Goal: Communication & Community: Answer question/provide support

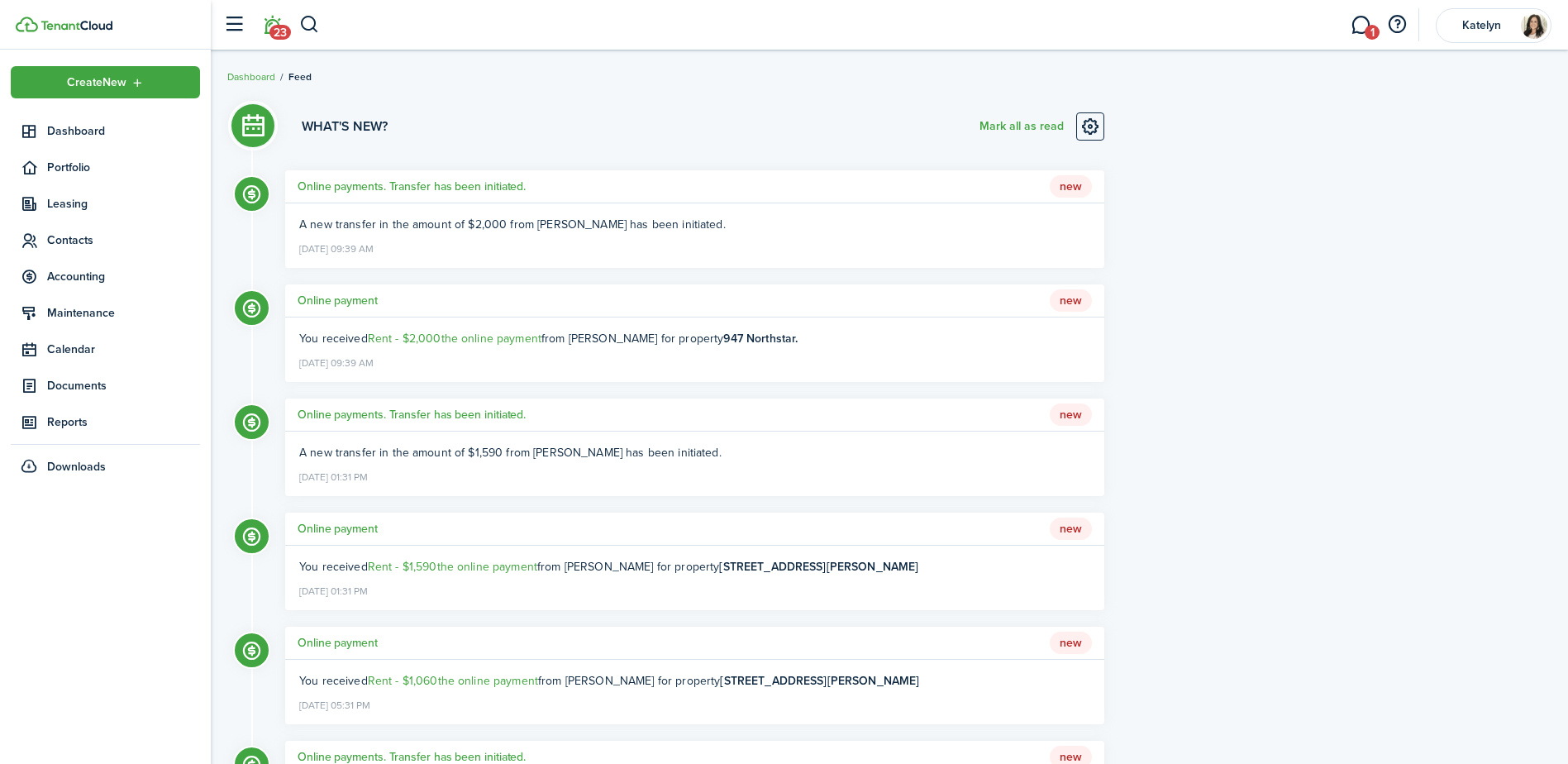
click at [271, 25] on li "23" at bounding box center [272, 24] width 38 height 42
click at [1363, 27] on link "1" at bounding box center [1360, 24] width 32 height 42
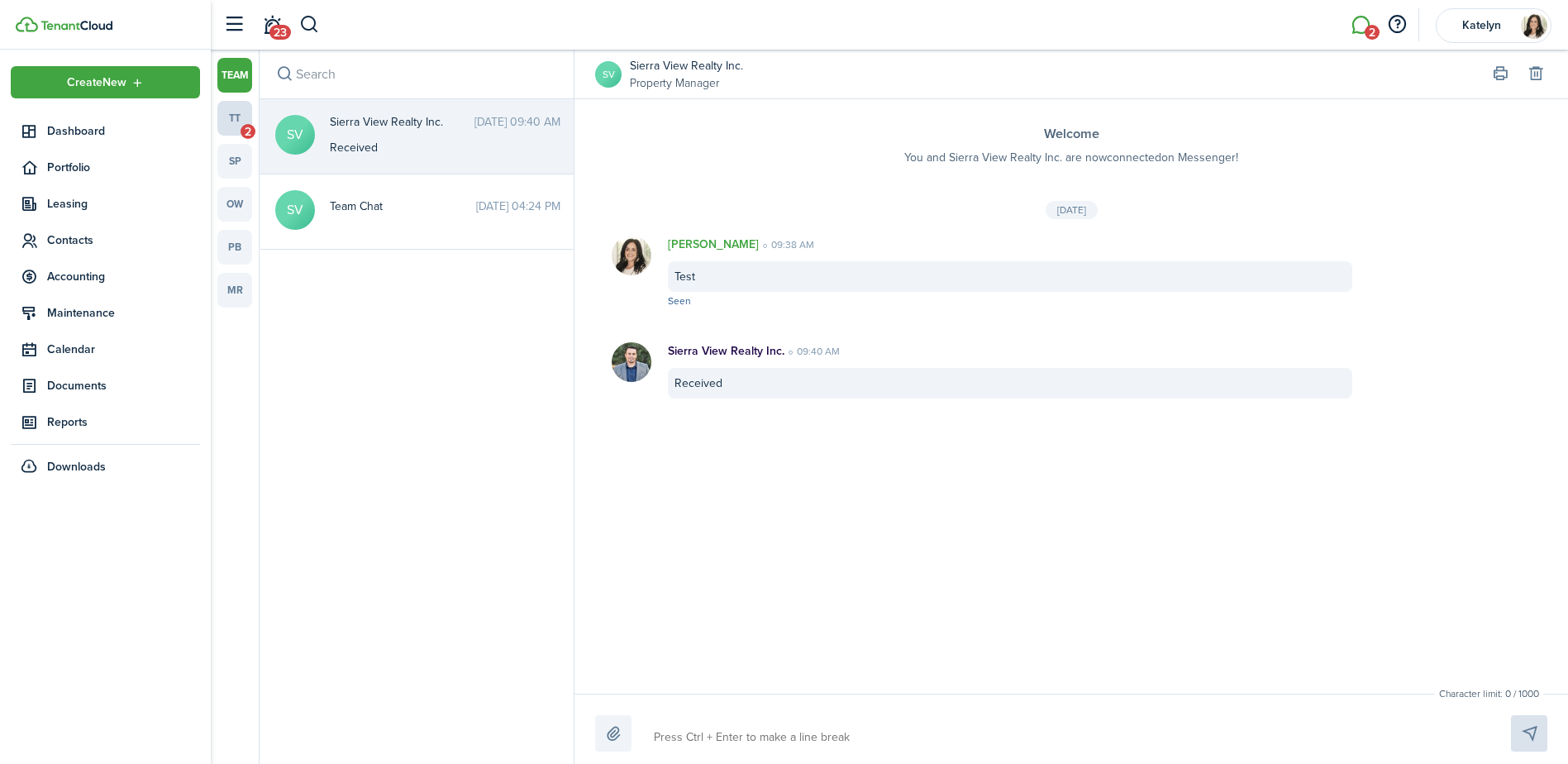
click at [239, 115] on link "tt 2" at bounding box center [234, 118] width 34 height 34
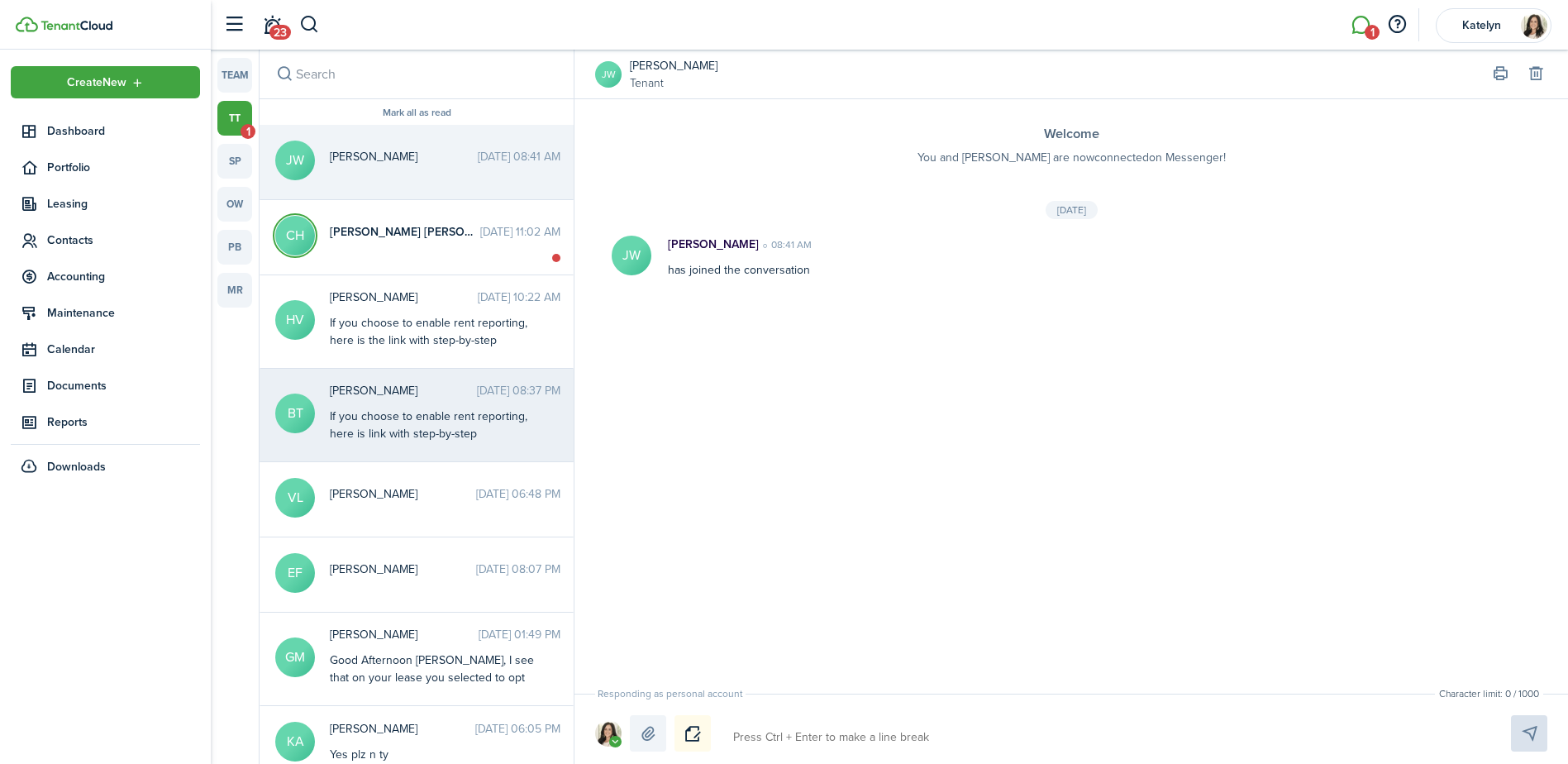
scroll to position [83, 0]
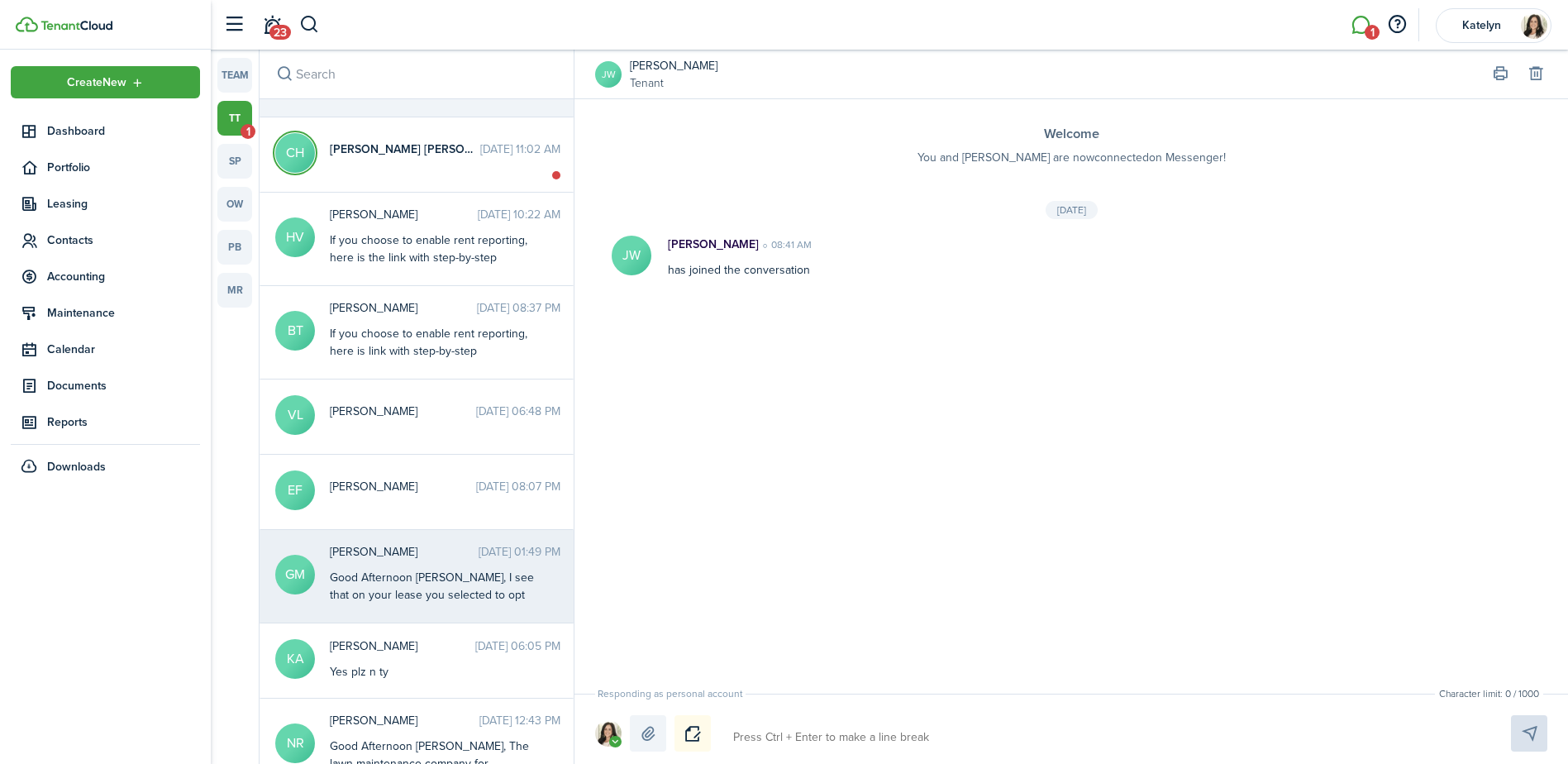
click at [457, 585] on div "Good Afternoon [PERSON_NAME], I see that on your lease you selected to opt into…" at bounding box center [433, 708] width 207 height 278
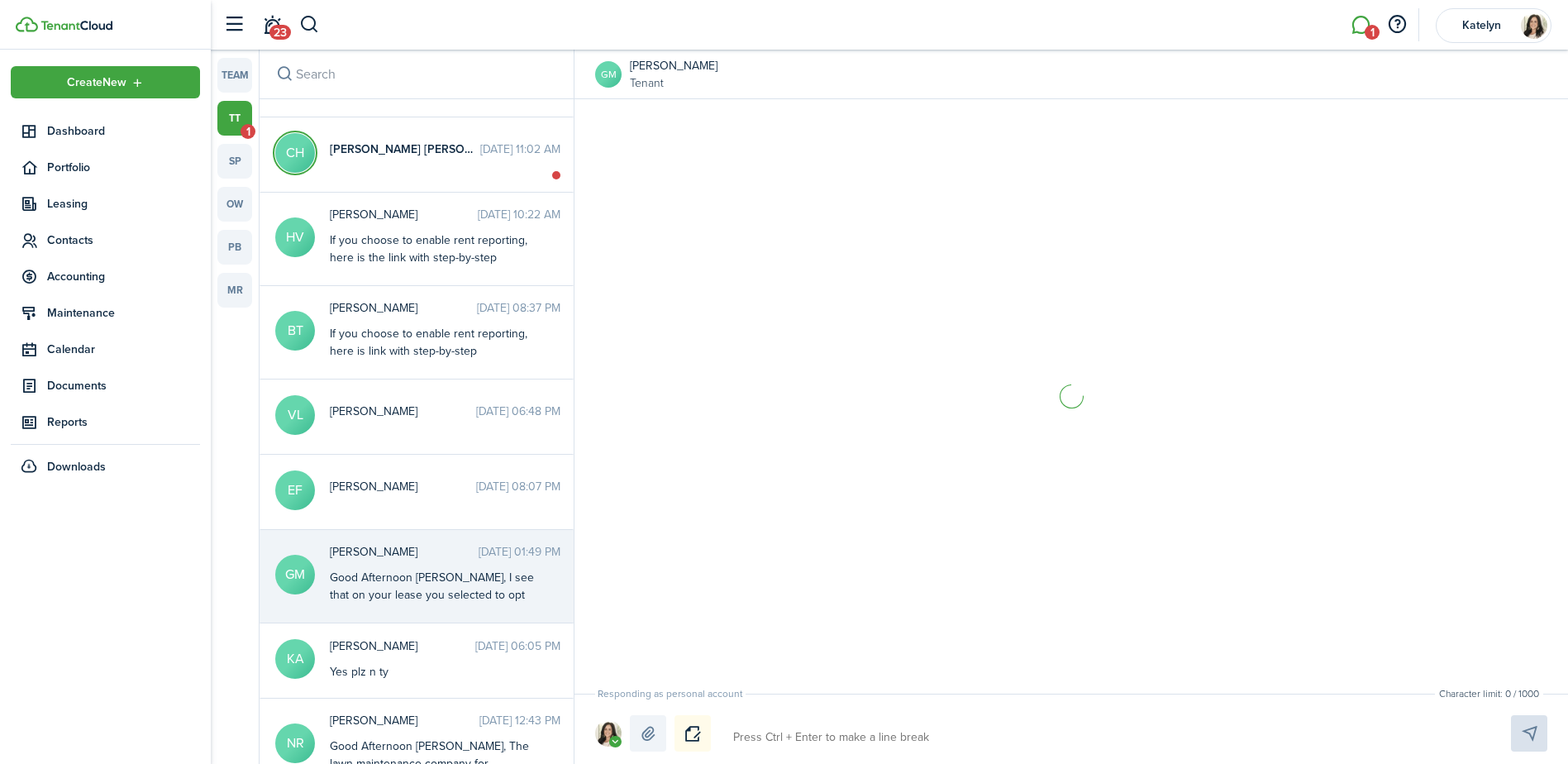
scroll to position [2053, 0]
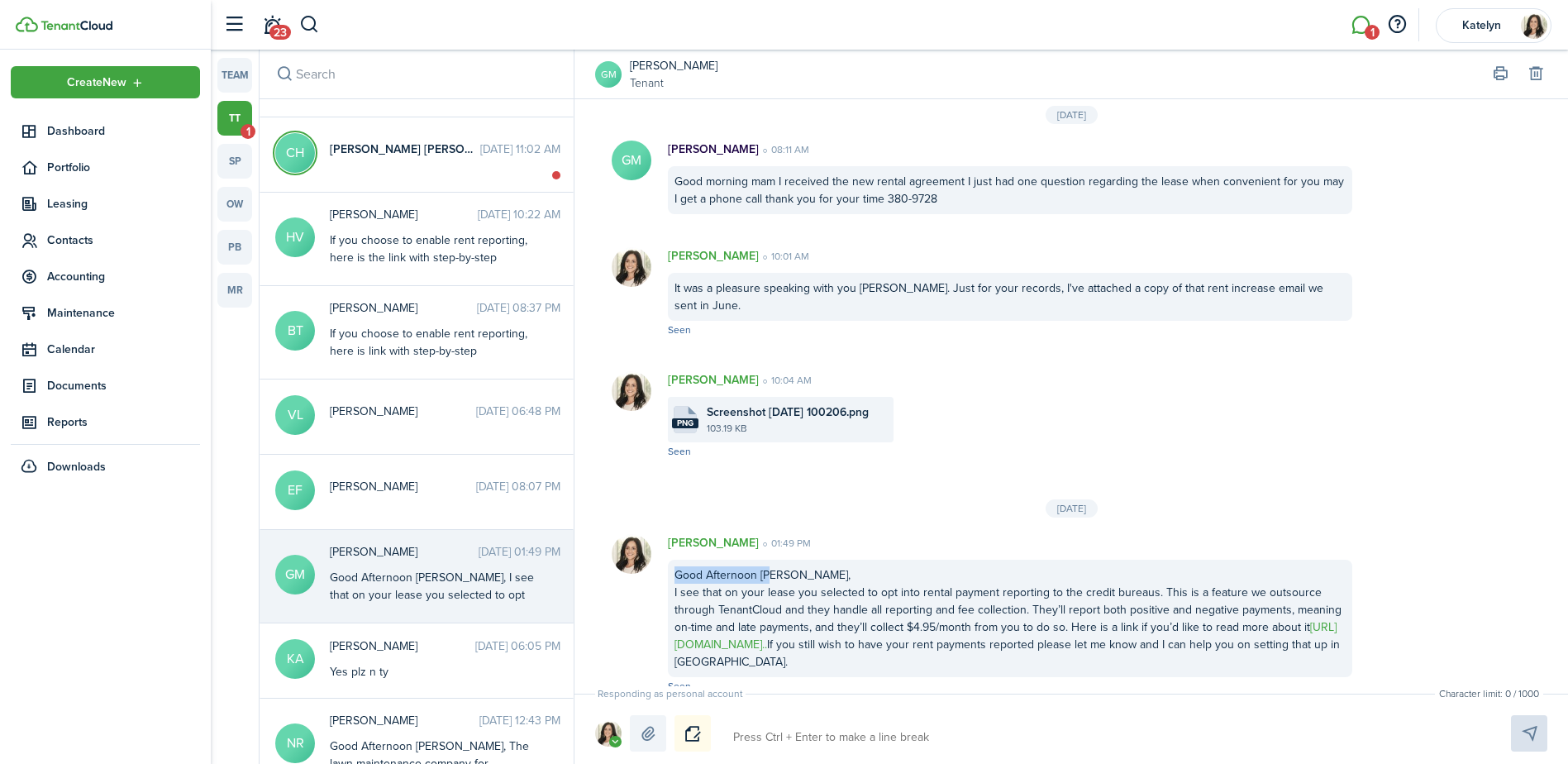
drag, startPoint x: 676, startPoint y: 557, endPoint x: 769, endPoint y: 565, distance: 93.3
click at [769, 565] on div "Good Afternoon [PERSON_NAME], I see that on your lease you selected to opt into…" at bounding box center [1010, 618] width 684 height 118
drag, startPoint x: 769, startPoint y: 565, endPoint x: 791, endPoint y: 605, distance: 45.7
click at [791, 605] on div "Good Afternoon [PERSON_NAME], I see that on your lease you selected to opt into…" at bounding box center [1010, 618] width 684 height 118
drag, startPoint x: 676, startPoint y: 574, endPoint x: 1288, endPoint y: 630, distance: 614.6
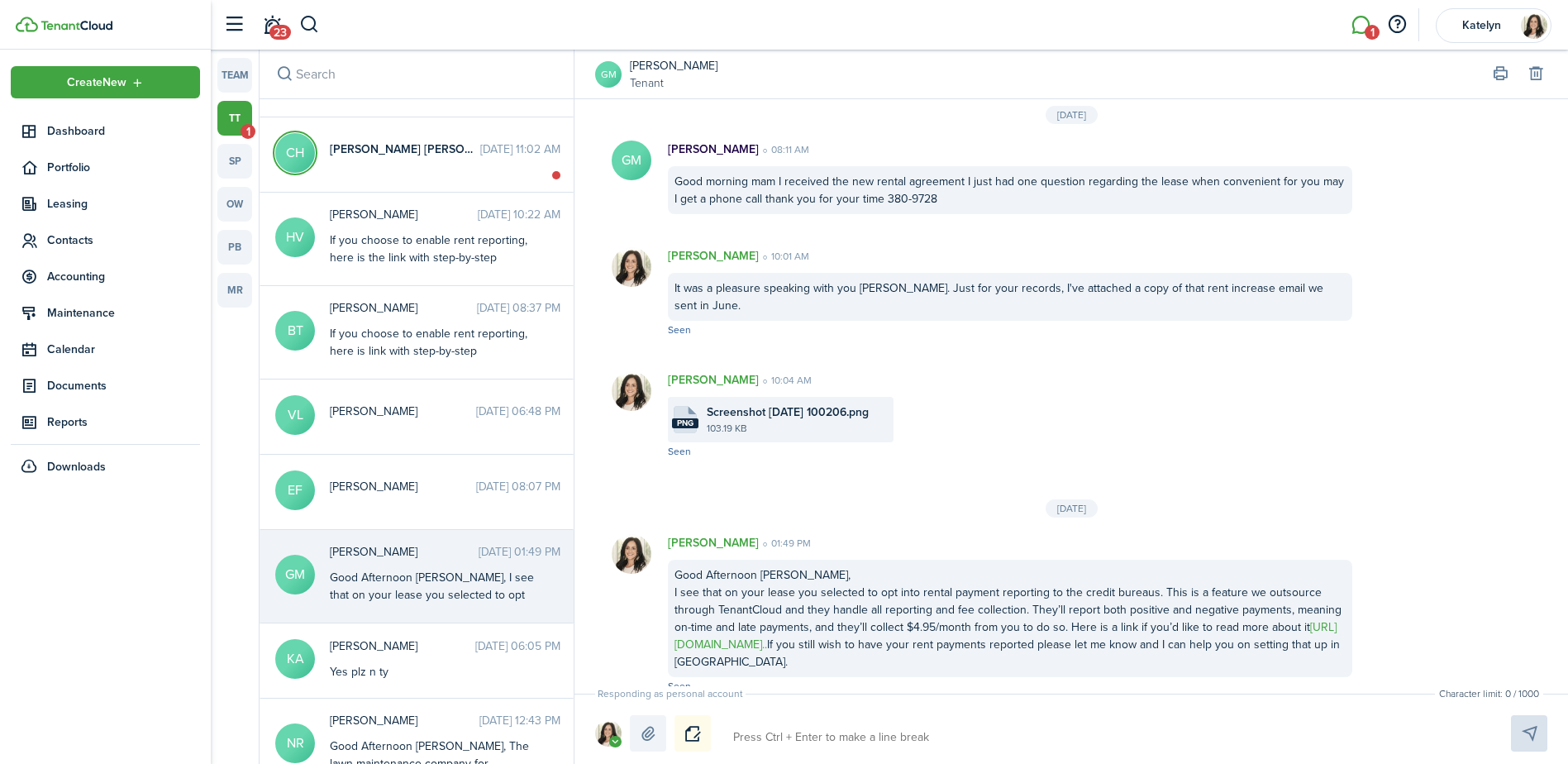
click at [1288, 630] on div "Good Afternoon [PERSON_NAME], I see that on your lease you selected to opt into…" at bounding box center [1010, 618] width 684 height 118
click at [860, 654] on button "Copy" at bounding box center [889, 652] width 145 height 29
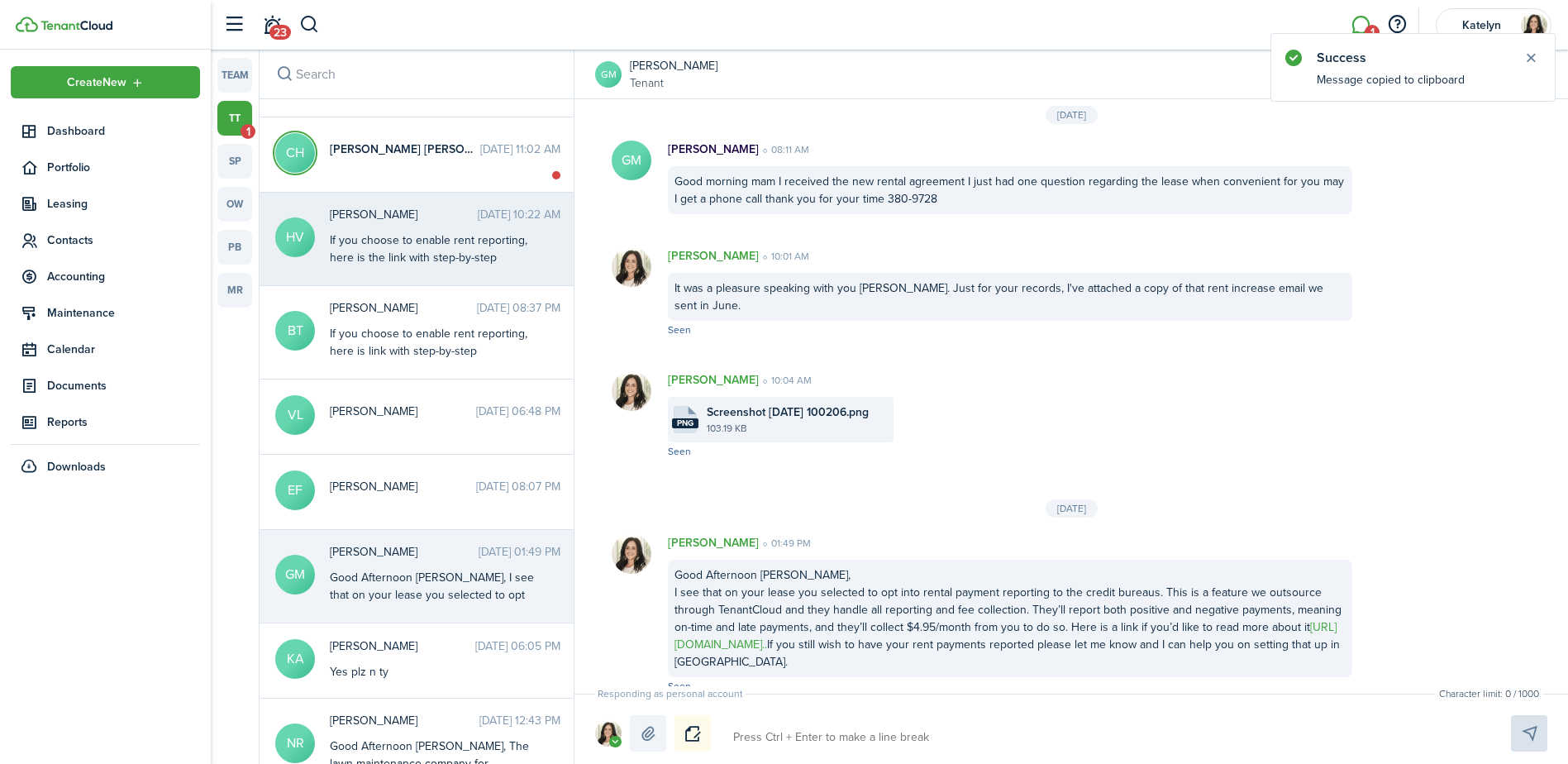
click at [386, 247] on div "If you choose to enable rent reporting, here is the link with step-by-step inst…" at bounding box center [433, 275] width 207 height 87
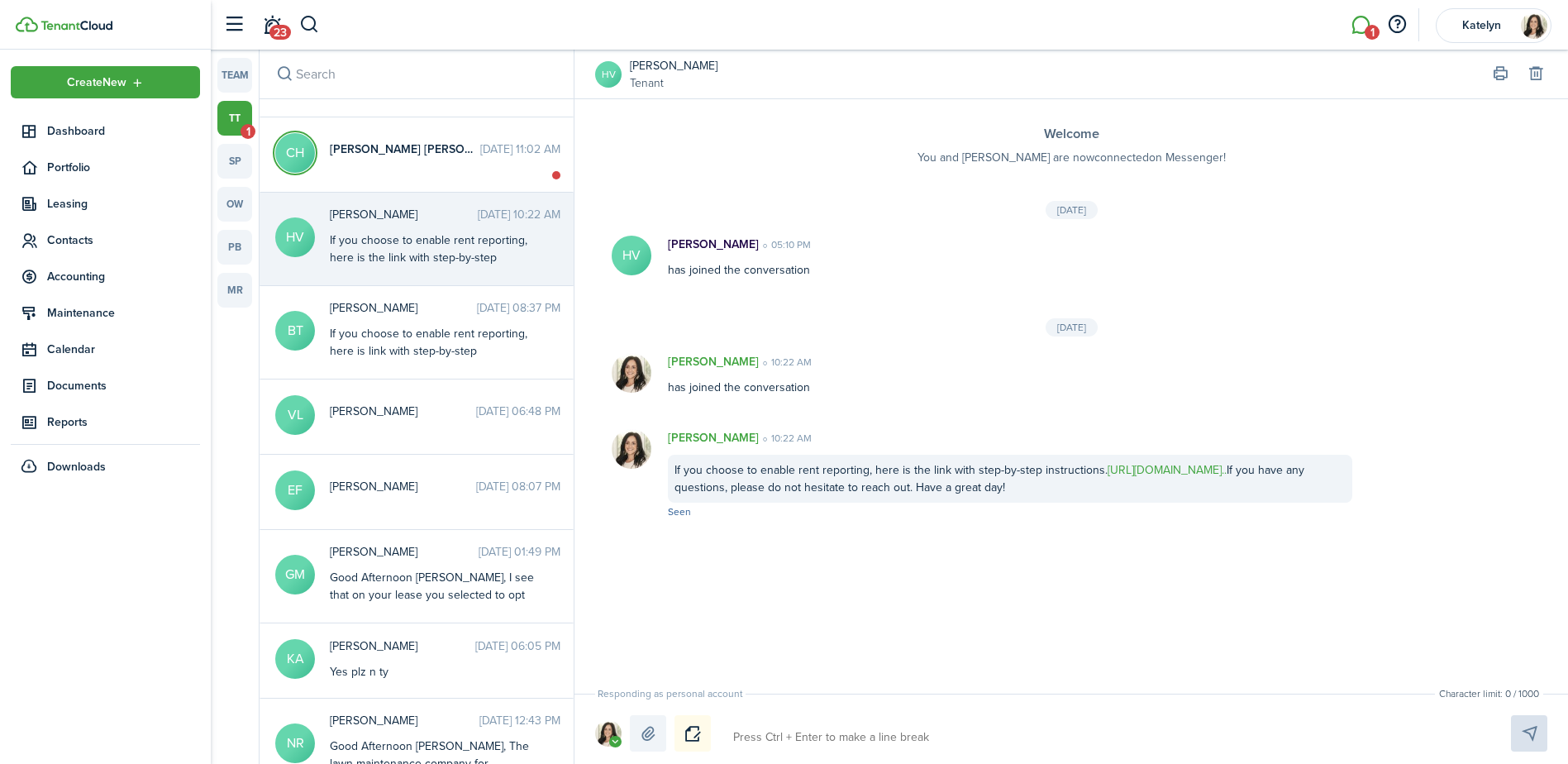
click at [1142, 466] on link "[URL][DOMAIN_NAME].." at bounding box center [1167, 470] width 119 height 18
click at [1182, 469] on link "[URL][DOMAIN_NAME].." at bounding box center [1167, 470] width 119 height 18
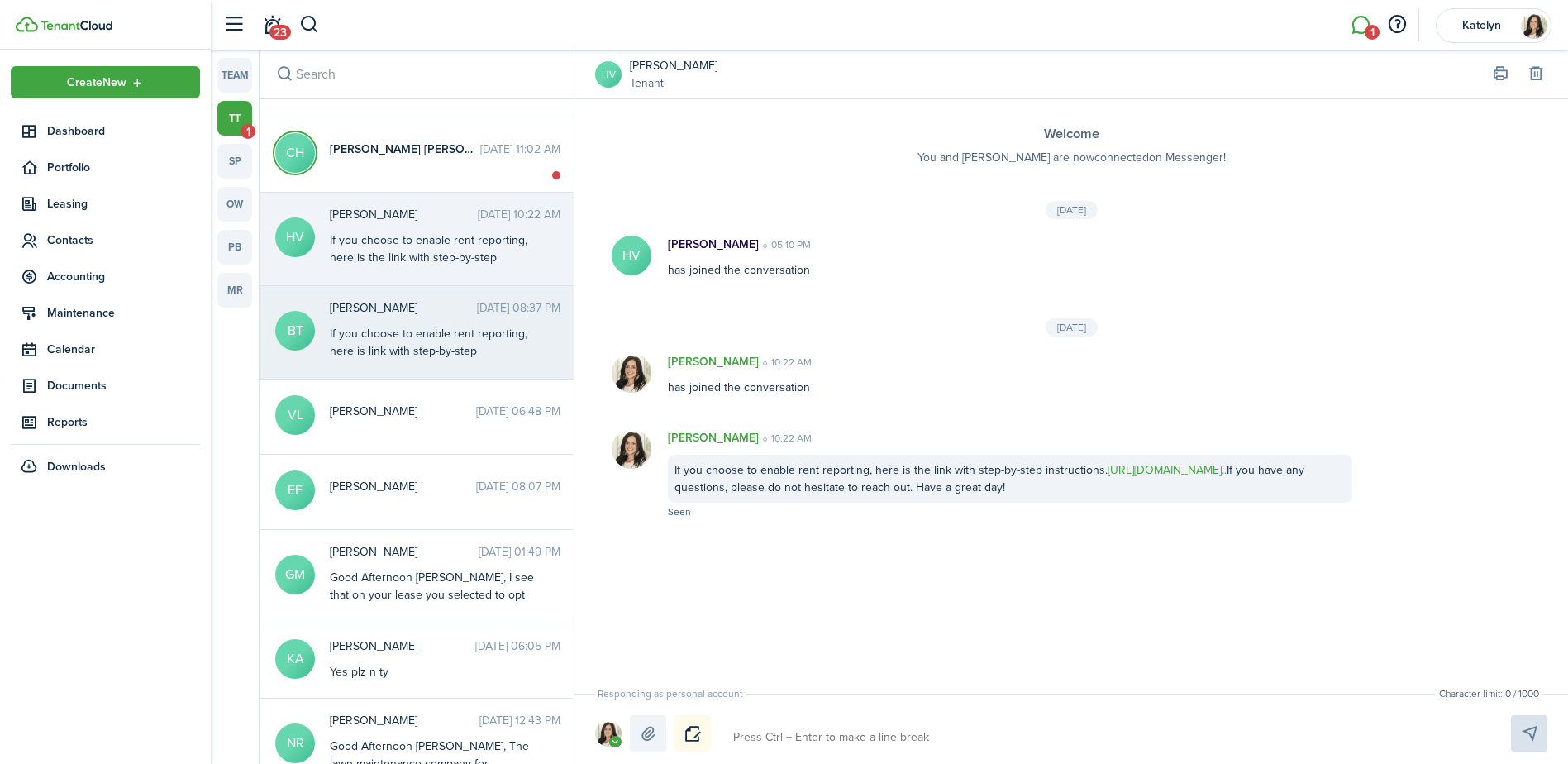
click at [376, 321] on div "[PERSON_NAME] [DATE] 08:37 PM If you choose to enable rent reporting, here is l…" at bounding box center [445, 331] width 256 height 63
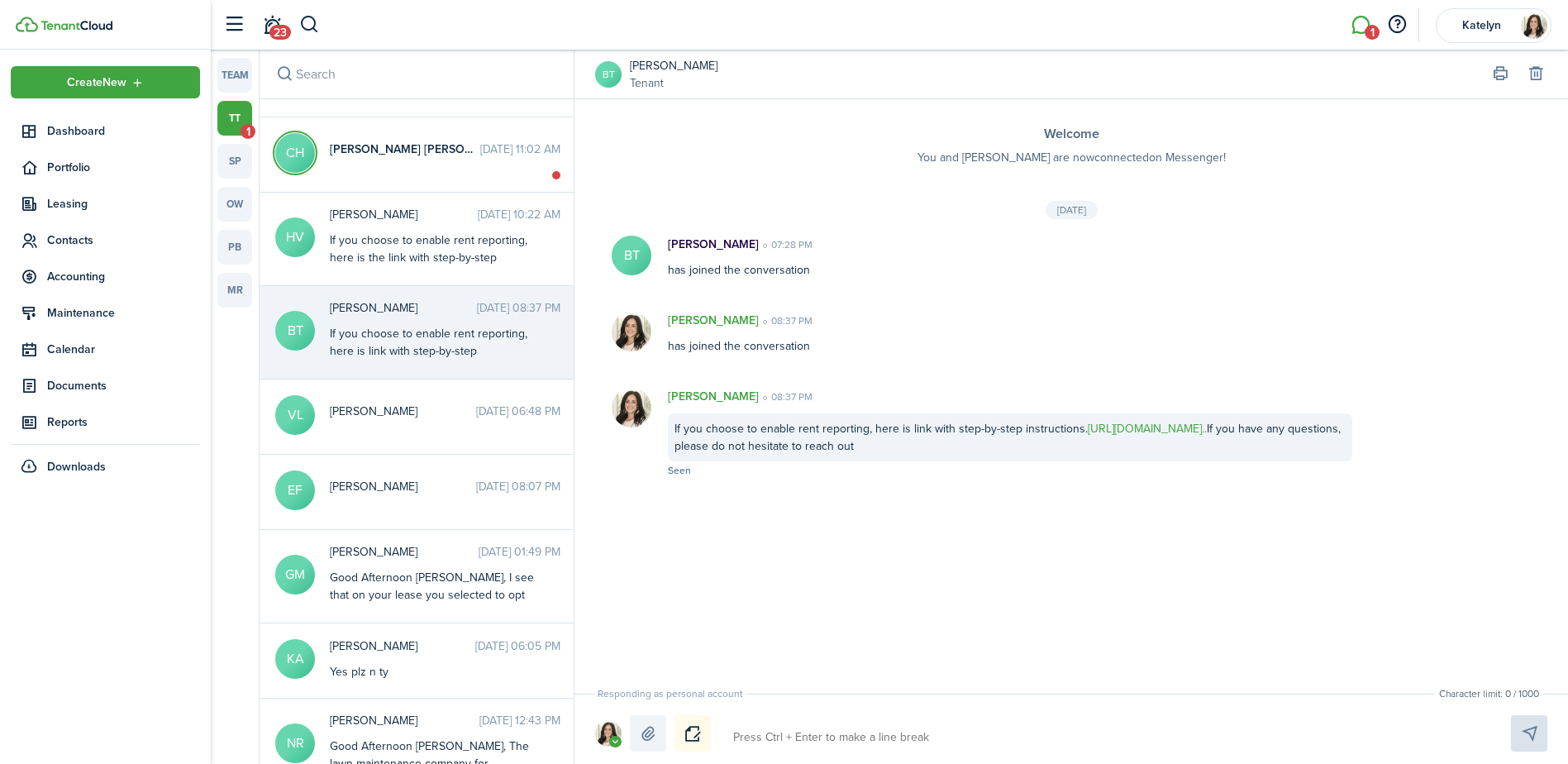
click at [1153, 430] on link "[URL][DOMAIN_NAME].." at bounding box center [1147, 428] width 119 height 18
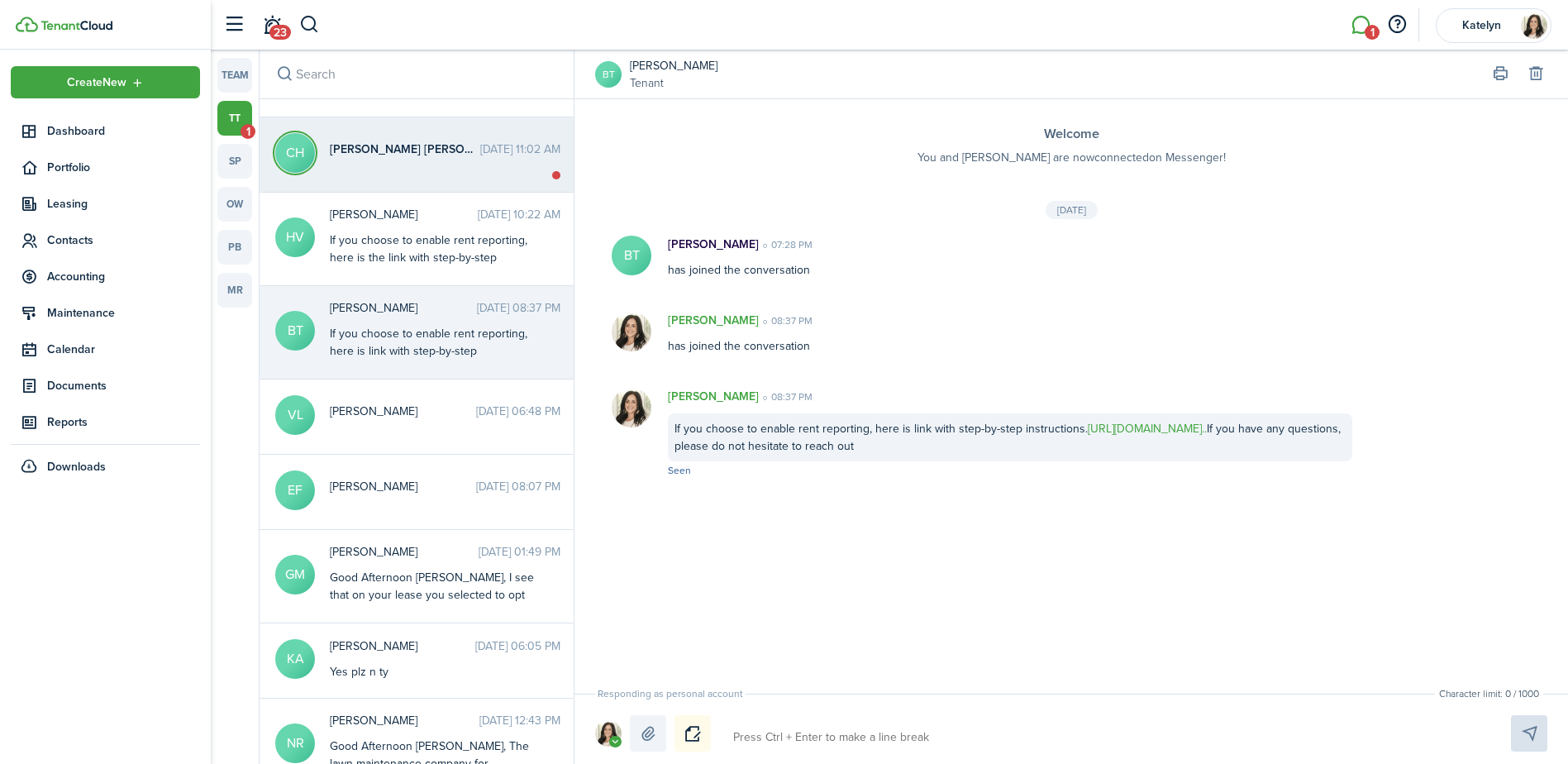
click at [440, 171] on messenger-thread-item "[PERSON_NAME] [DATE] 11:02 AM" at bounding box center [416, 155] width 314 height 75
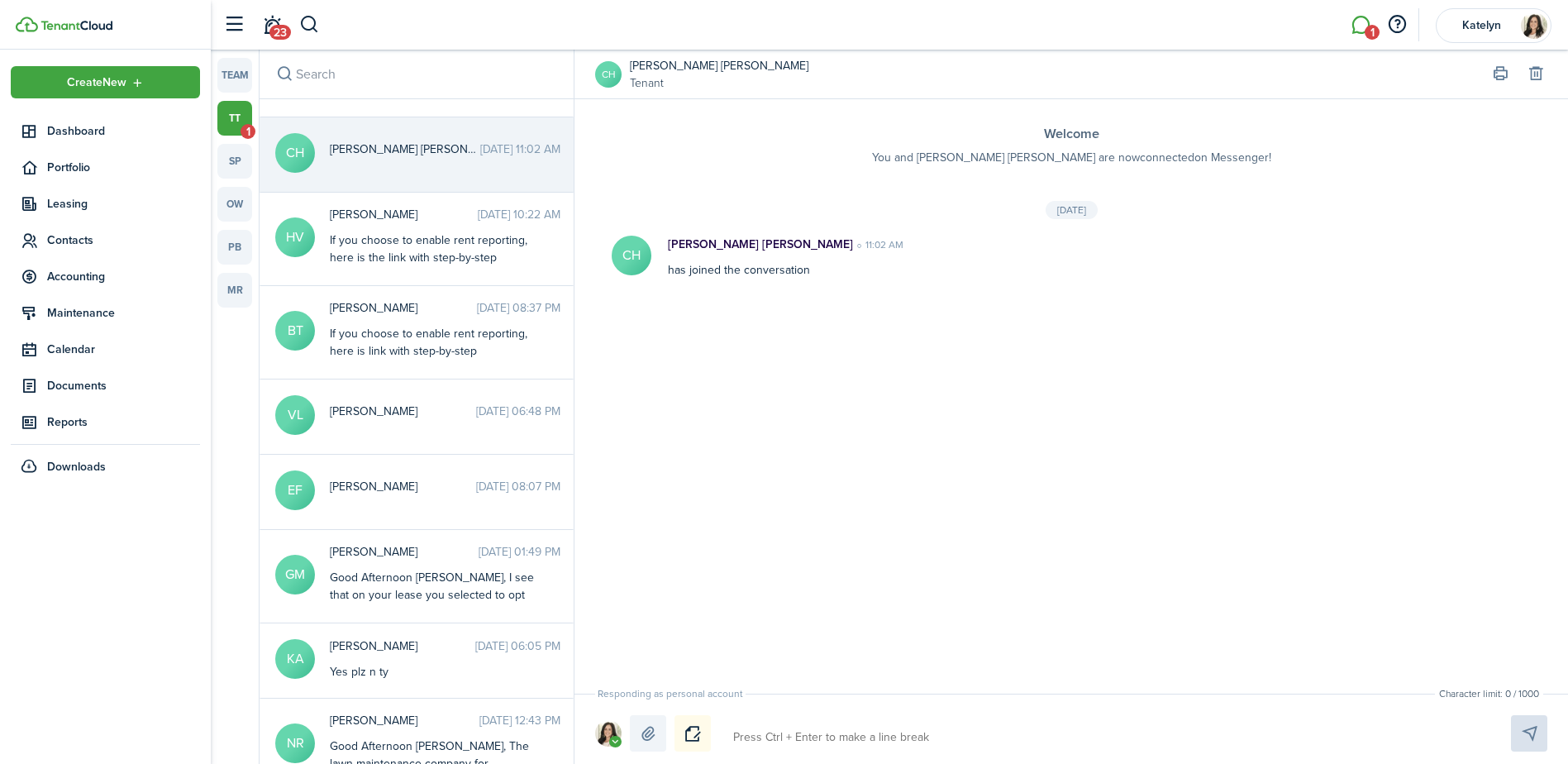
scroll to position [57, 0]
click at [974, 725] on textarea at bounding box center [1103, 737] width 751 height 28
paste textarea "Good Afternoon [PERSON_NAME], I see that on your lease you selected to opt into…"
type textarea "Good Afternoon [PERSON_NAME], I see that on your lease you selected to opt into…"
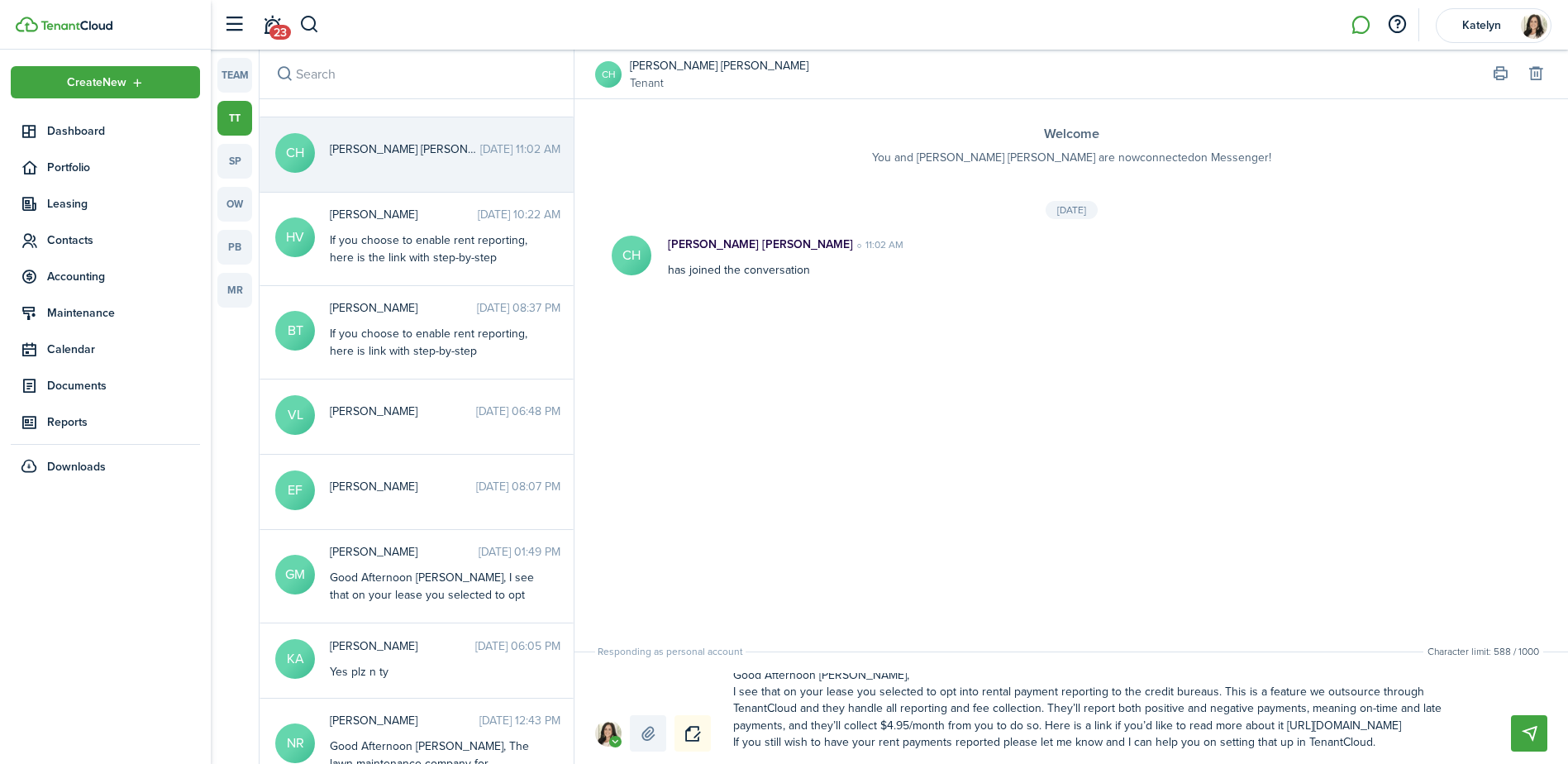
scroll to position [0, 0]
drag, startPoint x: 852, startPoint y: 685, endPoint x: 814, endPoint y: 690, distance: 38.3
click at [814, 690] on textarea "Good Afternoon [PERSON_NAME], I see that on your lease you selected to opt into…" at bounding box center [1103, 712] width 751 height 79
type textarea "Good Afternoon , I see that on your lease you selected to opt into rental payme…"
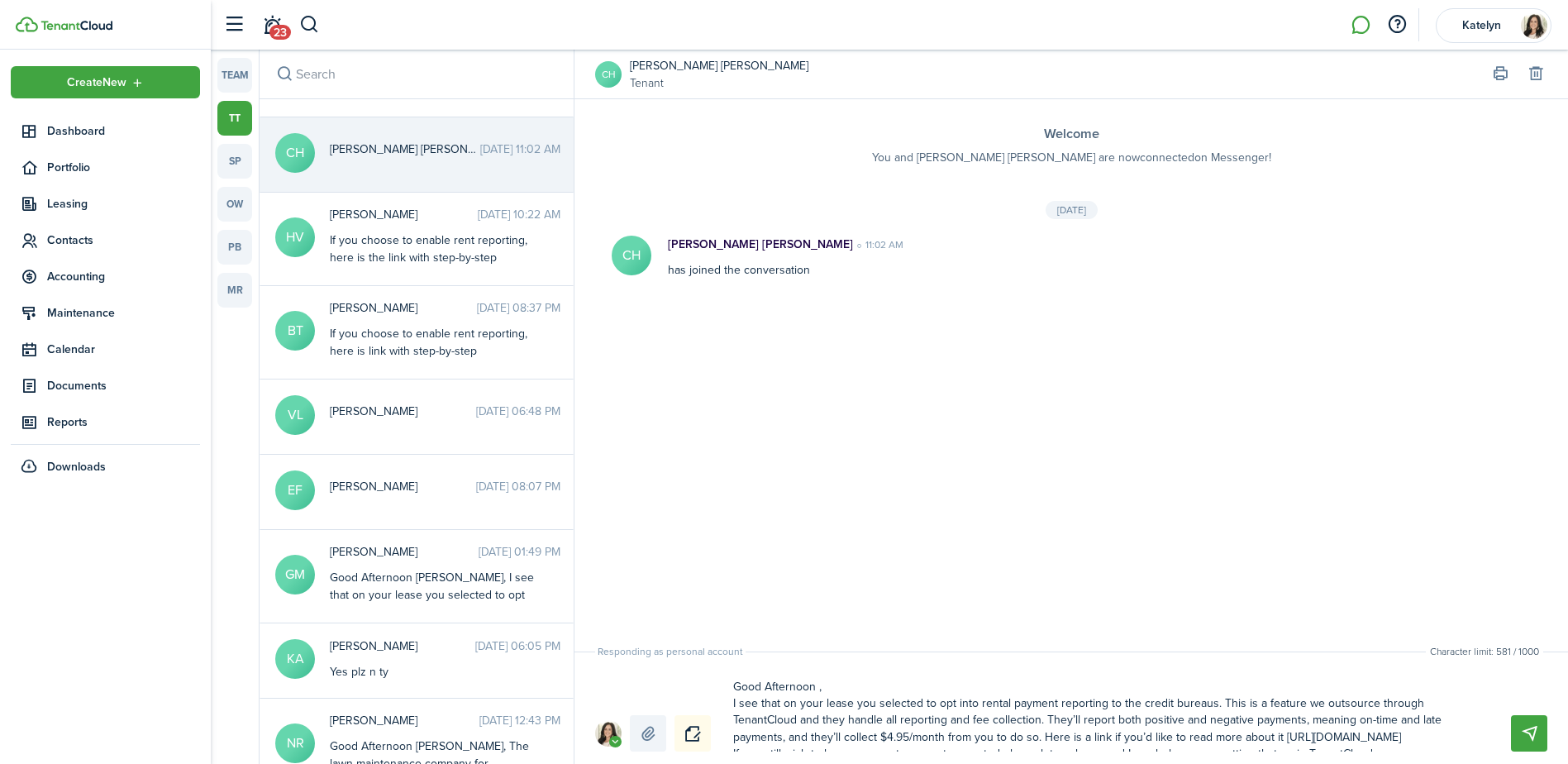
type textarea "Good Afternoon C, I see that on your lease you selected to opt into rental paym…"
type textarea "Good Afternoon Co, I see that on your lease you selected to opt into rental pay…"
type textarea "Good Afternoon Con, I see that on your lease you selected to opt into rental pa…"
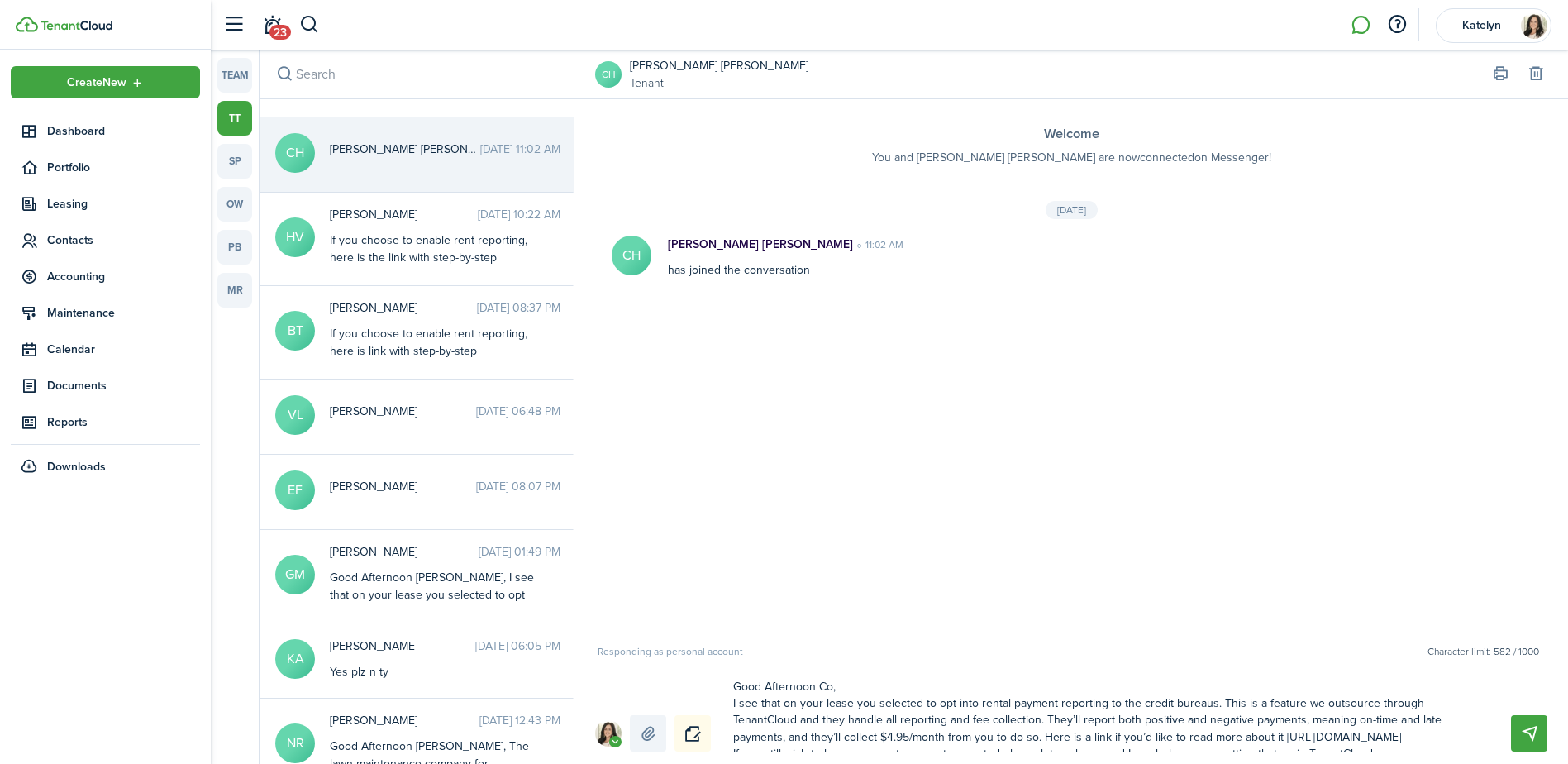
type textarea "Good Afternoon Con, I see that on your lease you selected to opt into rental pa…"
type textarea "Good Afternoon Conn, I see that on your lease you selected to opt into rental p…"
type textarea "Good Afternoon Conno, I see that on your lease you selected to opt into rental …"
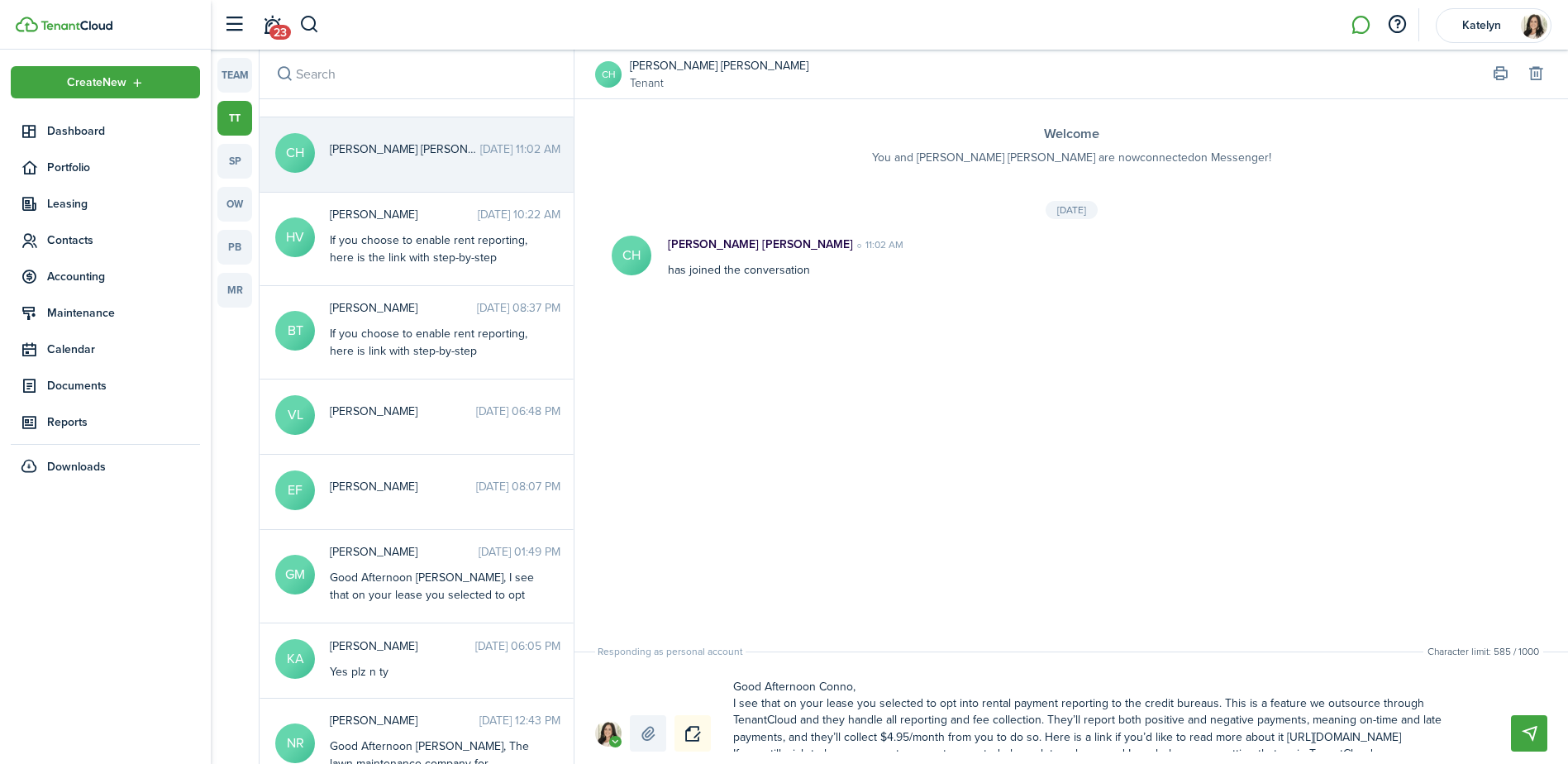
type textarea "Good [PERSON_NAME], I see that on your lease you selected to opt into rental pa…"
drag, startPoint x: 1055, startPoint y: 723, endPoint x: 730, endPoint y: 721, distance: 325.0
click at [730, 721] on textarea "Good [PERSON_NAME], I see that on your lease you selected to opt into rental pa…" at bounding box center [1103, 712] width 751 height 79
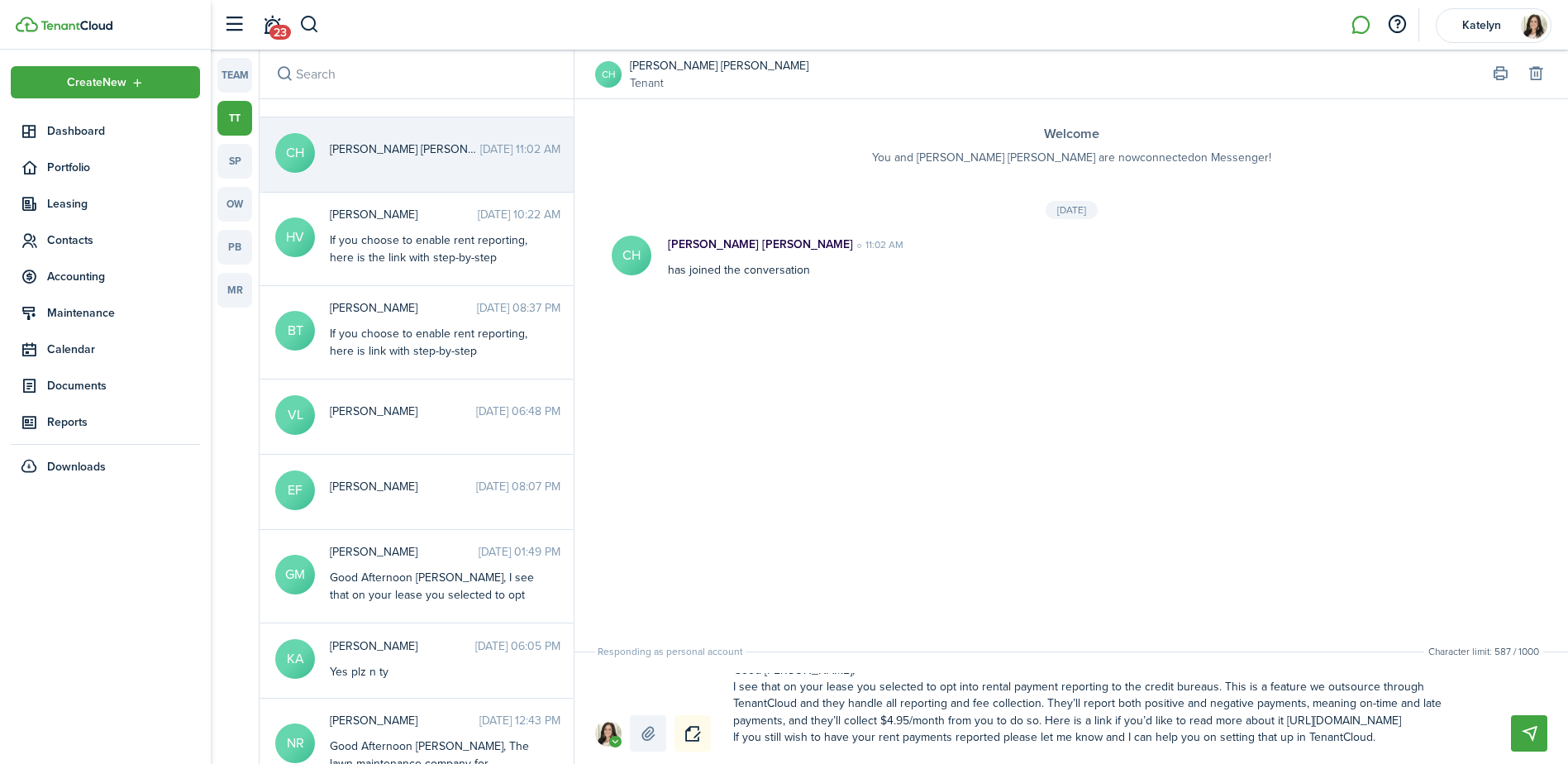
type textarea "Good [PERSON_NAME], I see that on your lease you selected to opt into rental pa…"
click at [1316, 723] on textarea "Good [PERSON_NAME], I see that on your lease you selected to opt into rental pa…" at bounding box center [1103, 712] width 751 height 79
paste textarea "[URL][DOMAIN_NAME]."
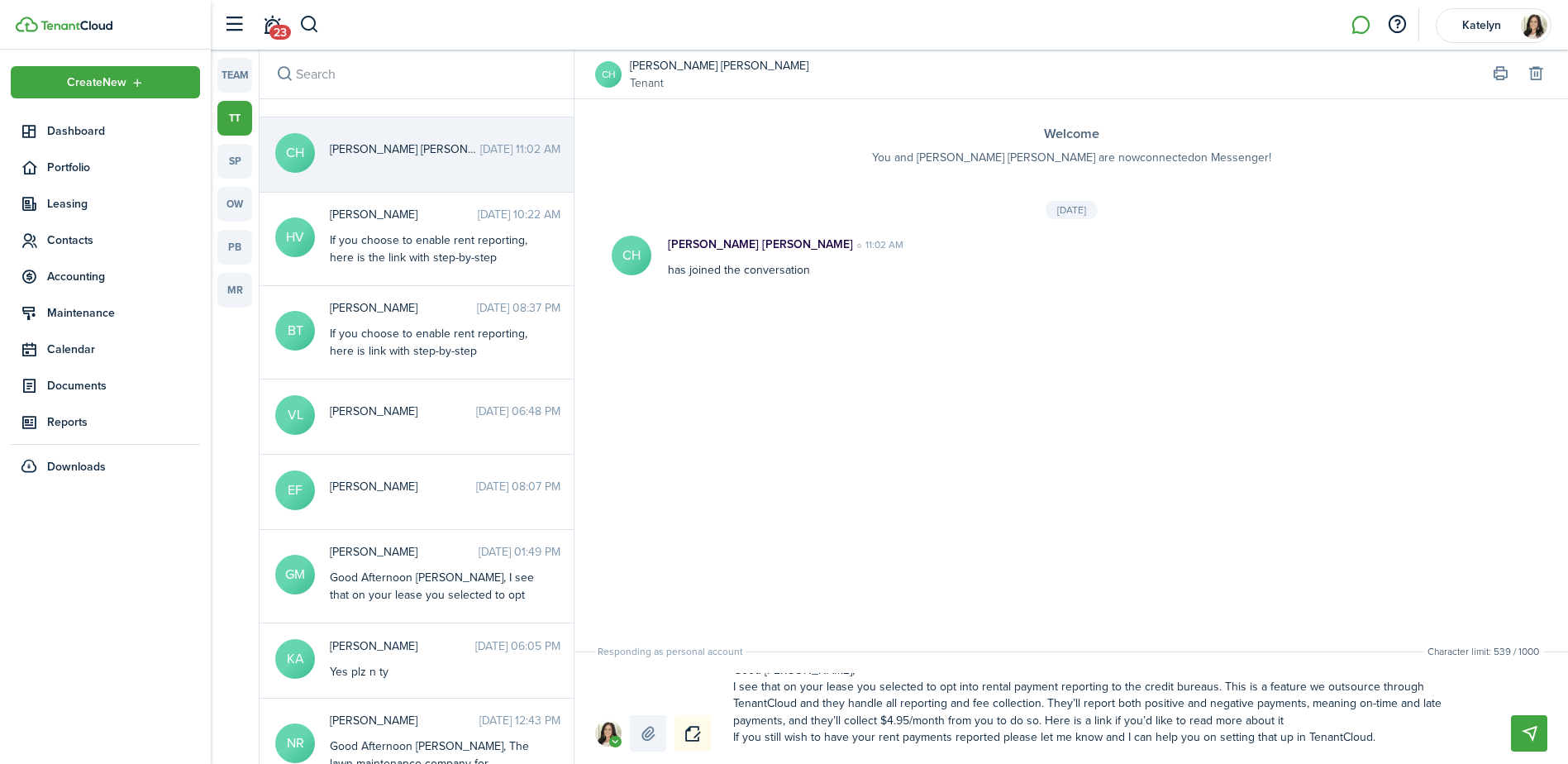
type textarea "Good [PERSON_NAME], I see that on your lease you selected to opt into rental pa…"
click at [1285, 703] on textarea "Good [PERSON_NAME], I see that on your lease you selected to opt into rental pa…" at bounding box center [1103, 712] width 751 height 79
drag, startPoint x: 1285, startPoint y: 703, endPoint x: 1112, endPoint y: 696, distance: 173.1
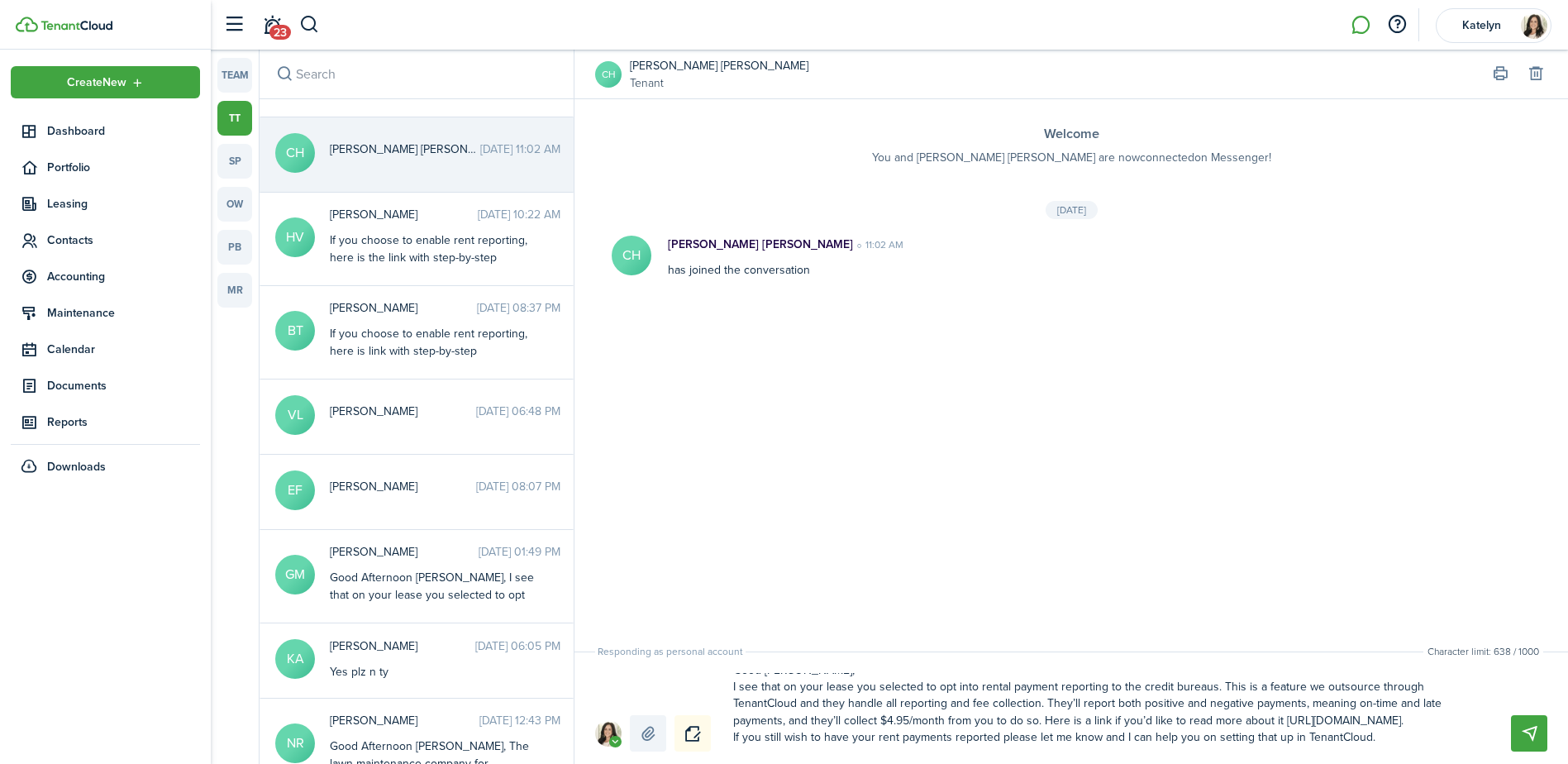
click at [1112, 696] on textarea "Good [PERSON_NAME], I see that on your lease you selected to opt into rental pa…" at bounding box center [1103, 712] width 751 height 79
type textarea "Good [PERSON_NAME], I see that on your lease you selected to opt into rental pa…"
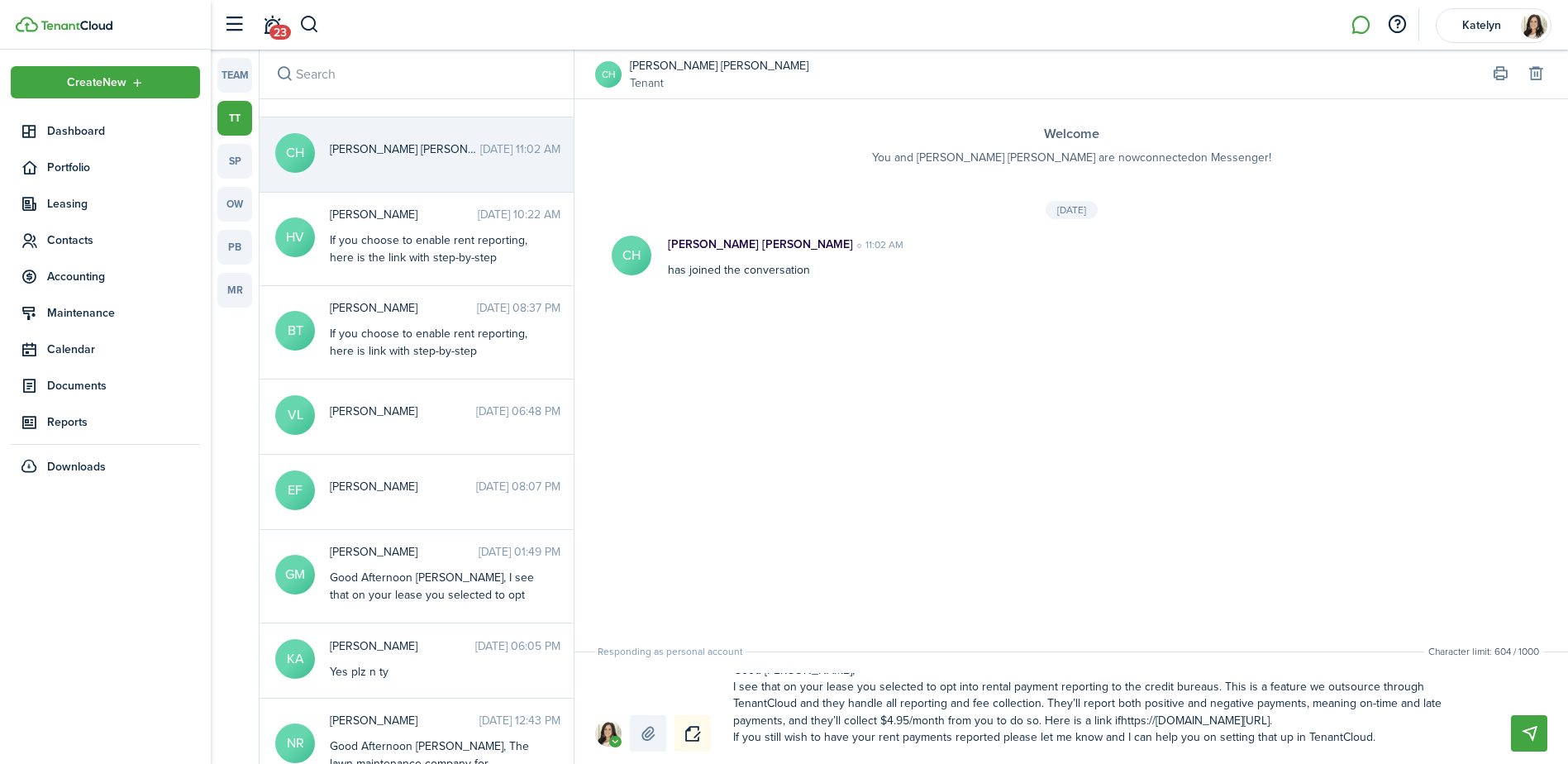
type textarea "Good [PERSON_NAME], I see that on your lease you selected to opt into rental pa…"
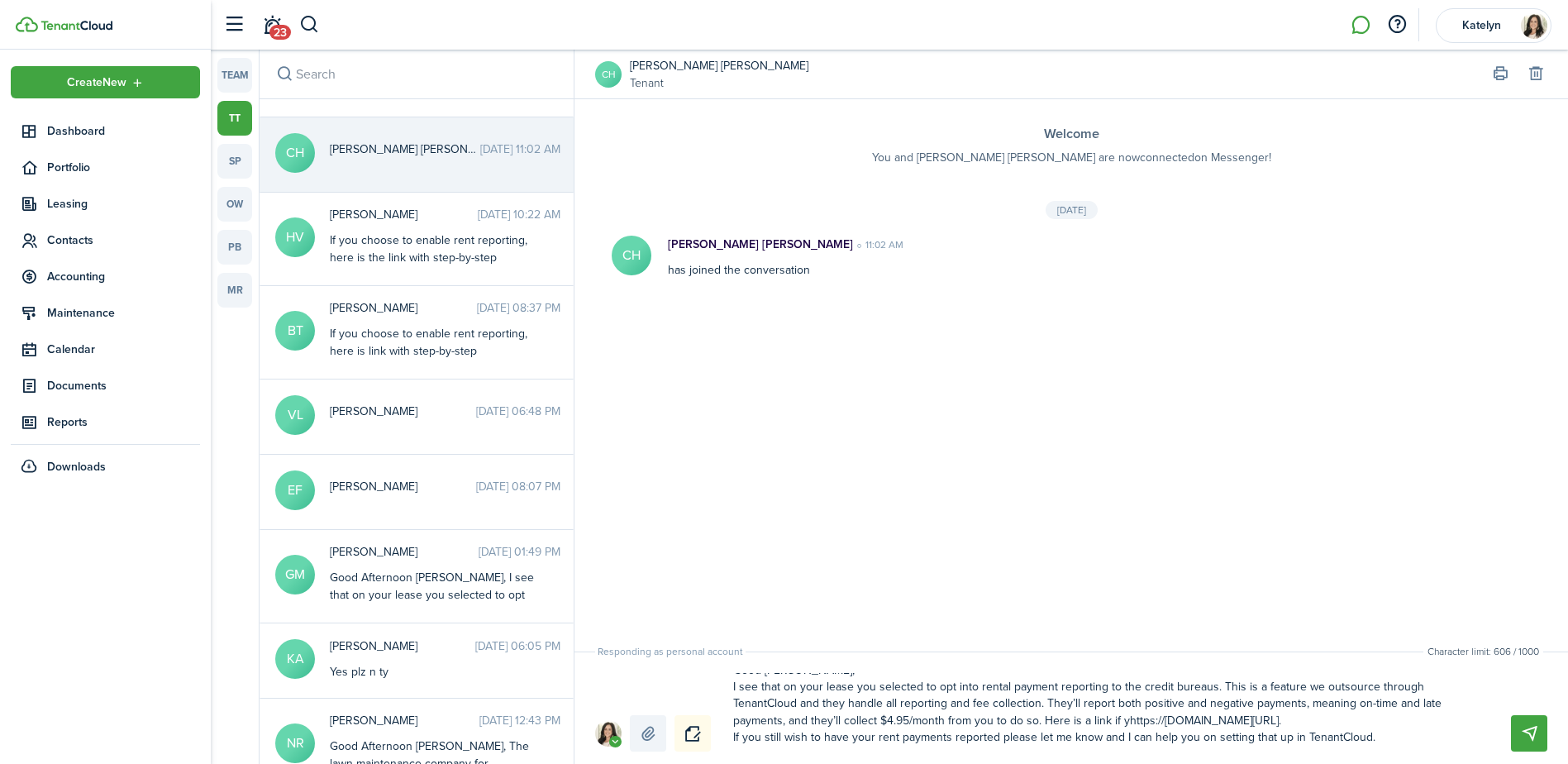
type textarea "Good [PERSON_NAME], I see that on your lease you selected to opt into rental pa…"
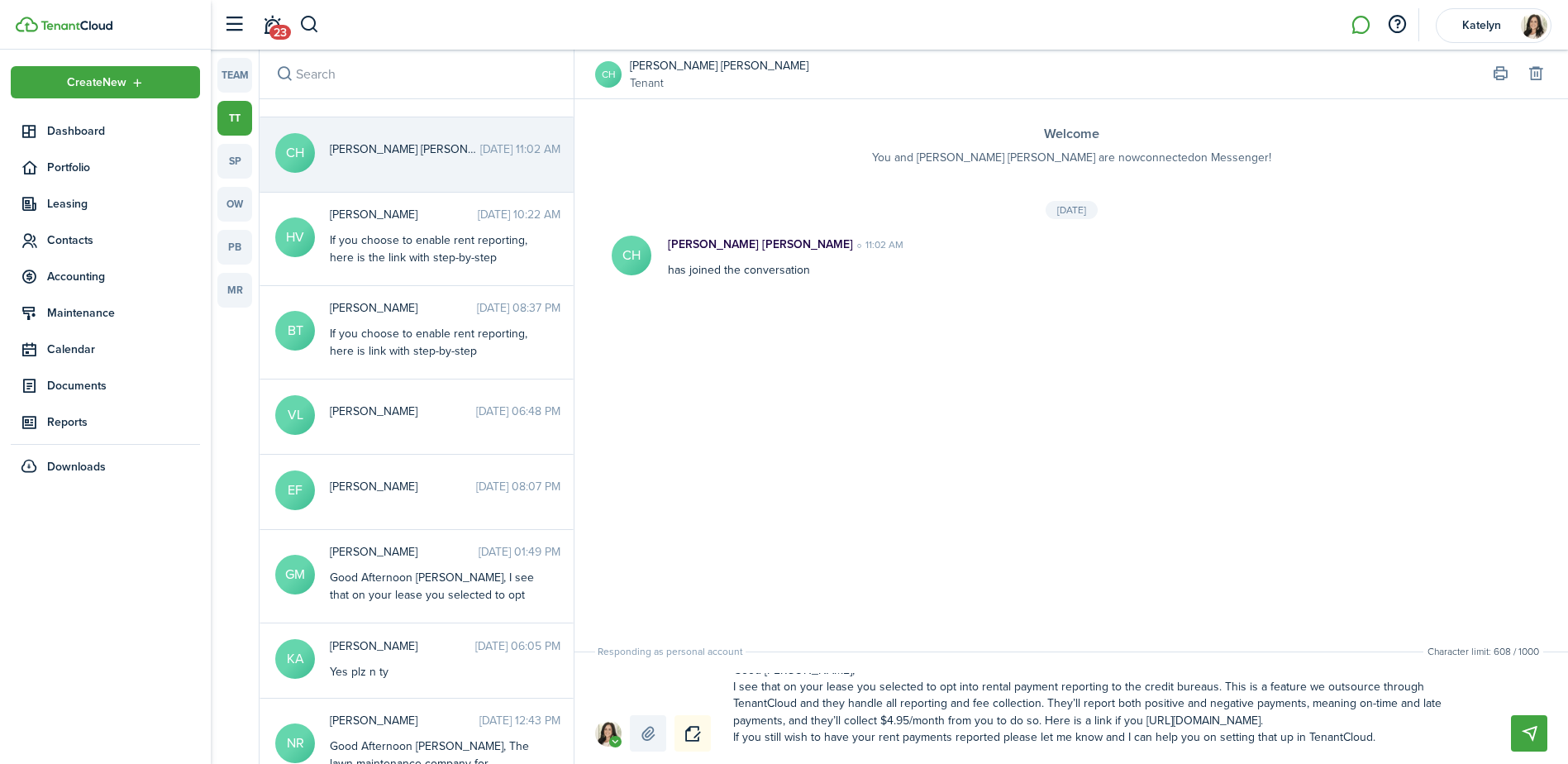
type textarea "Good [PERSON_NAME], I see that on your lease you selected to opt into rental pa…"
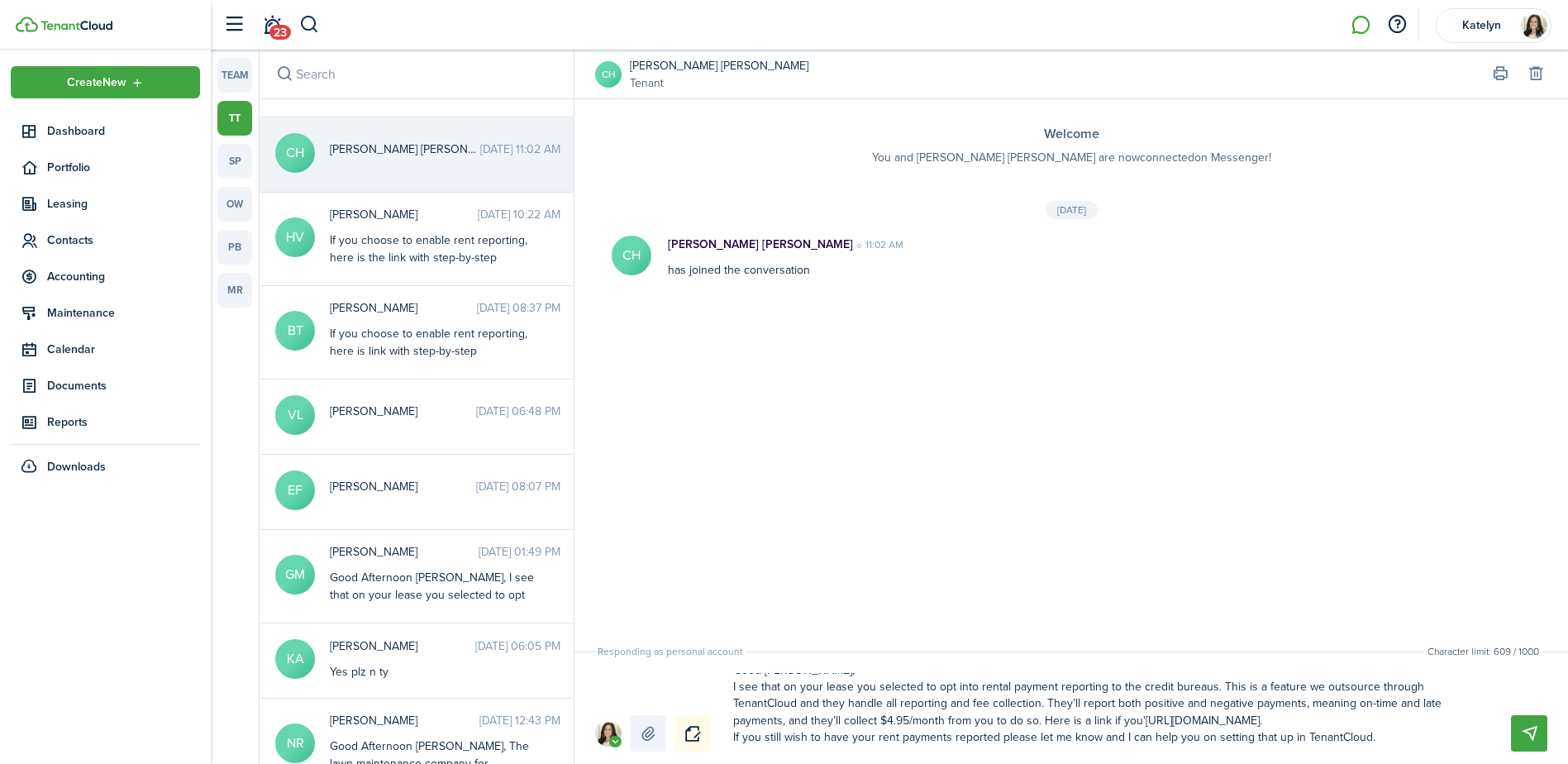
type textarea "Good [PERSON_NAME], I see that on your lease you selected to opt into rental pa…"
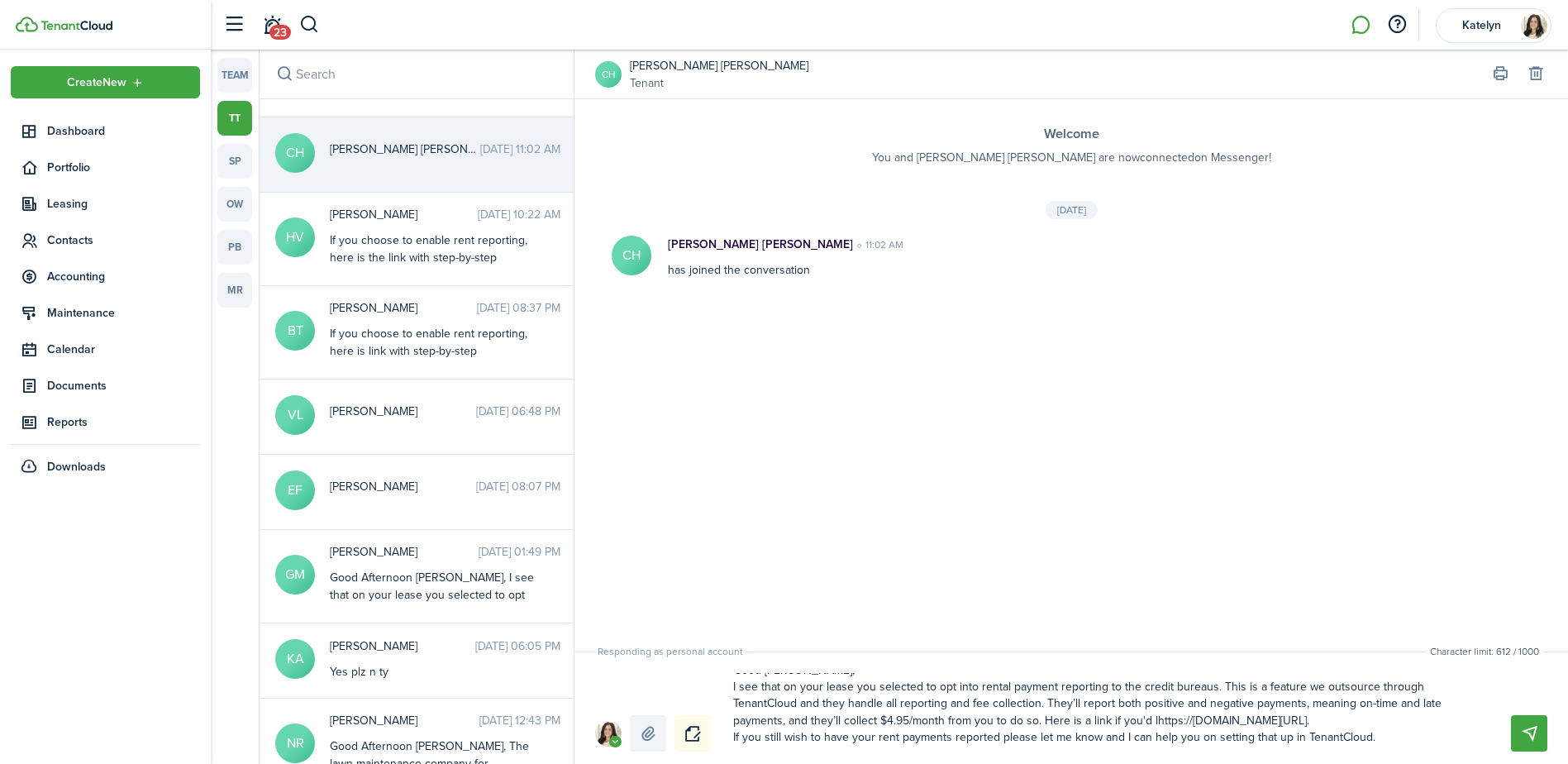
type textarea "Good [PERSON_NAME], I see that on your lease you selected to opt into rental pa…"
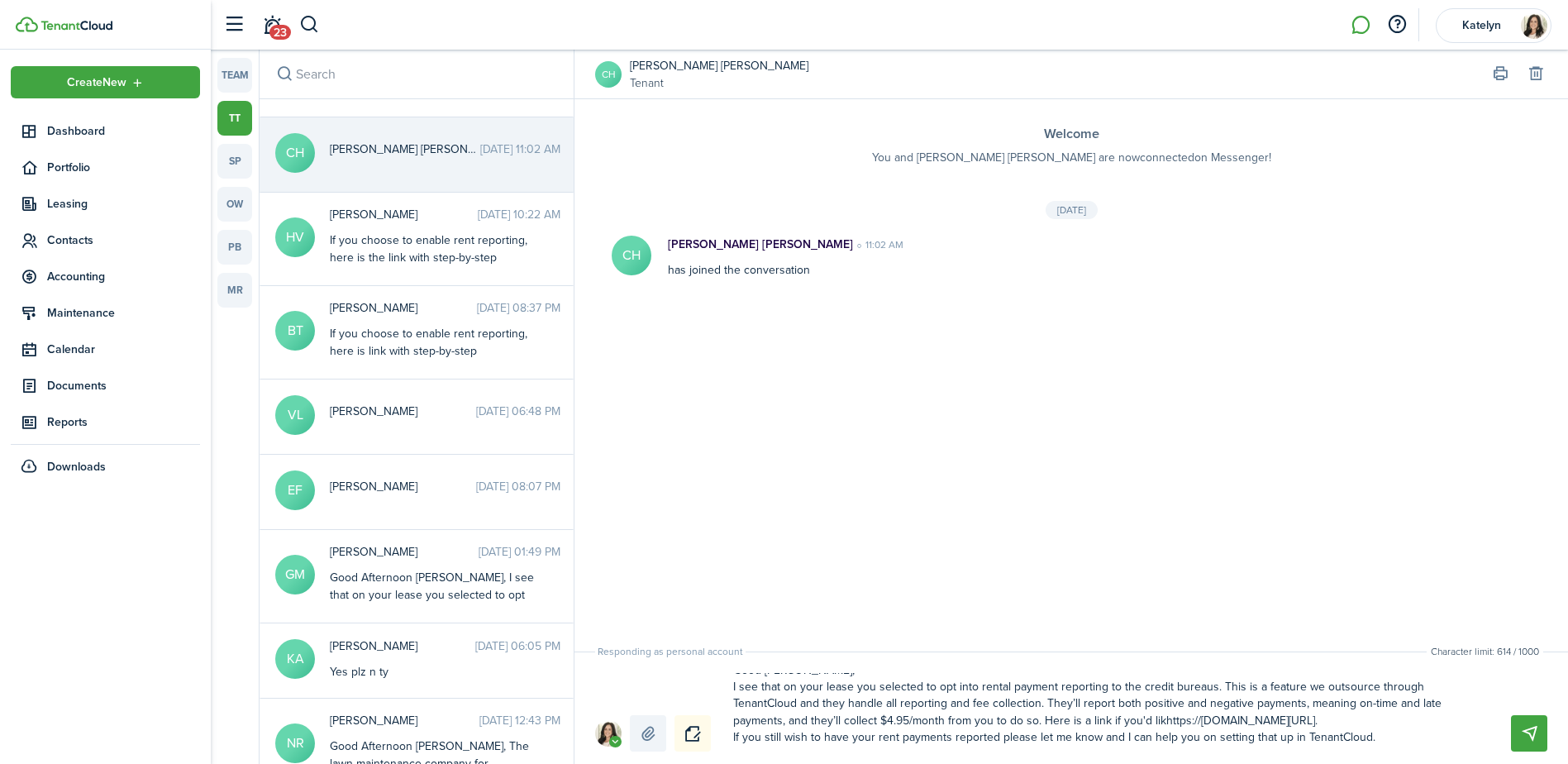
type textarea "Good [PERSON_NAME], I see that on your lease you selected to opt into rental pa…"
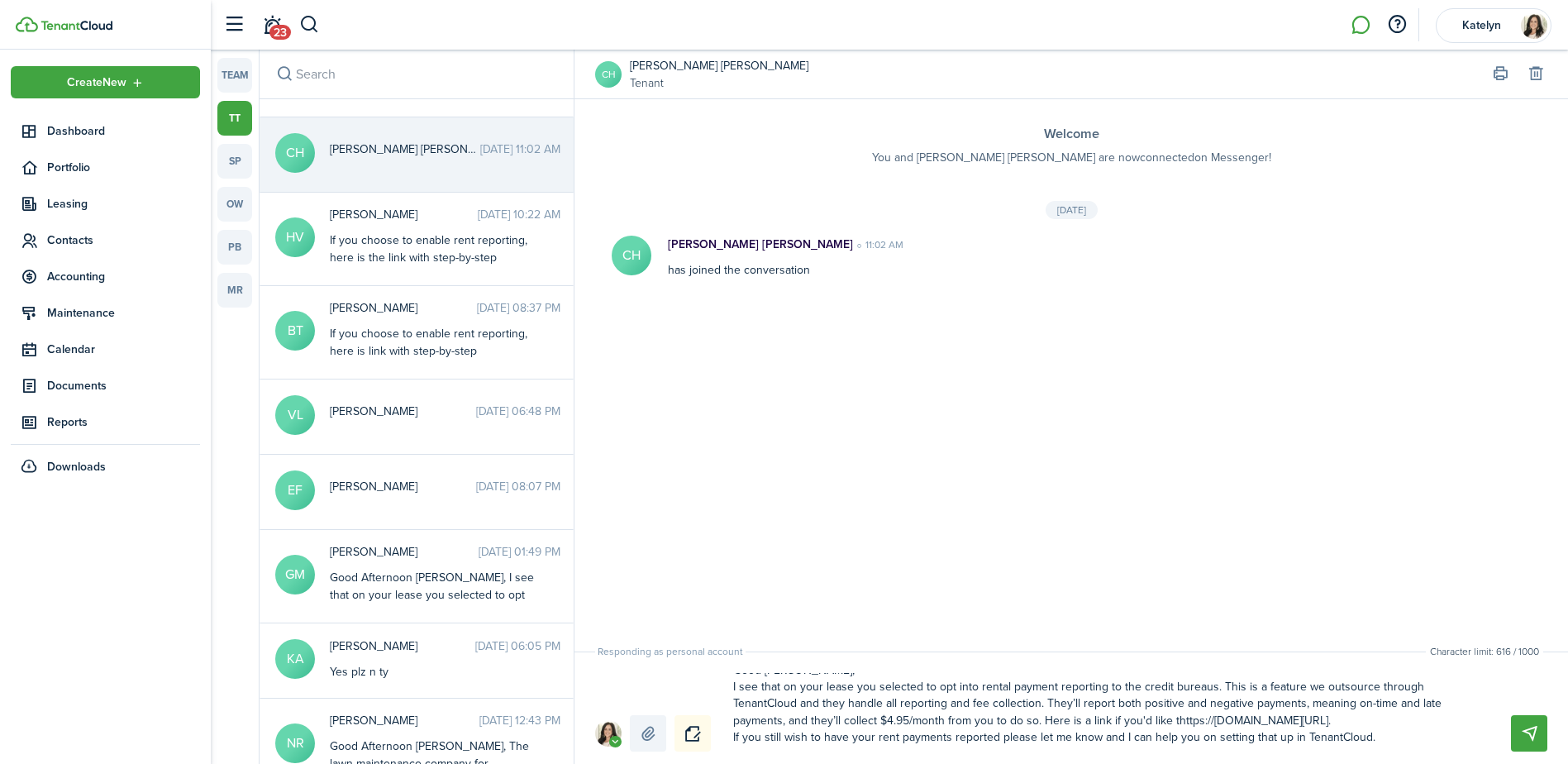
type textarea "Good [PERSON_NAME], I see that on your lease you selected to opt into rental pa…"
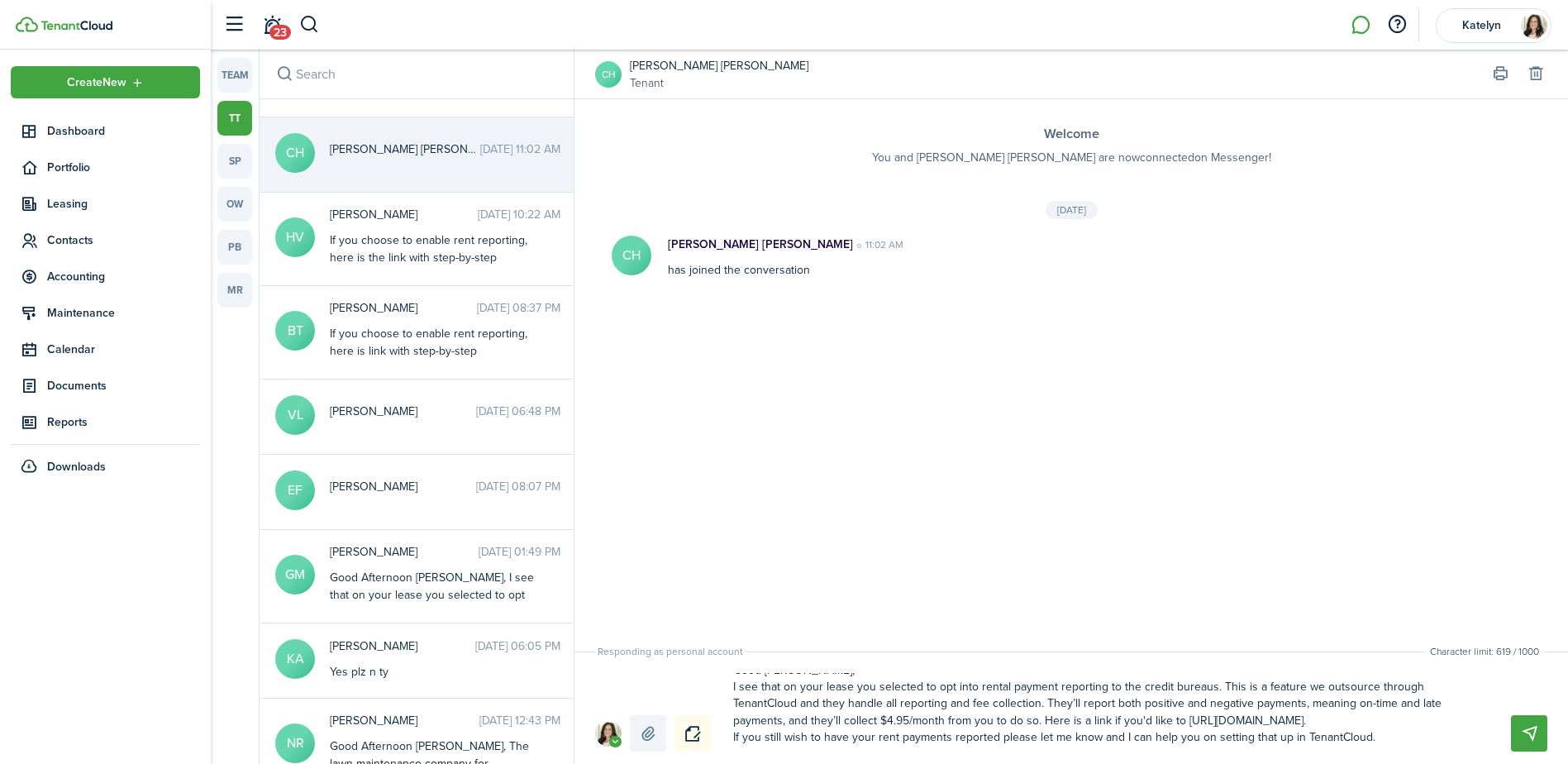
type textarea "Good [PERSON_NAME], I see that on your lease you selected to opt into rental pa…"
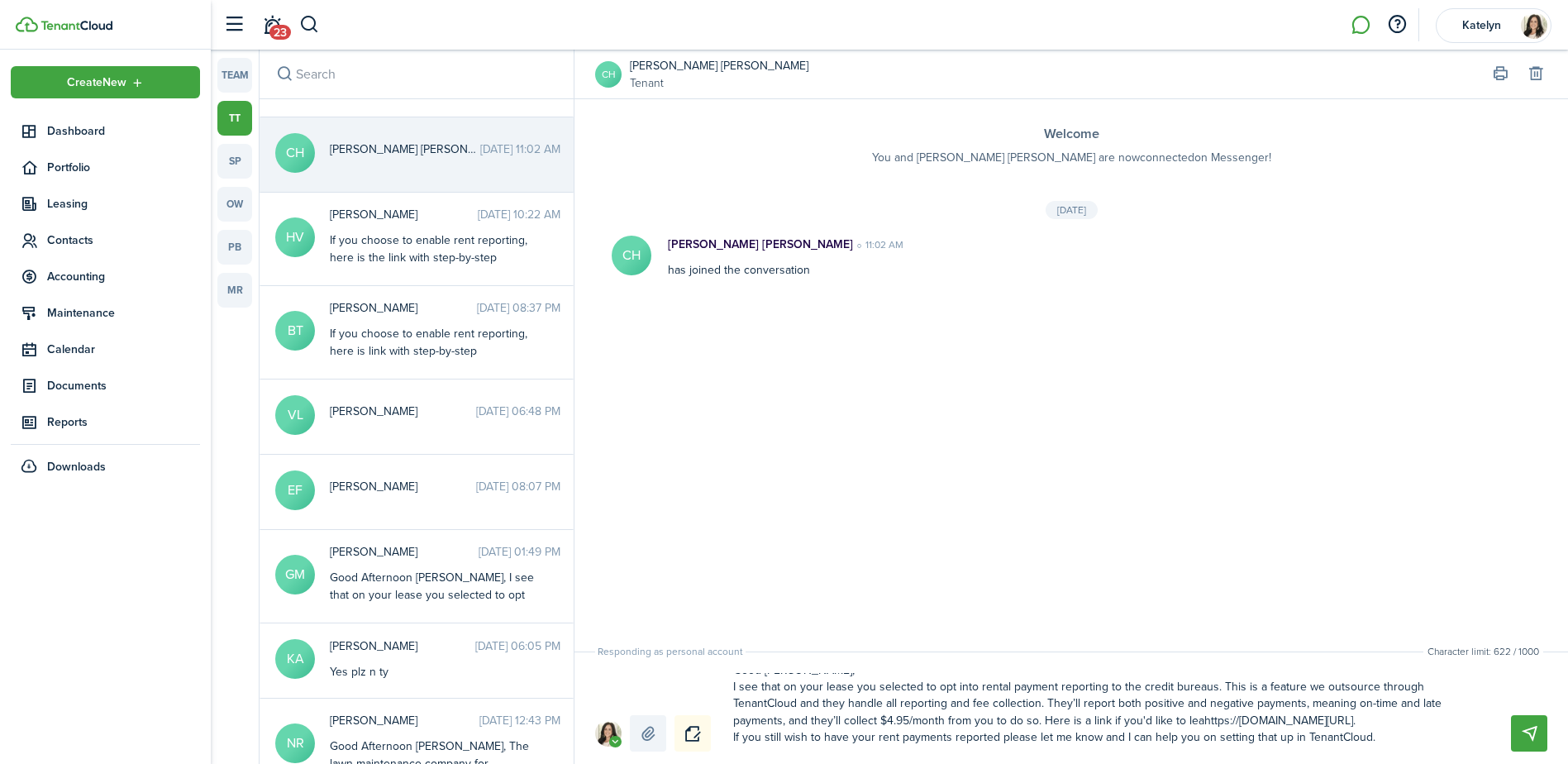
type textarea "Good [PERSON_NAME], I see that on your lease you selected to opt into rental pa…"
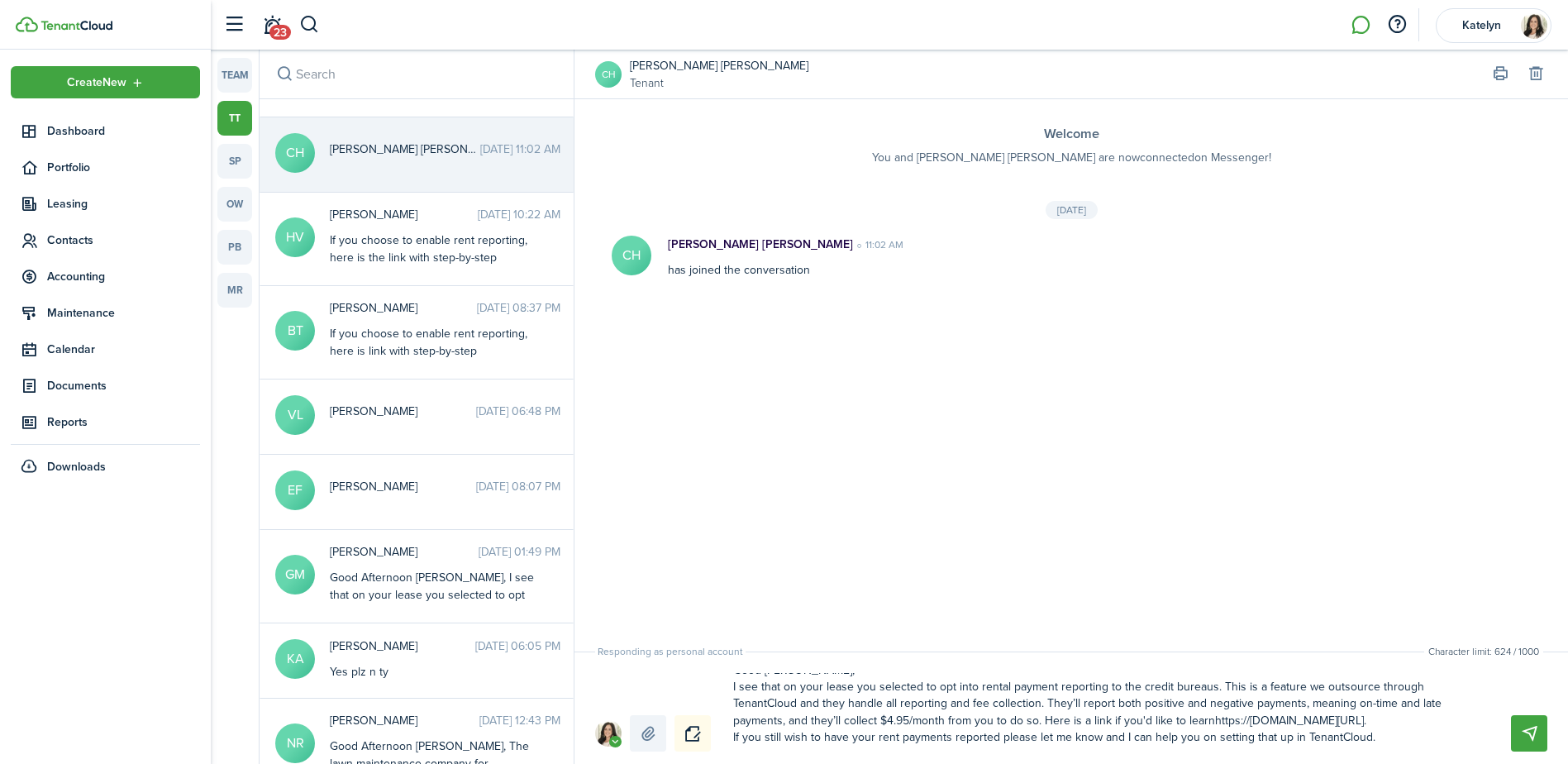
type textarea "Good [PERSON_NAME], I see that on your lease you selected to opt into rental pa…"
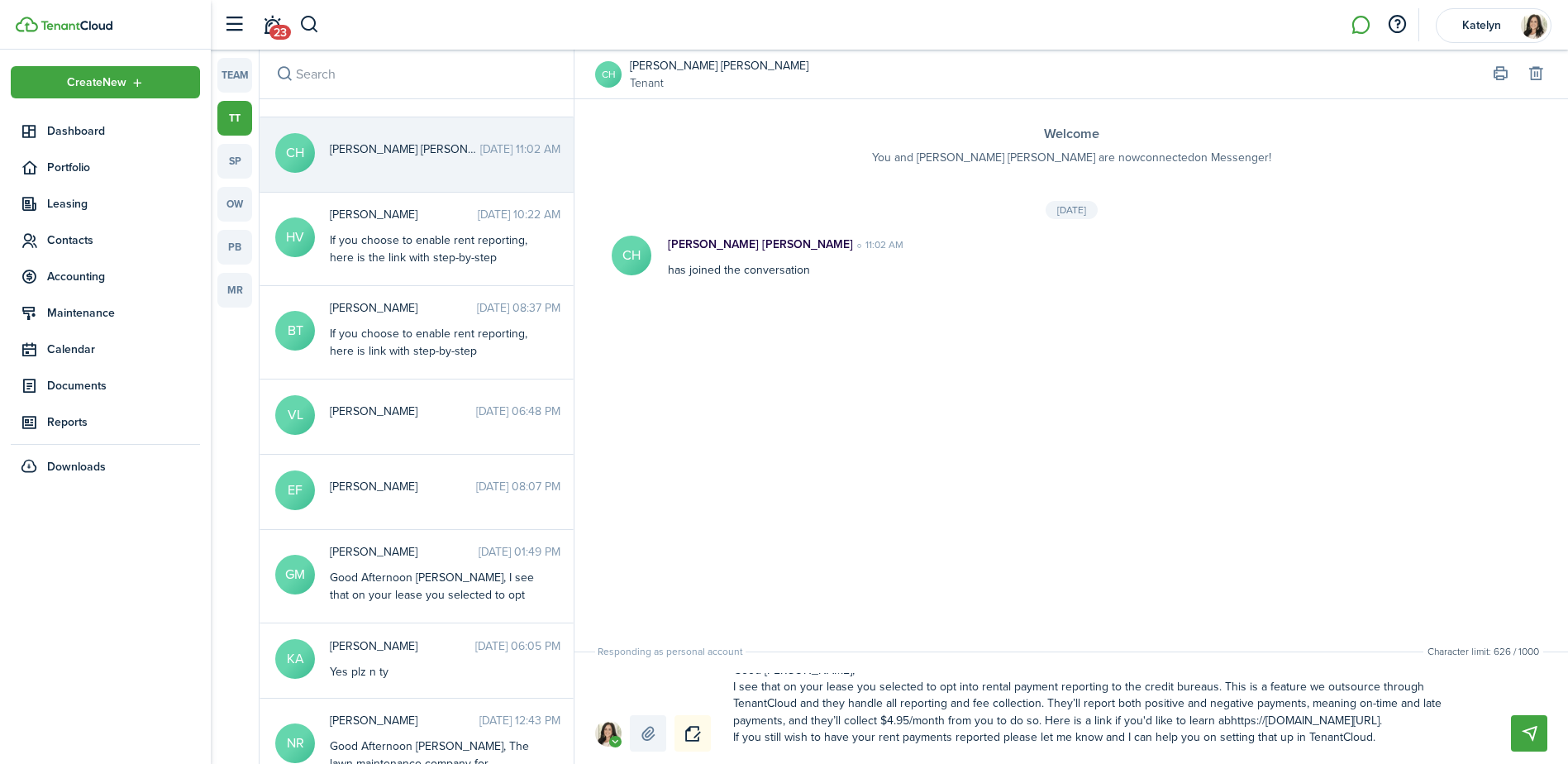
type textarea "Good [PERSON_NAME], I see that on your lease you selected to opt into rental pa…"
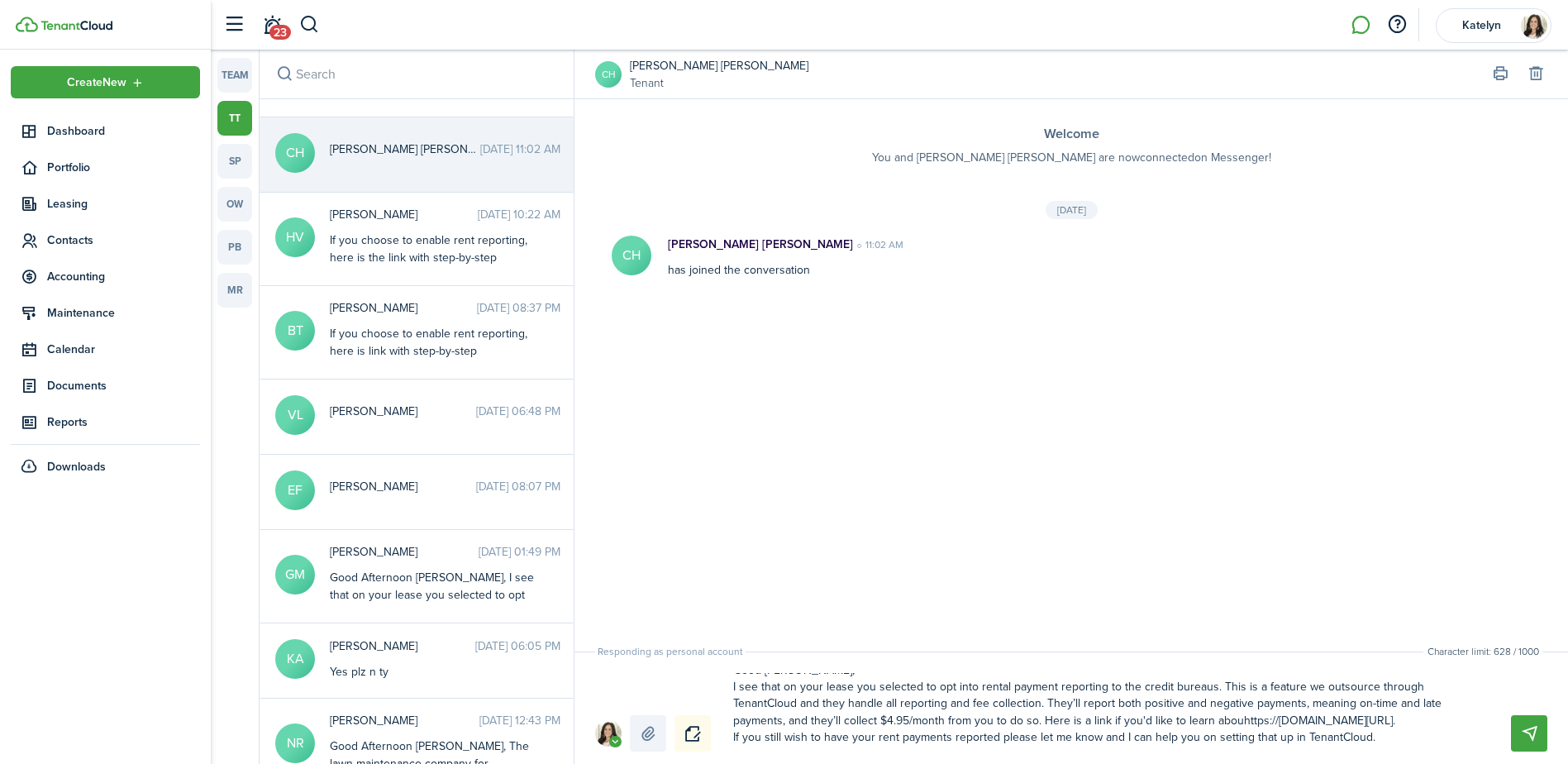
type textarea "Good [PERSON_NAME], I see that on your lease you selected to opt into rental pa…"
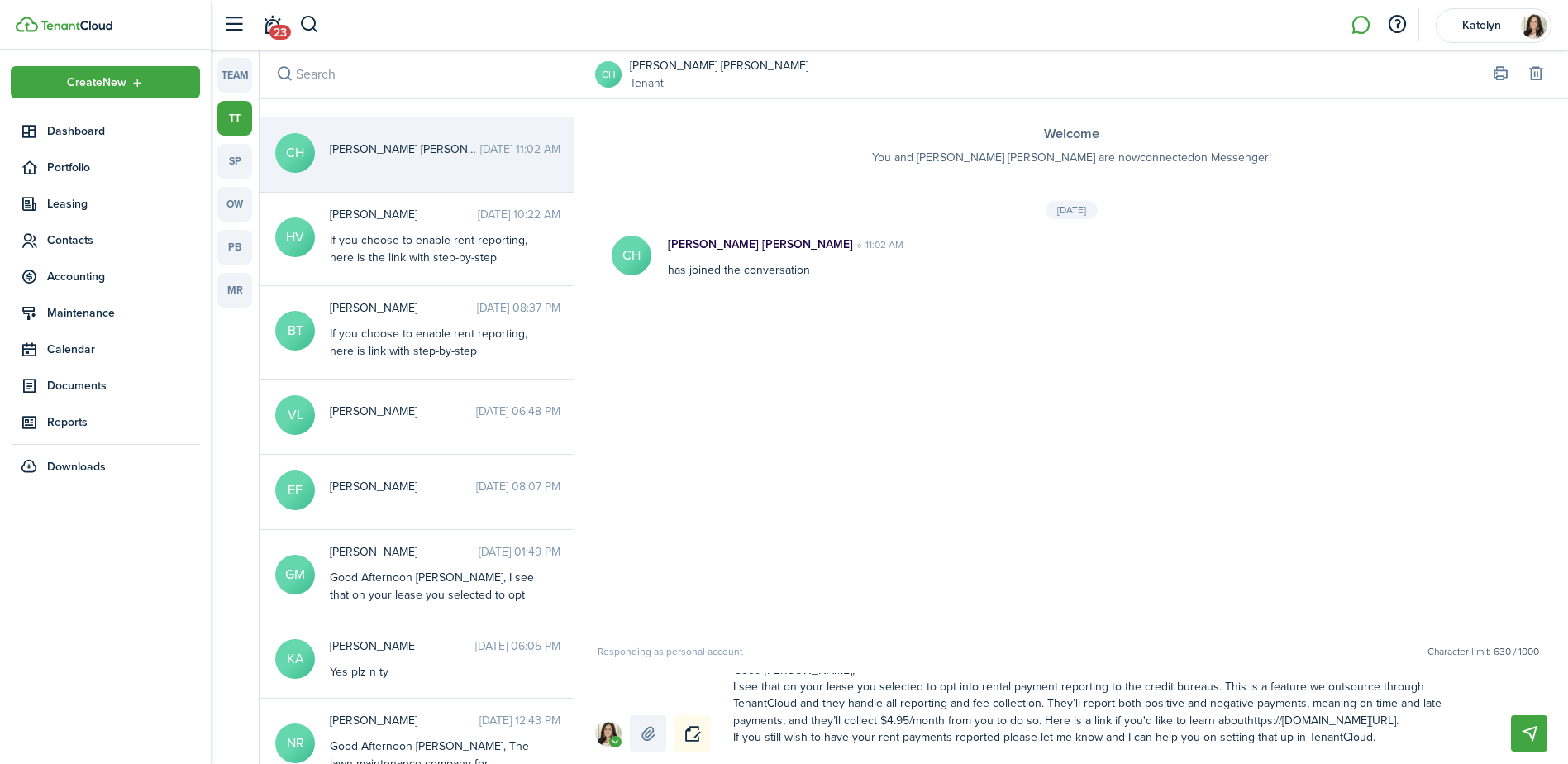
type textarea "Good [PERSON_NAME], I see that on your lease you selected to opt into rental pa…"
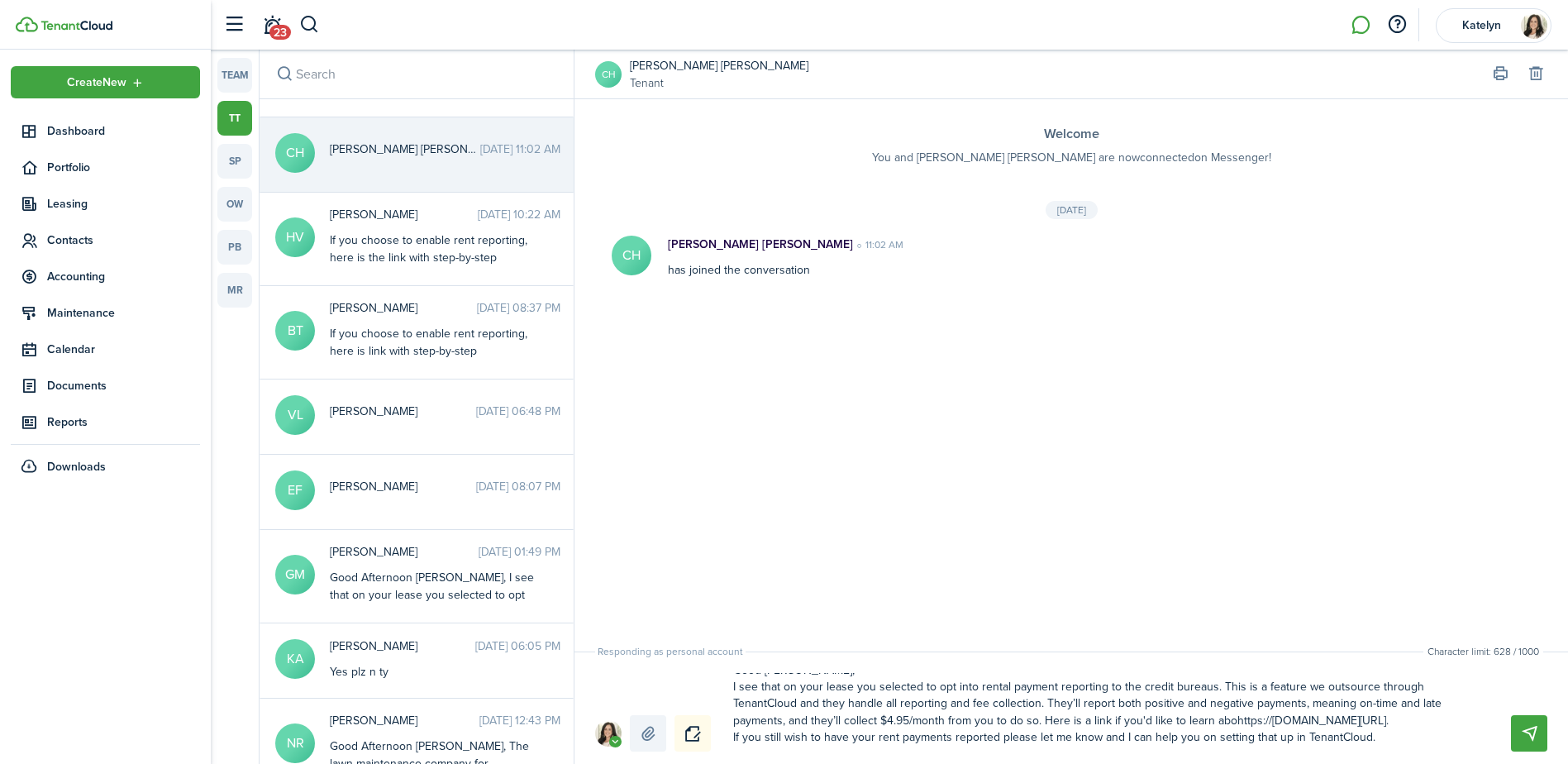
type textarea "Good [PERSON_NAME], I see that on your lease you selected to opt into rental pa…"
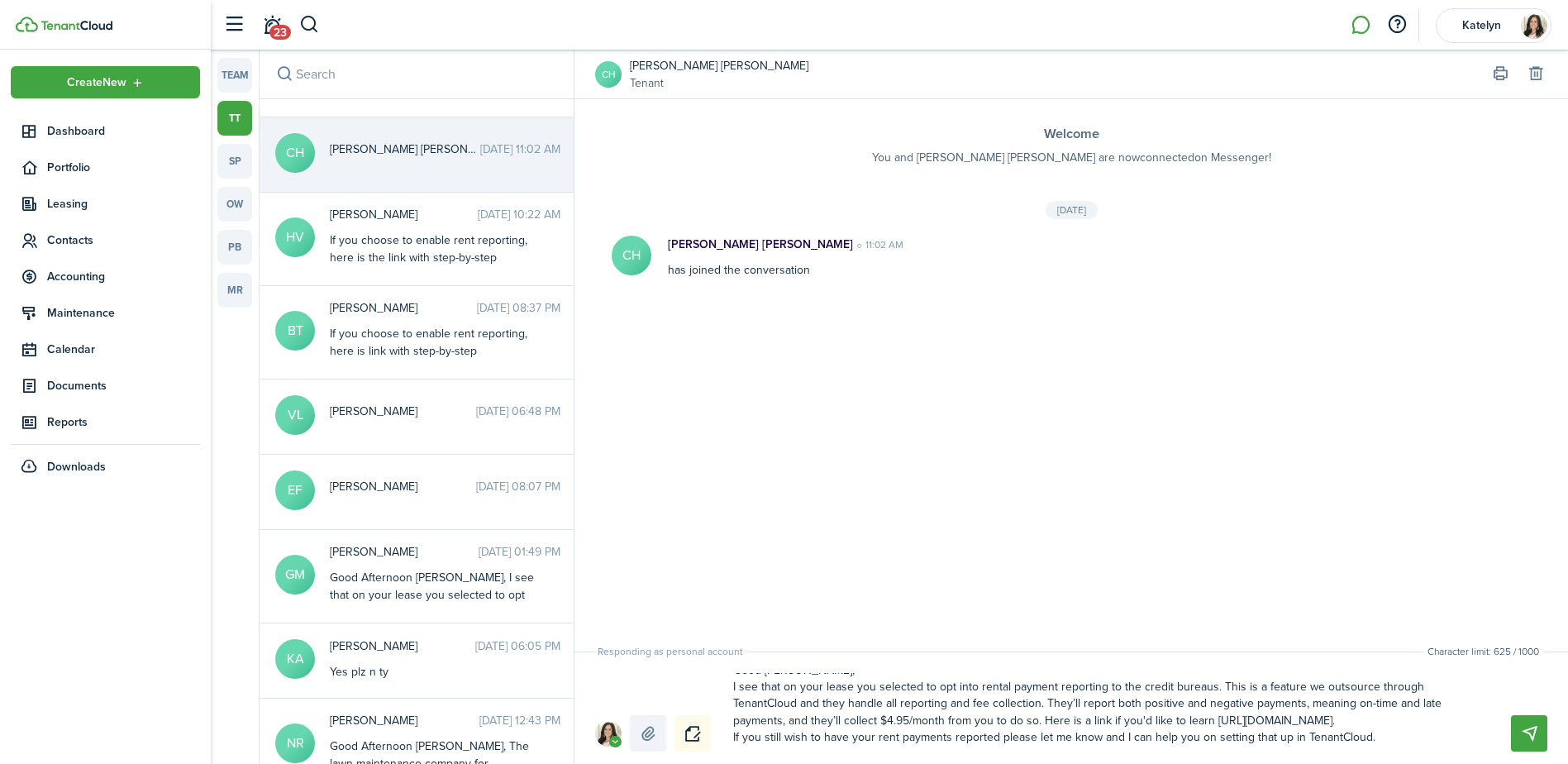
type textarea "Good [PERSON_NAME], I see that on your lease you selected to opt into rental pa…"
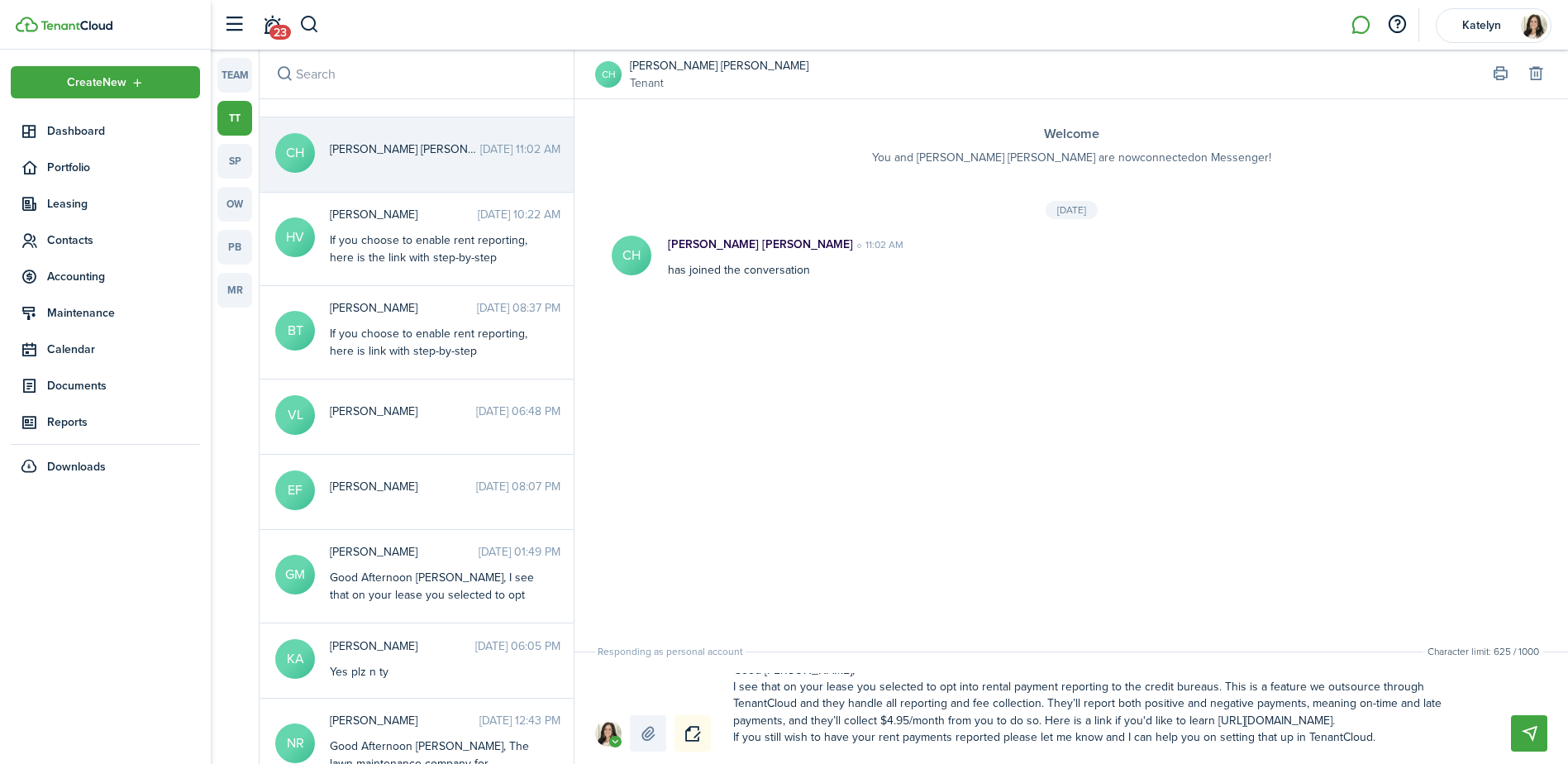
type textarea "Good [PERSON_NAME], I see that on your lease you selected to opt into rental pa…"
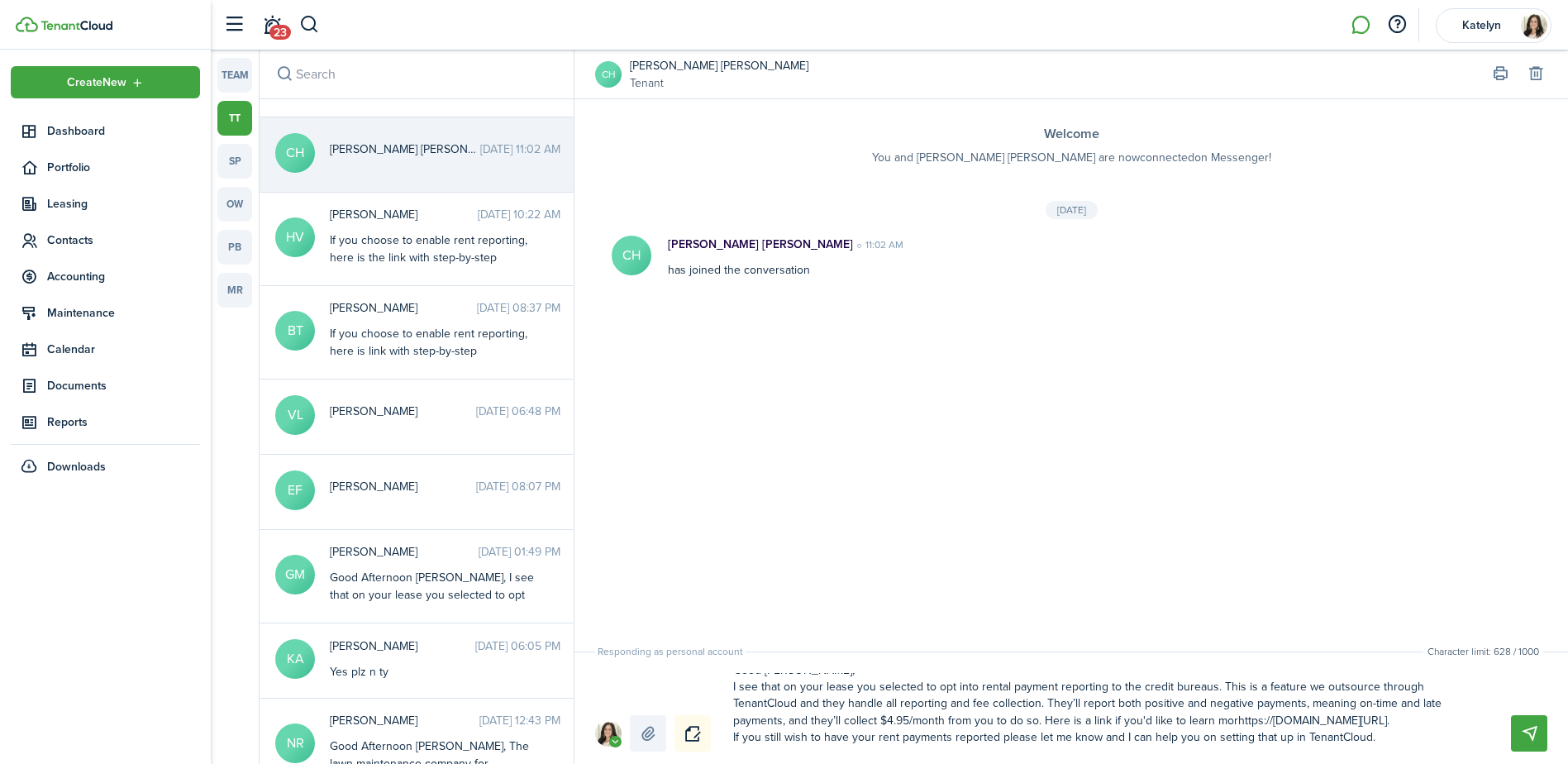
type textarea "Good [PERSON_NAME], I see that on your lease you selected to opt into rental pa…"
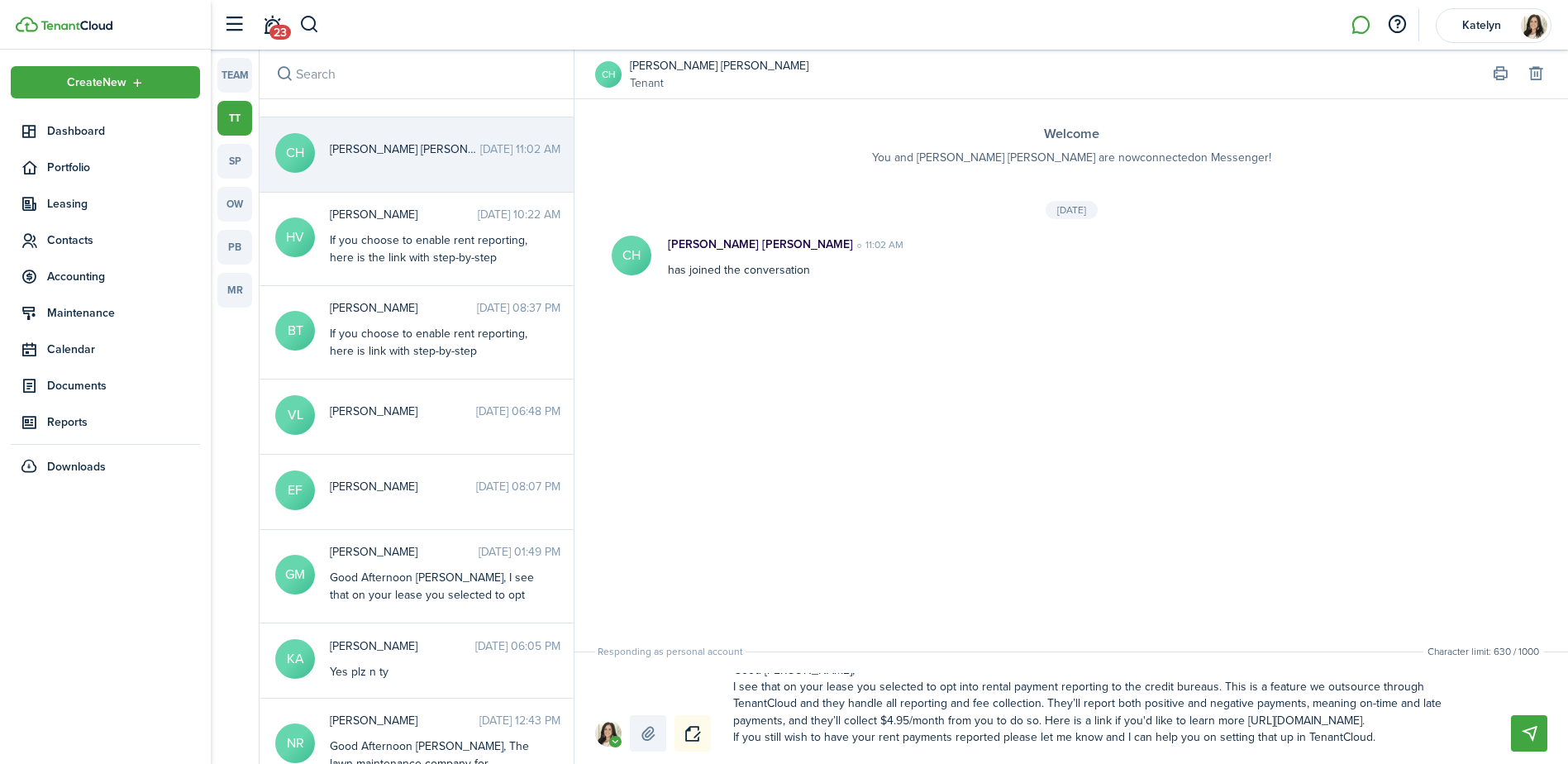
type textarea "Good [PERSON_NAME], I see that on your lease you selected to opt into rental pa…"
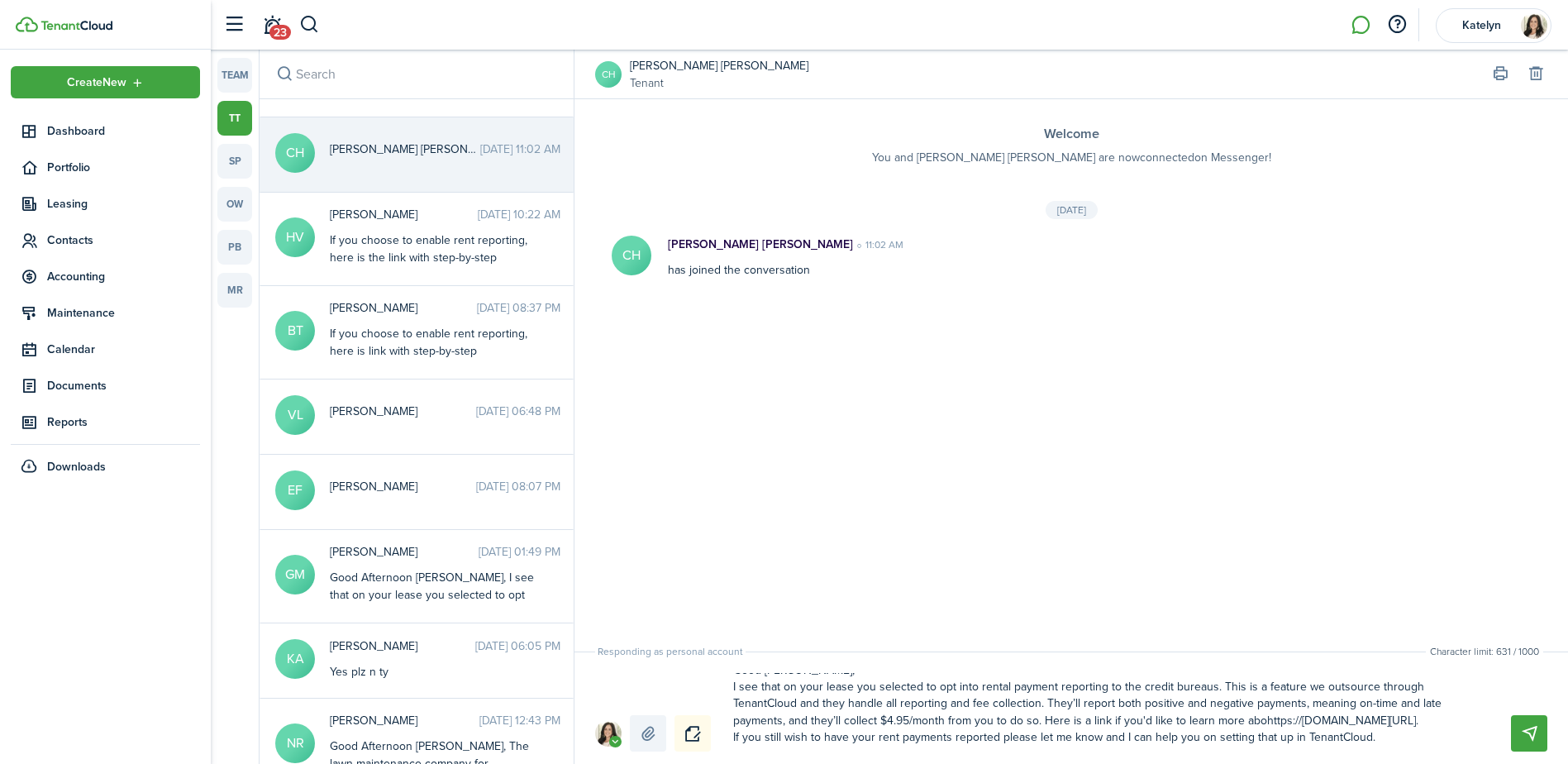
type textarea "Good [PERSON_NAME], I see that on your lease you selected to opt into rental pa…"
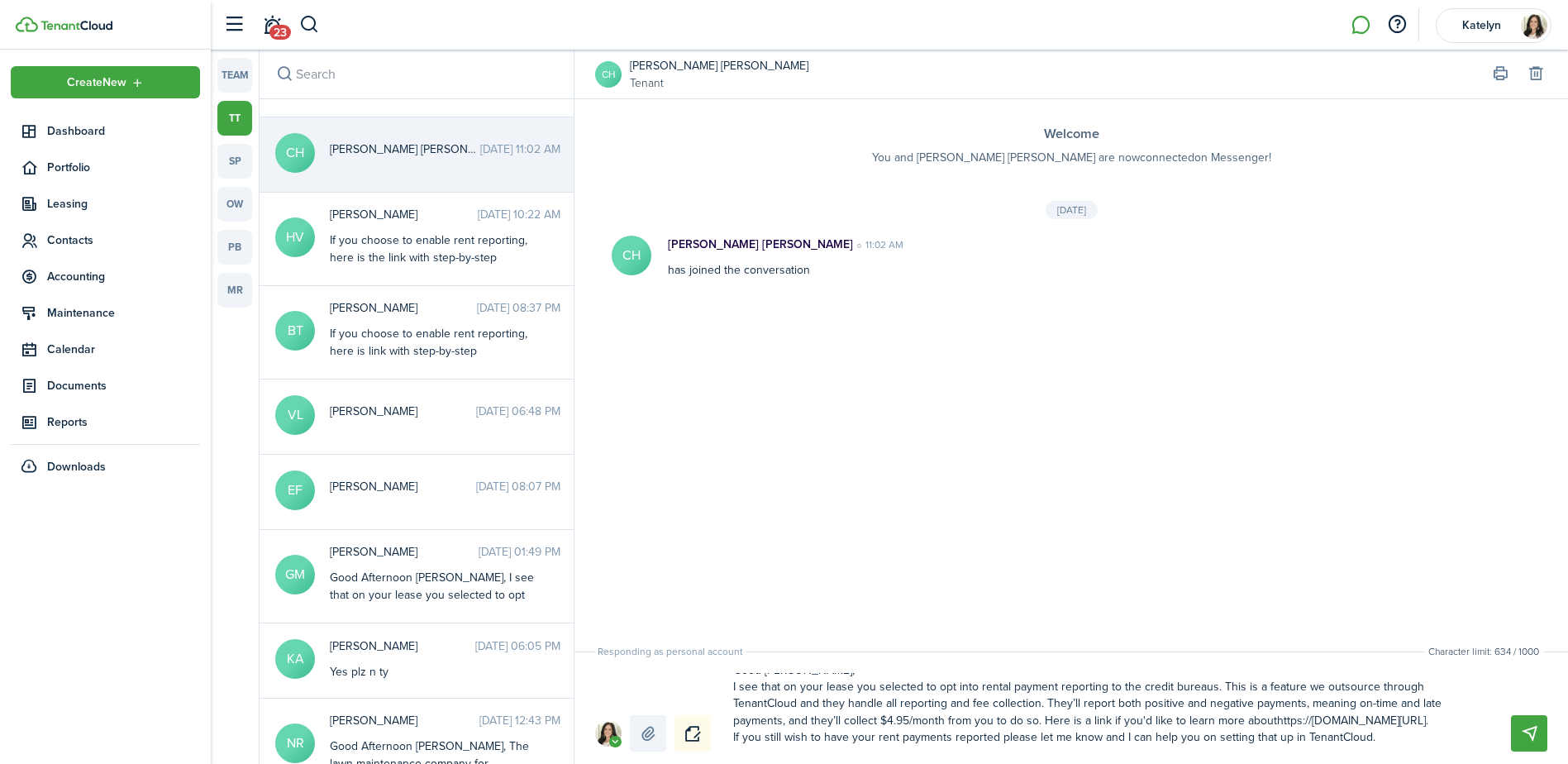
type textarea "Good [PERSON_NAME], I see that on your lease you selected to opt into rental pa…"
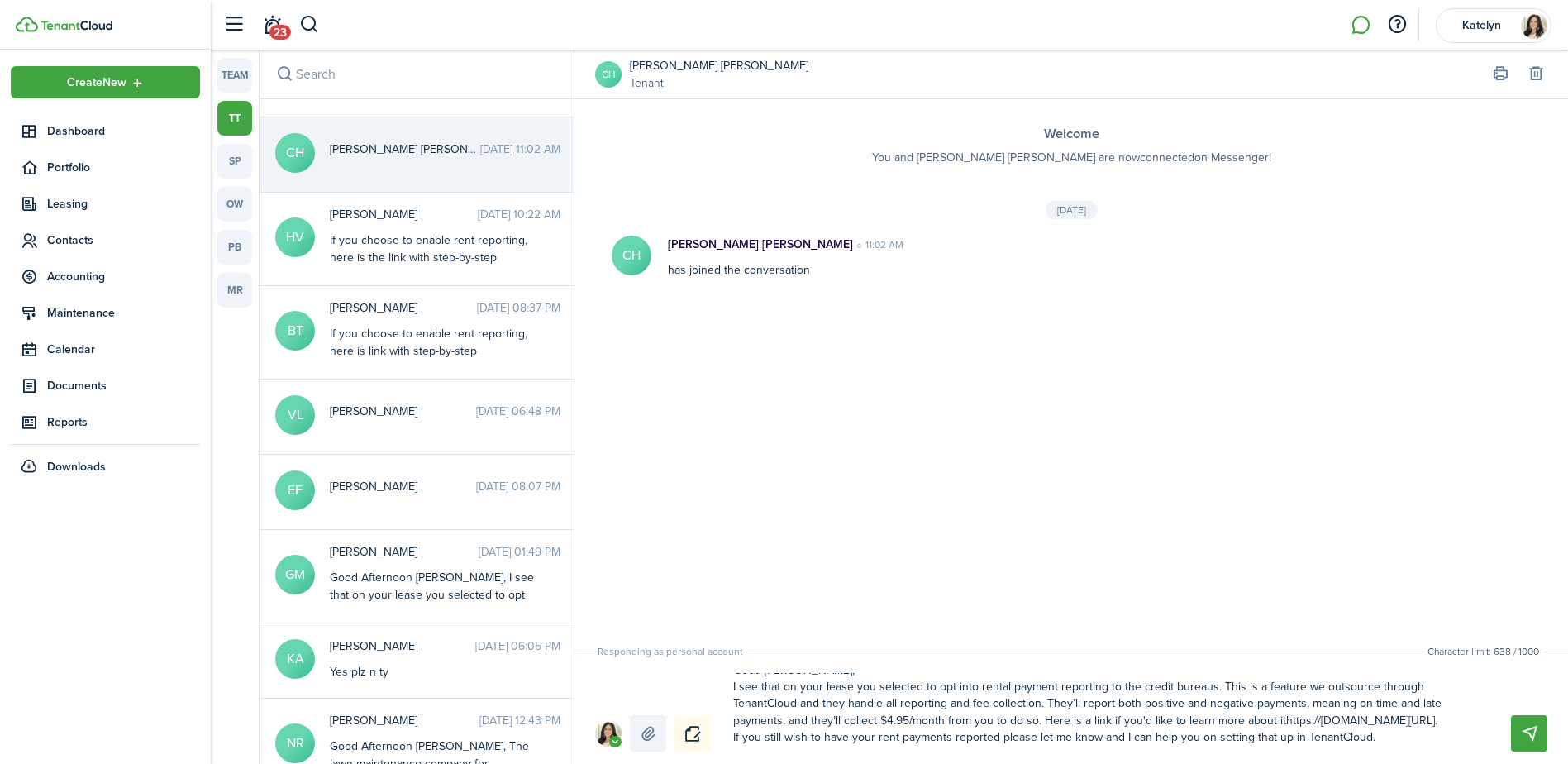
type textarea "Good [PERSON_NAME], I see that on your lease you selected to opt into rental pa…"
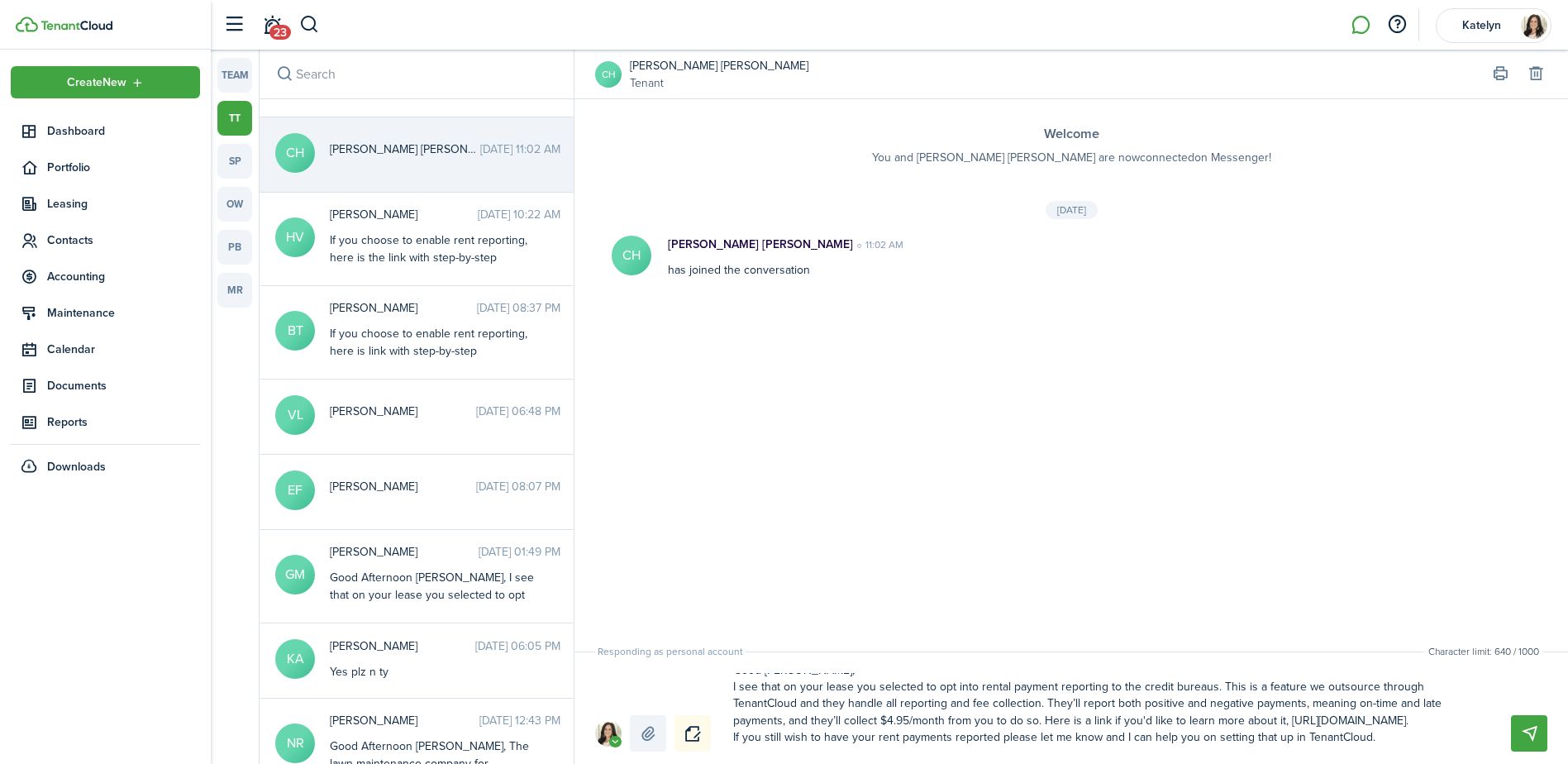
type textarea "Good [PERSON_NAME], I see that on your lease you selected to opt into rental pa…"
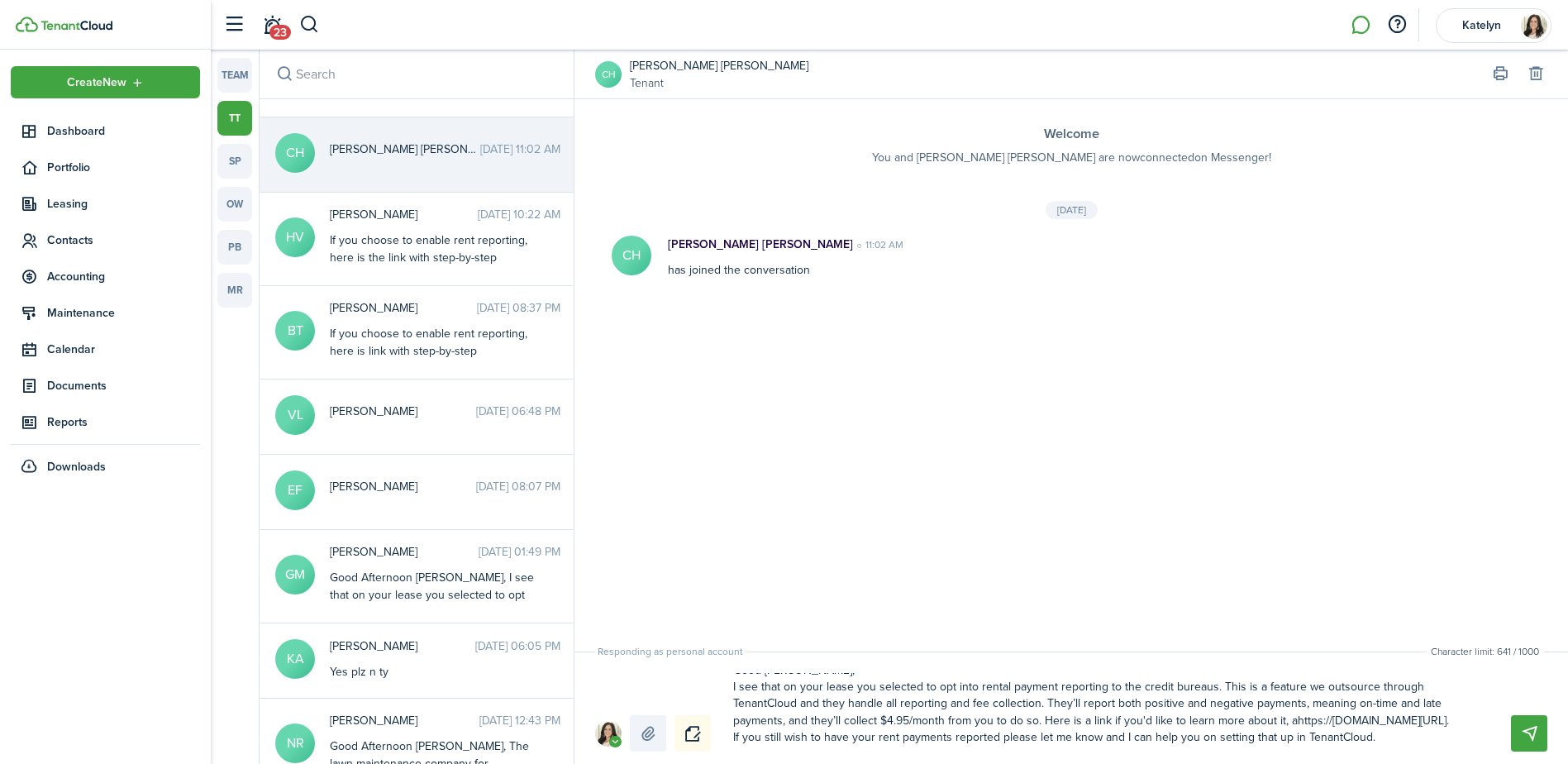
type textarea "Good [PERSON_NAME], I see that on your lease you selected to opt into rental pa…"
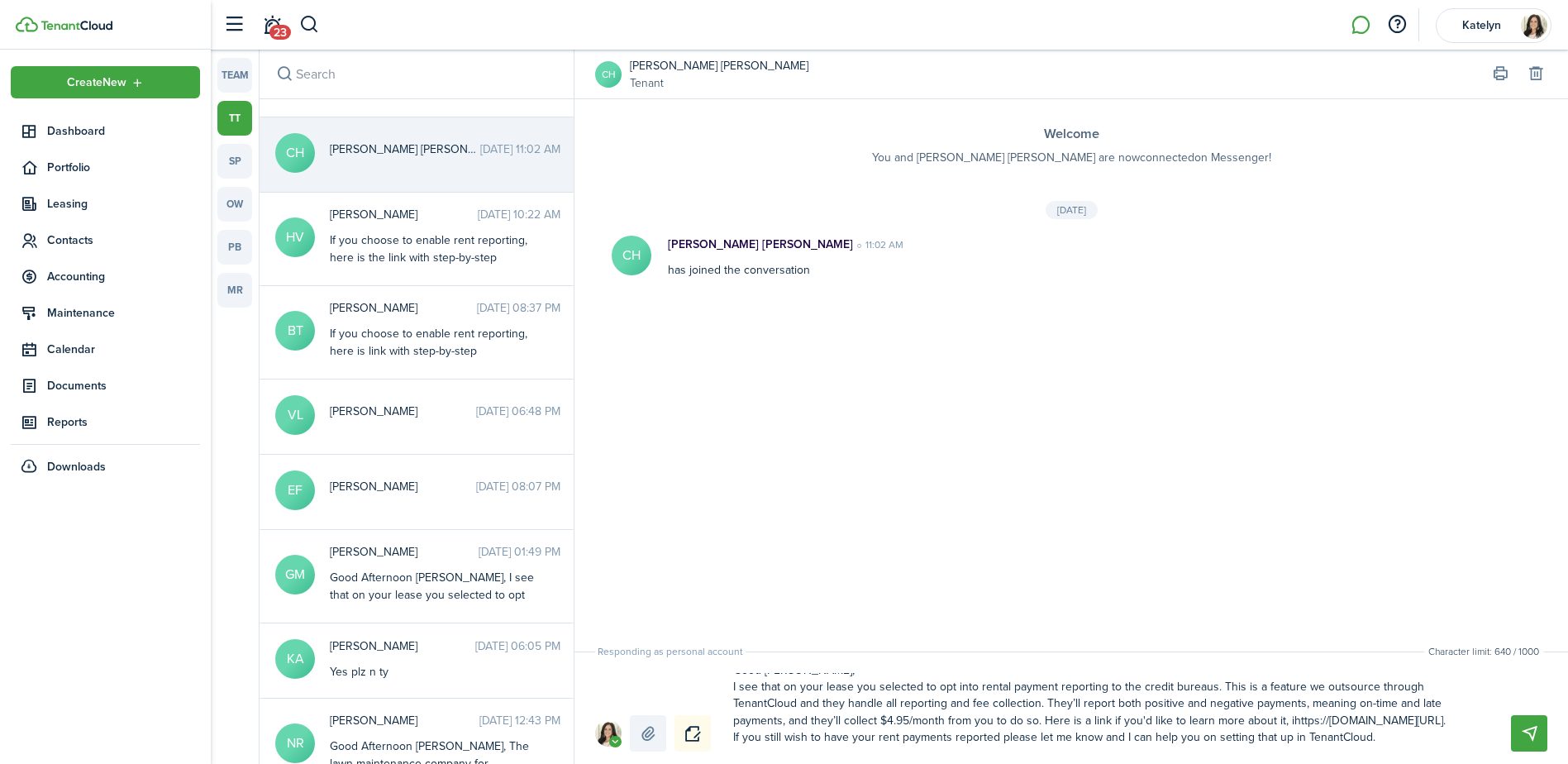
type textarea "Good [PERSON_NAME], I see that on your lease you selected to opt into rental pa…"
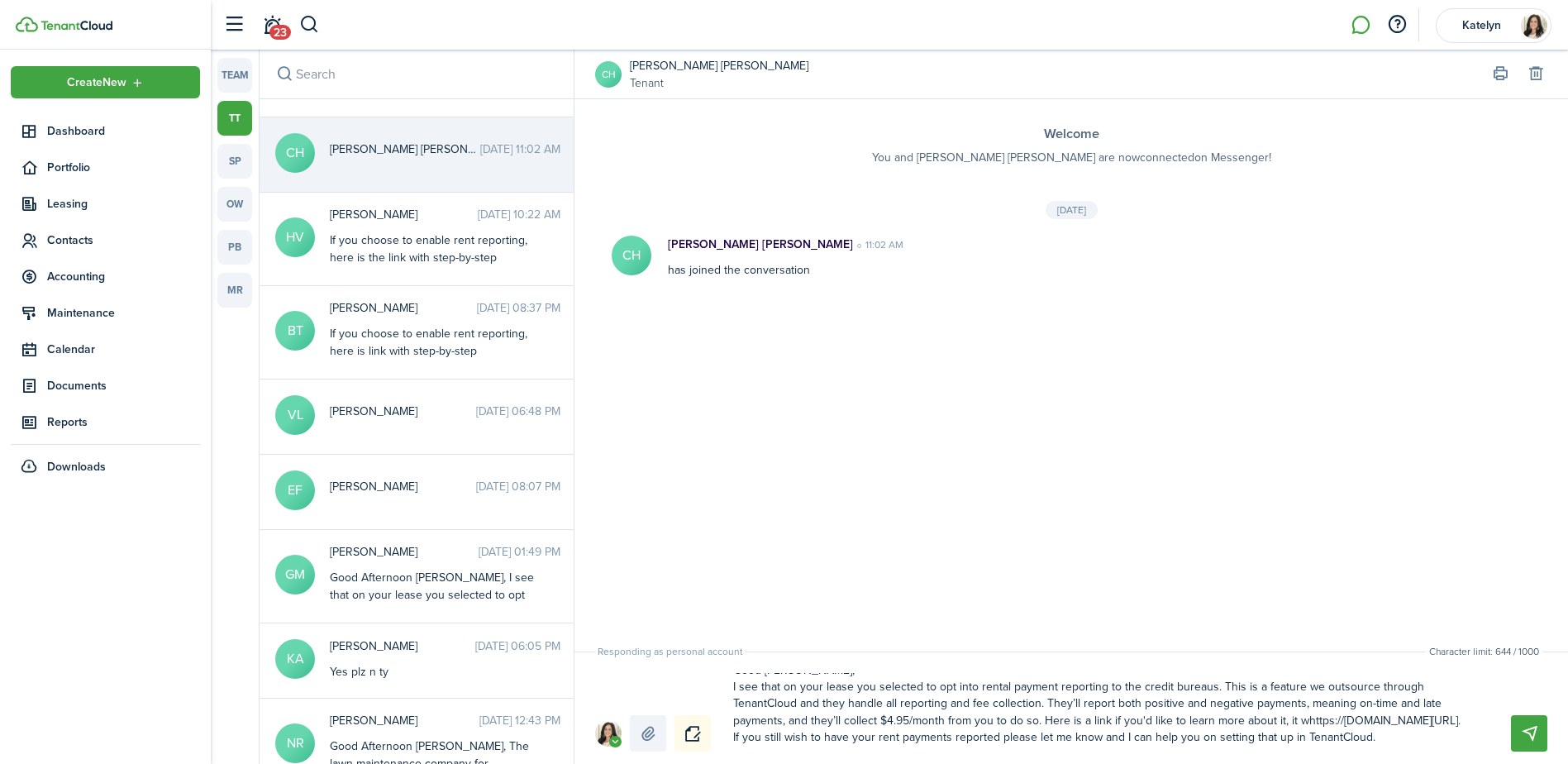
type textarea "Good [PERSON_NAME], I see that on your lease you selected to opt into rental pa…"
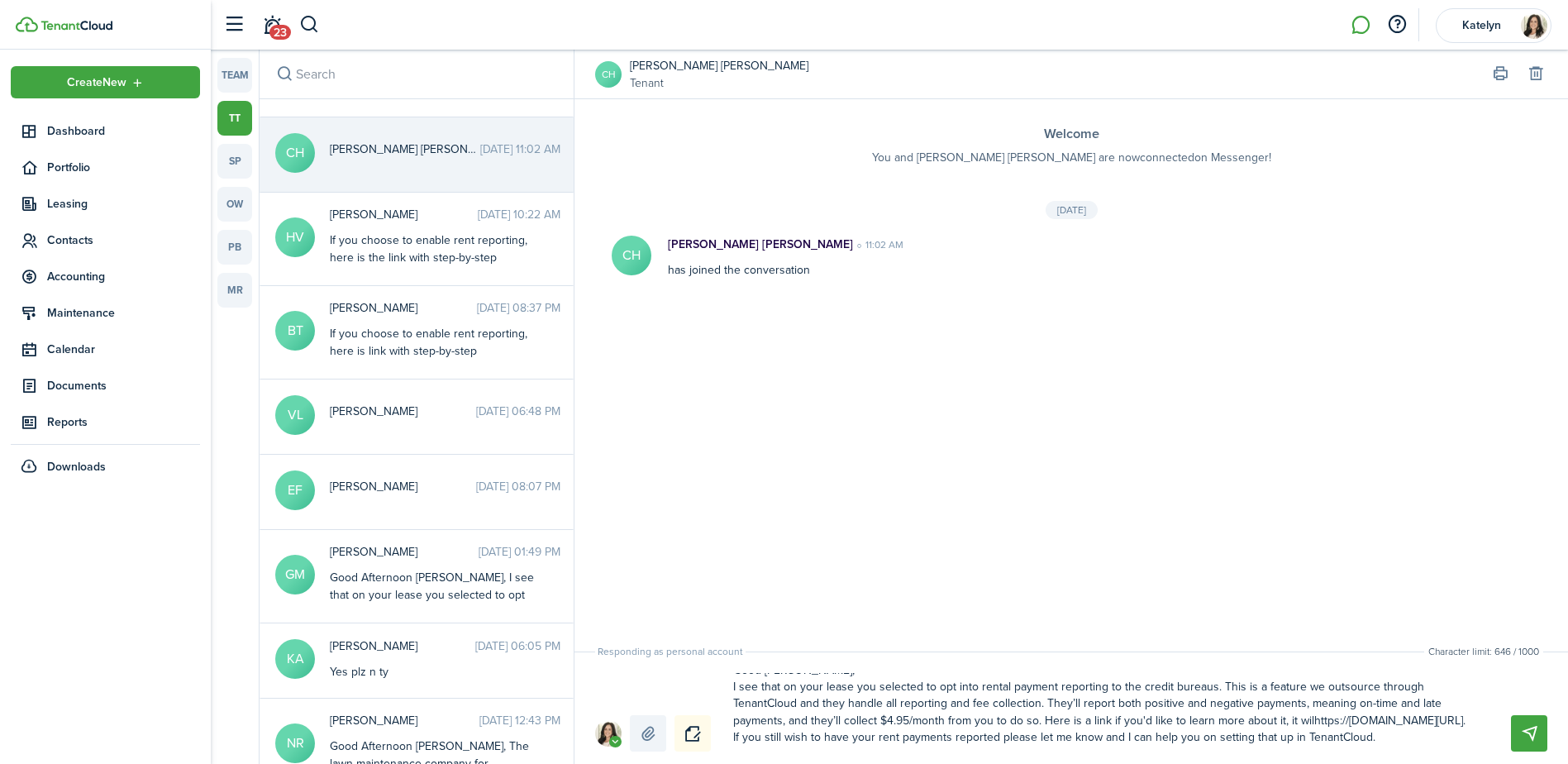
type textarea "Good [PERSON_NAME], I see that on your lease you selected to opt into rental pa…"
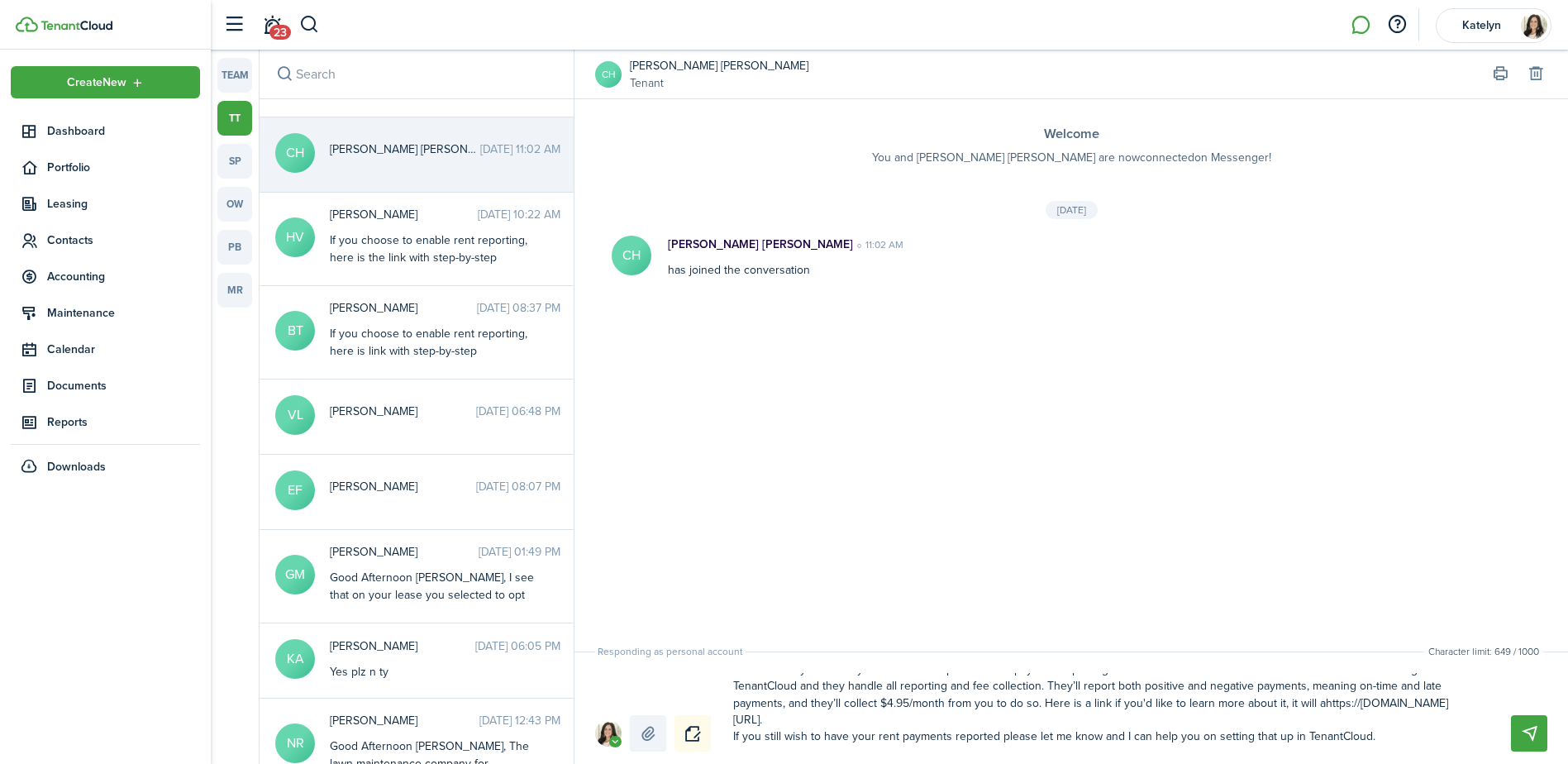
type textarea "Good [PERSON_NAME], I see that on your lease you selected to opt into rental pa…"
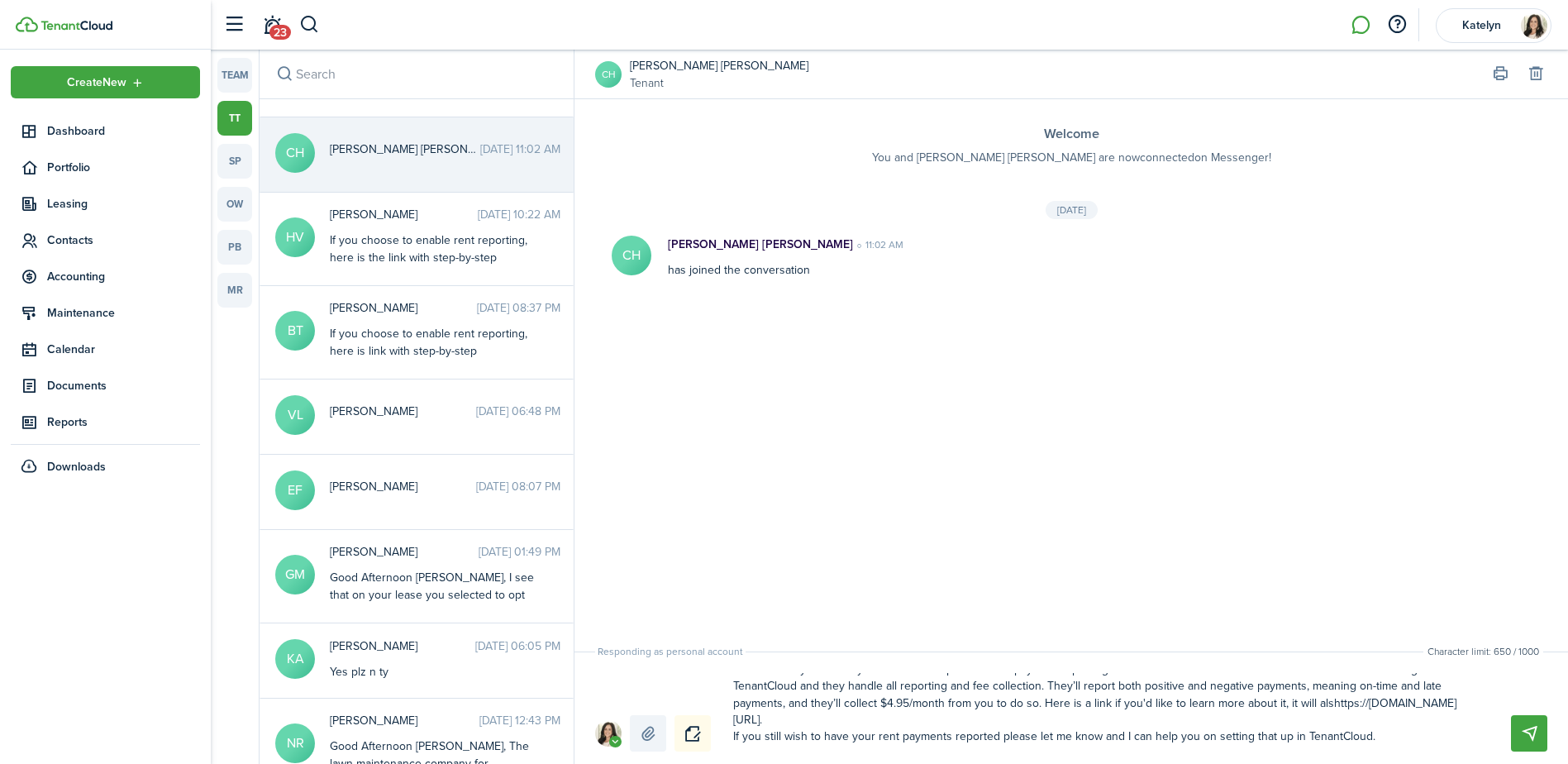
type textarea "Good [PERSON_NAME], I see that on your lease you selected to opt into rental pa…"
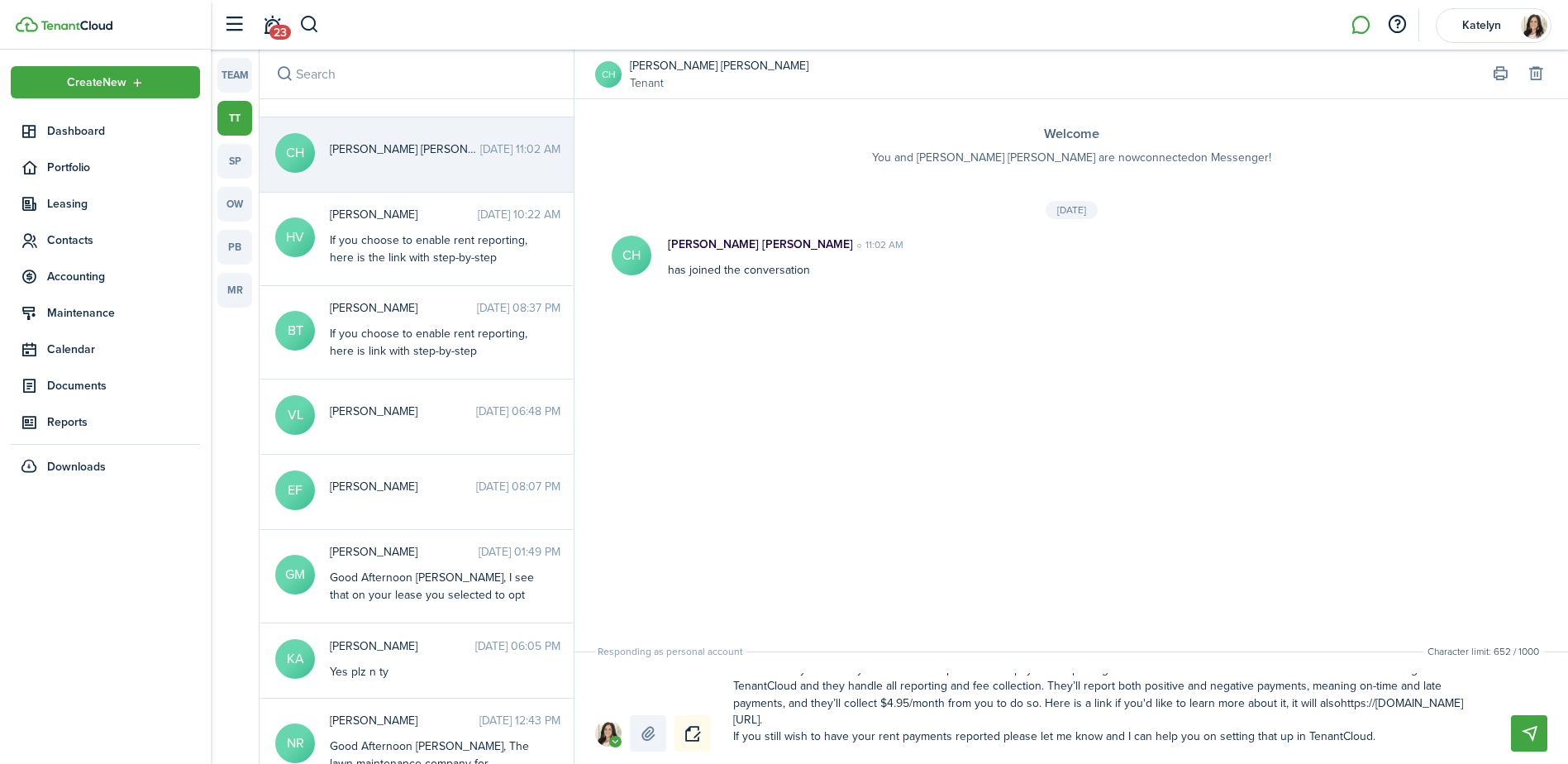
type textarea "Good [PERSON_NAME], I see that on your lease you selected to opt into rental pa…"
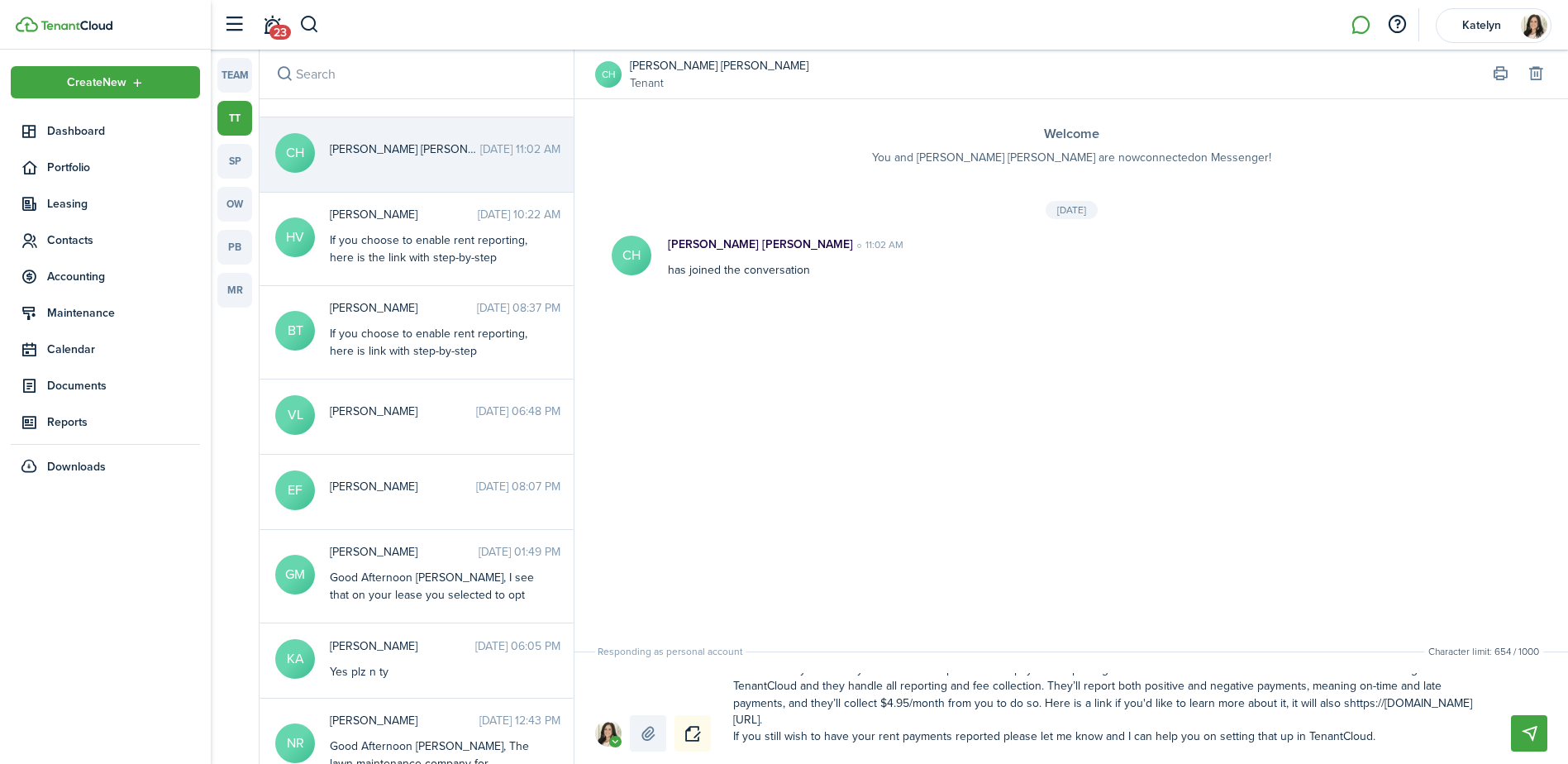
type textarea "Good [PERSON_NAME], I see that on your lease you selected to opt into rental pa…"
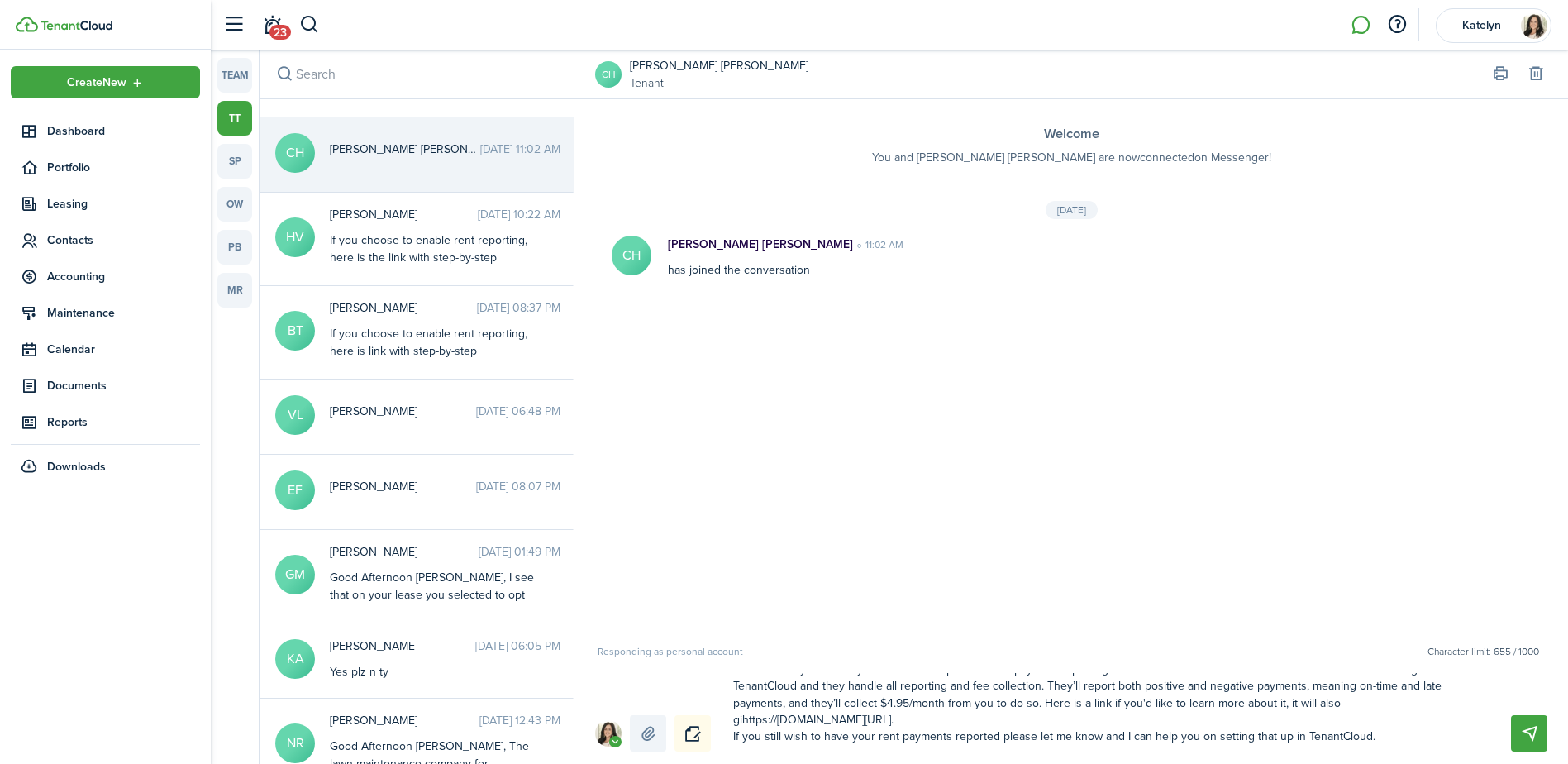
type textarea "Good [PERSON_NAME], I see that on your lease you selected to opt into rental pa…"
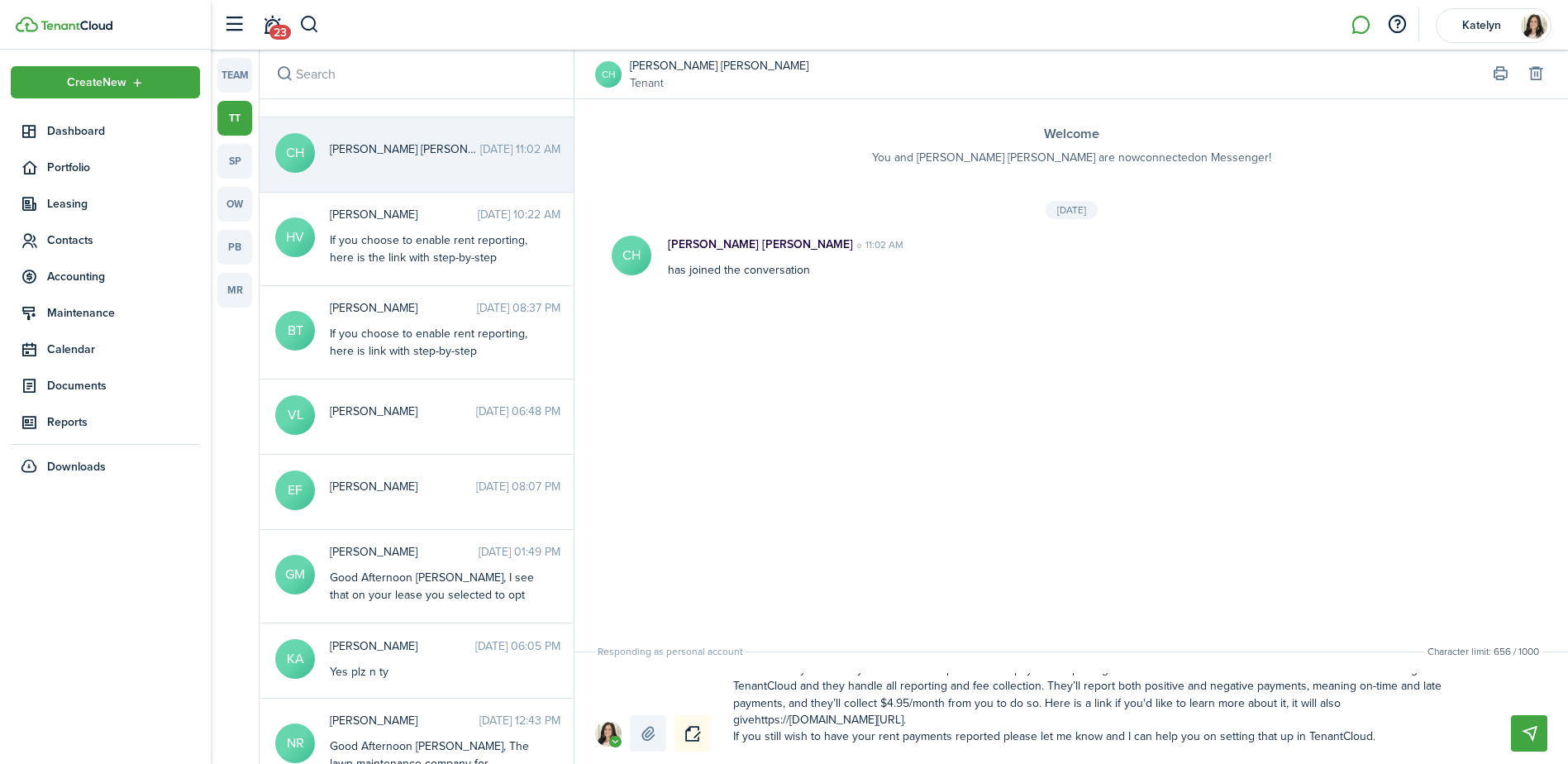
type textarea "Good [PERSON_NAME], I see that on your lease you selected to opt into rental pa…"
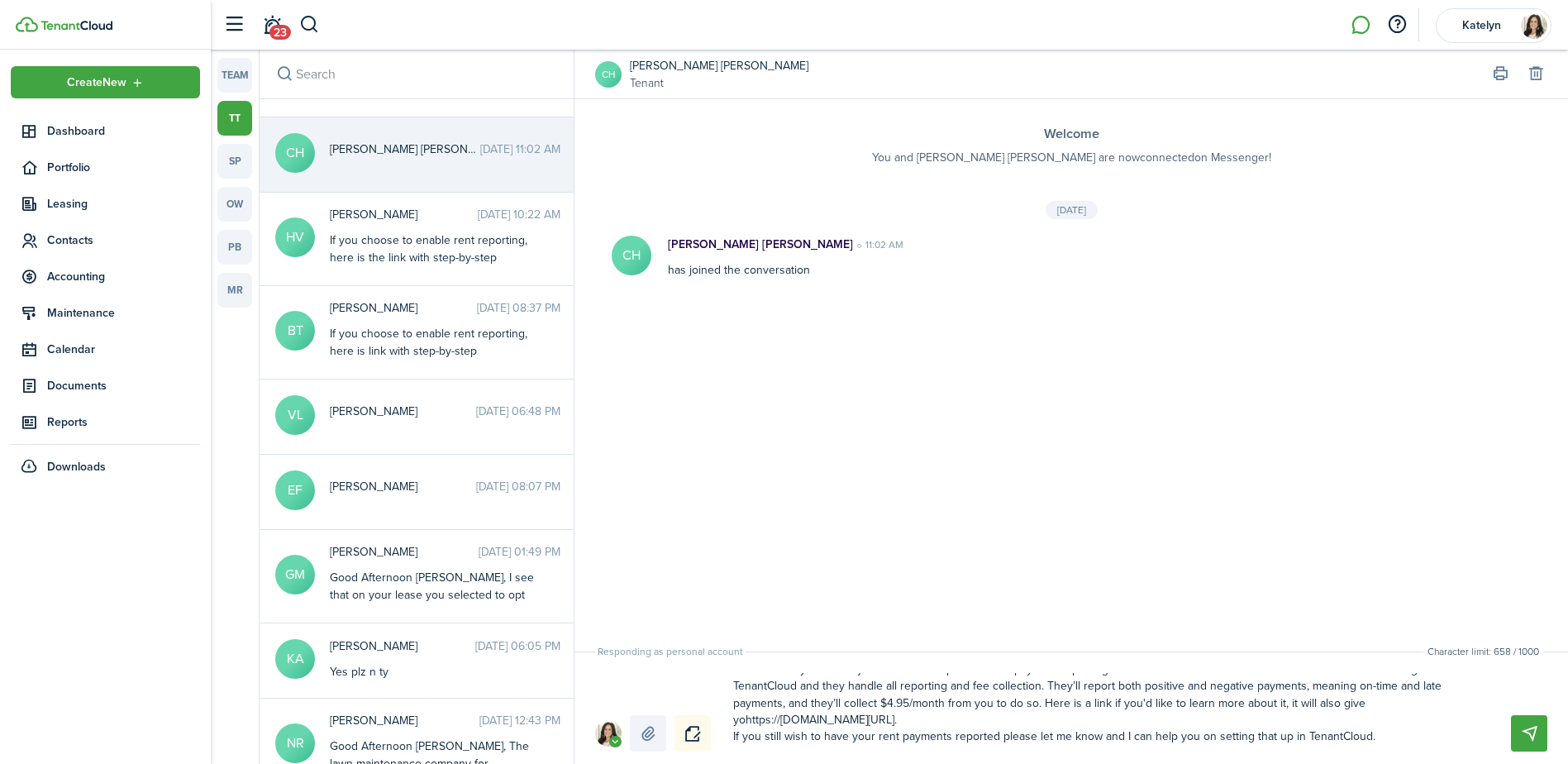
type textarea "Good [PERSON_NAME], I see that on your lease you selected to opt into rental pa…"
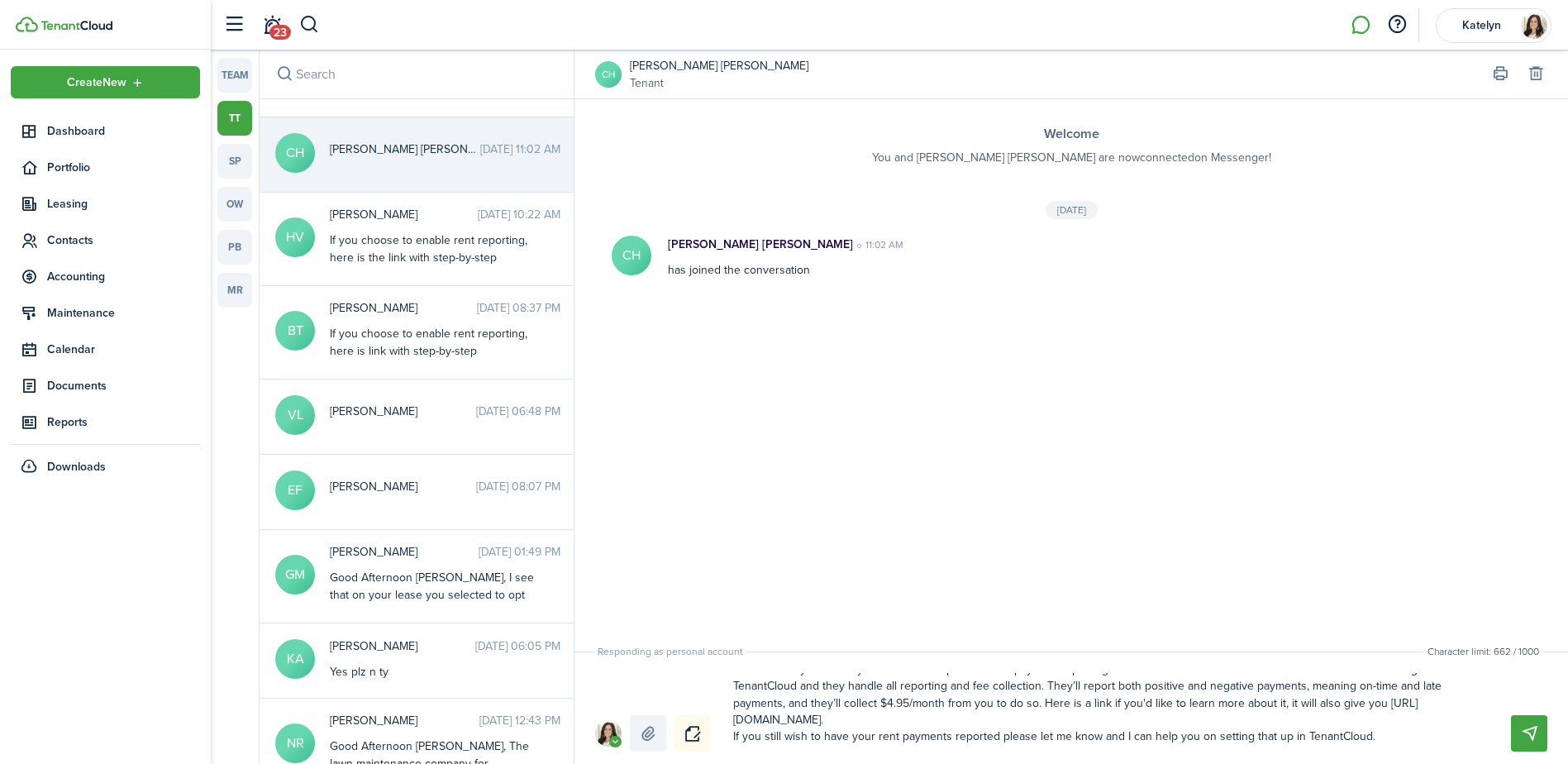
type textarea "Good [PERSON_NAME], I see that on your lease you selected to opt into rental pa…"
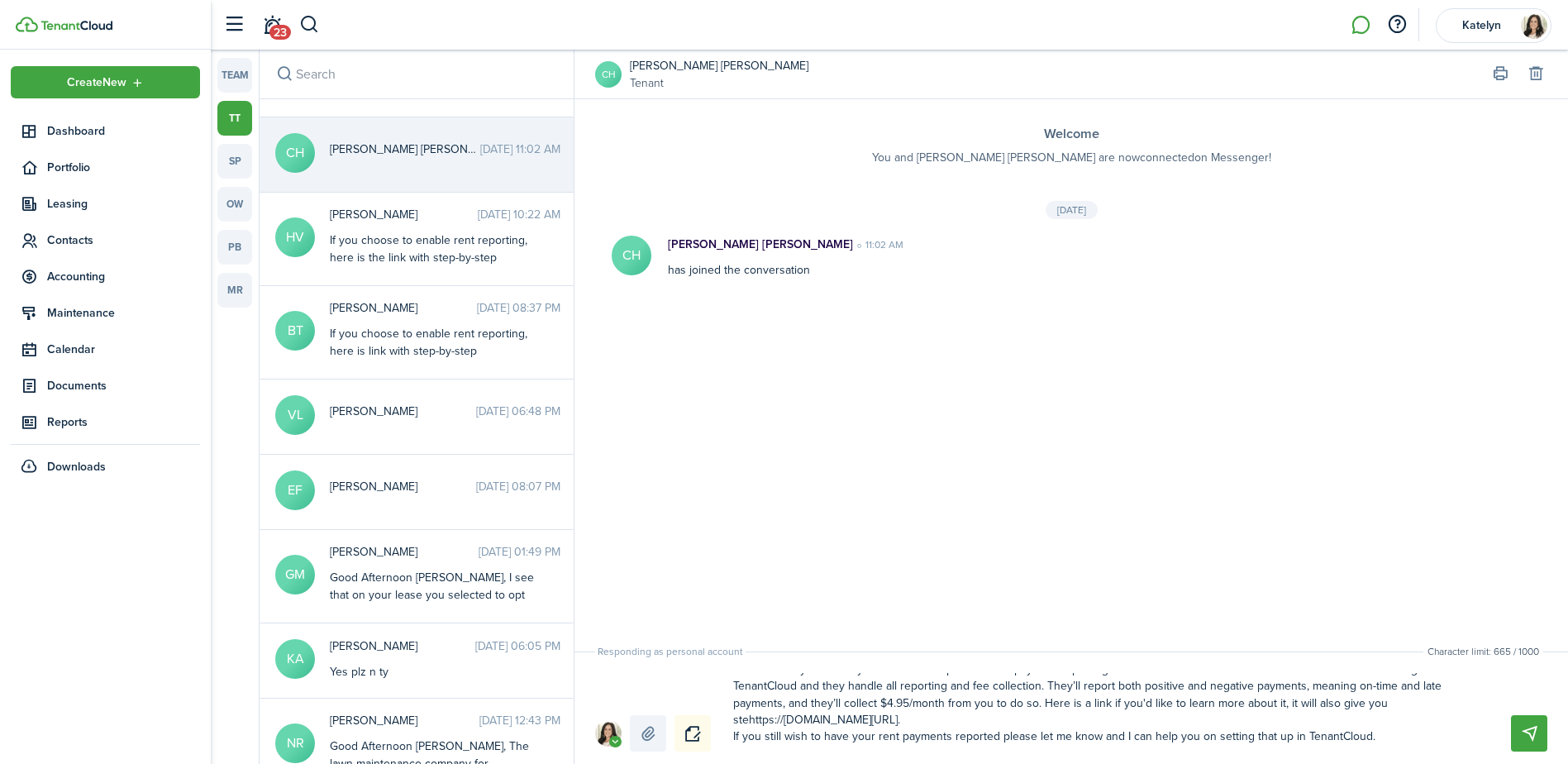
type textarea "Good [PERSON_NAME], I see that on your lease you selected to opt into rental pa…"
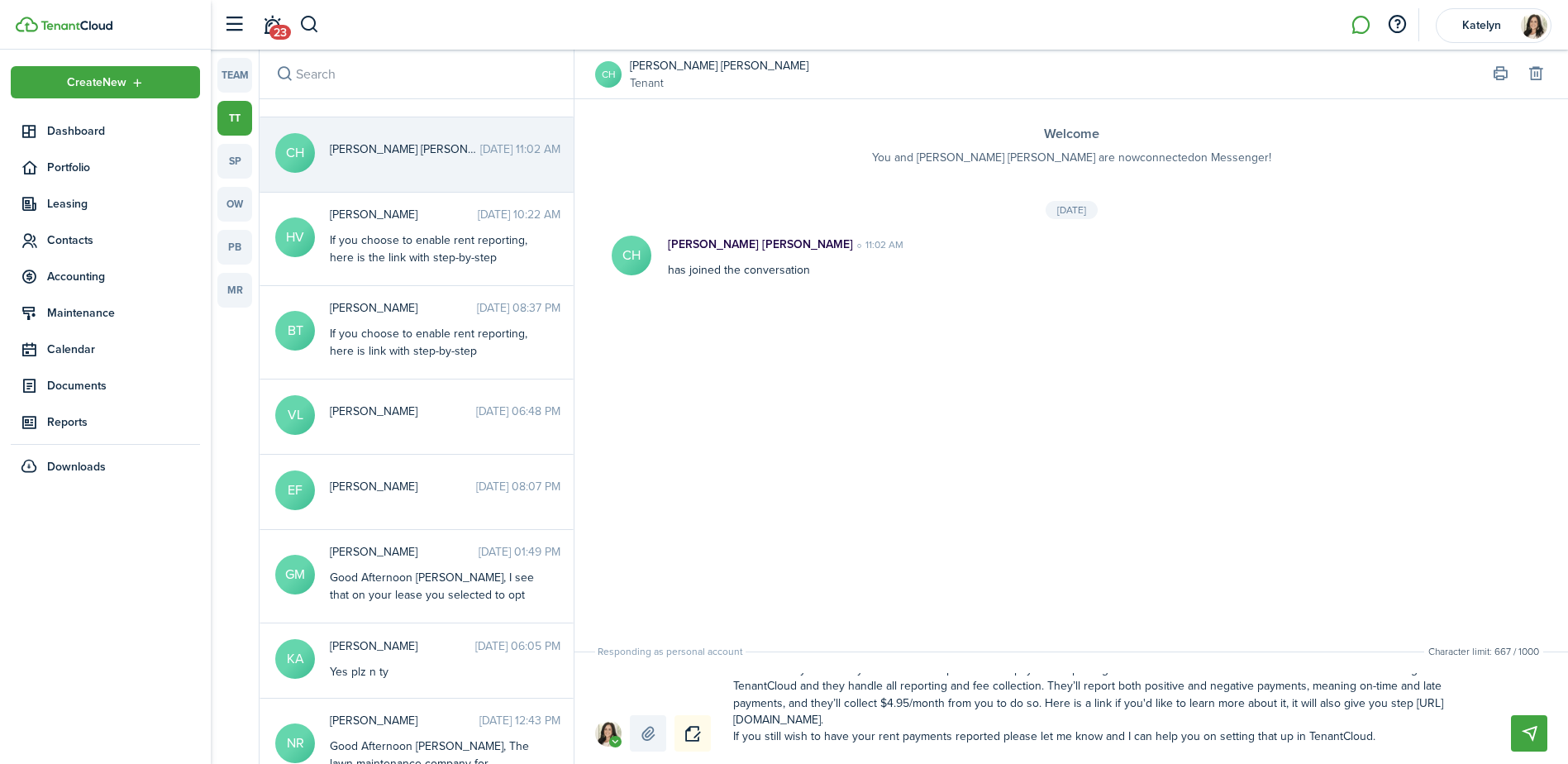
type textarea "Good [PERSON_NAME], I see that on your lease you selected to opt into rental pa…"
drag, startPoint x: 1395, startPoint y: 741, endPoint x: 728, endPoint y: 742, distance: 667.0
click at [728, 742] on textarea "Good [PERSON_NAME], I see that on your lease you selected to opt into rental pa…" at bounding box center [1103, 712] width 751 height 79
click at [976, 741] on textarea "Good [PERSON_NAME], I see that on your lease you selected to opt into rental pa…" at bounding box center [1103, 712] width 751 height 79
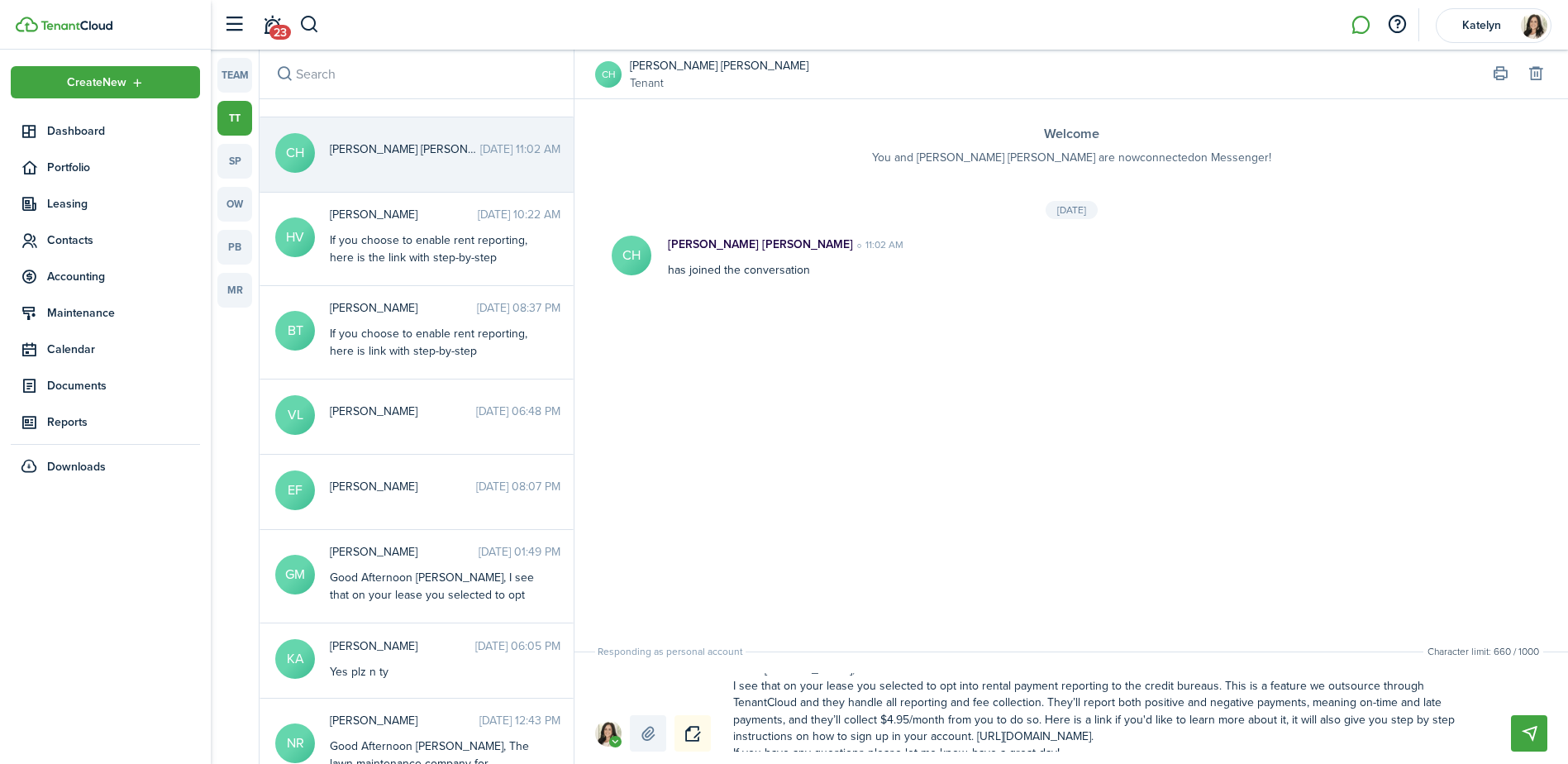
scroll to position [0, 0]
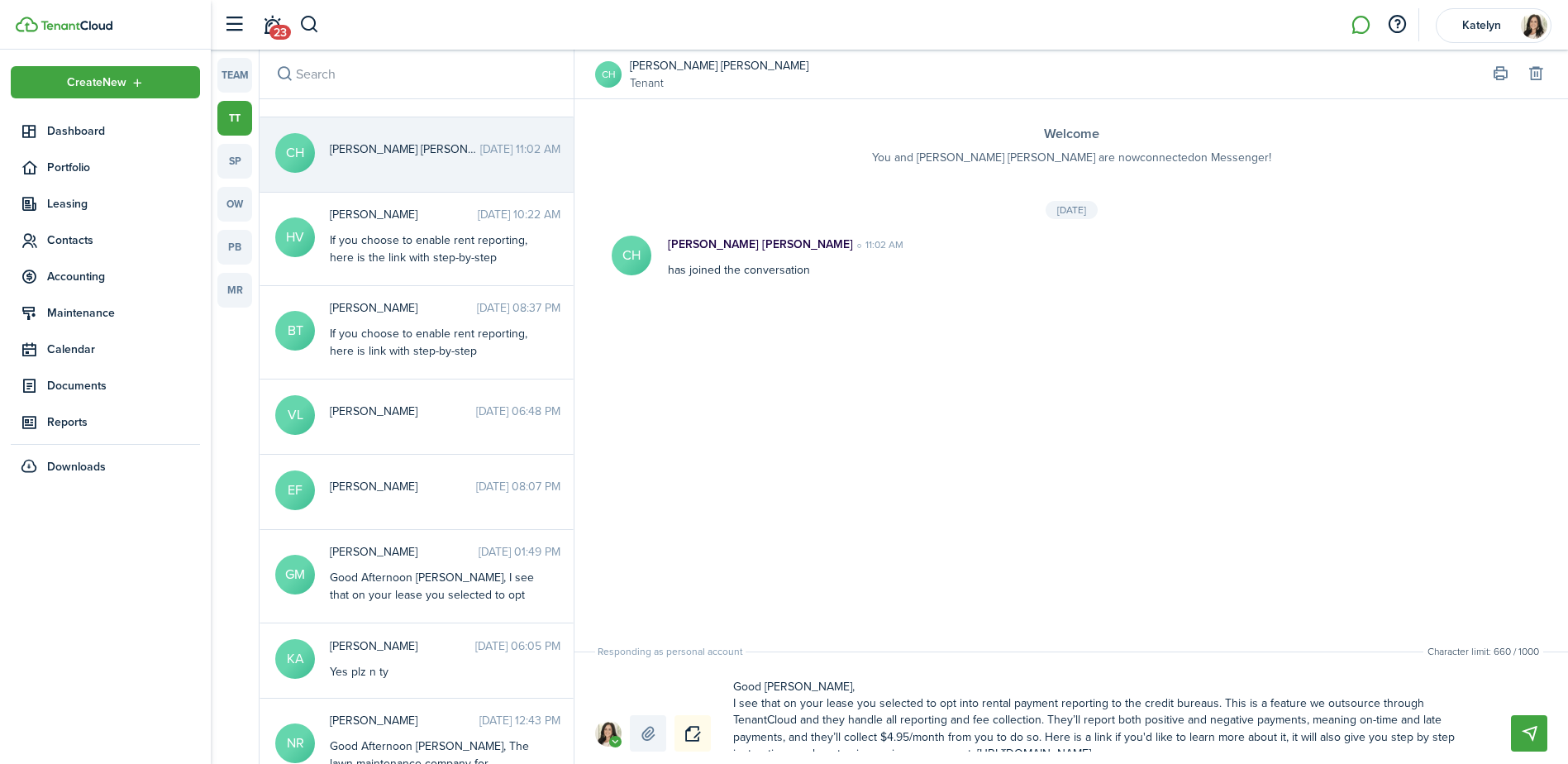
click at [784, 707] on textarea "Good [PERSON_NAME], I see that on your lease you selected to opt into rental pa…" at bounding box center [1103, 712] width 751 height 79
click at [955, 705] on textarea "Good [PERSON_NAME], I see on your lease you selected to opt into rental payment…" at bounding box center [1103, 712] width 751 height 79
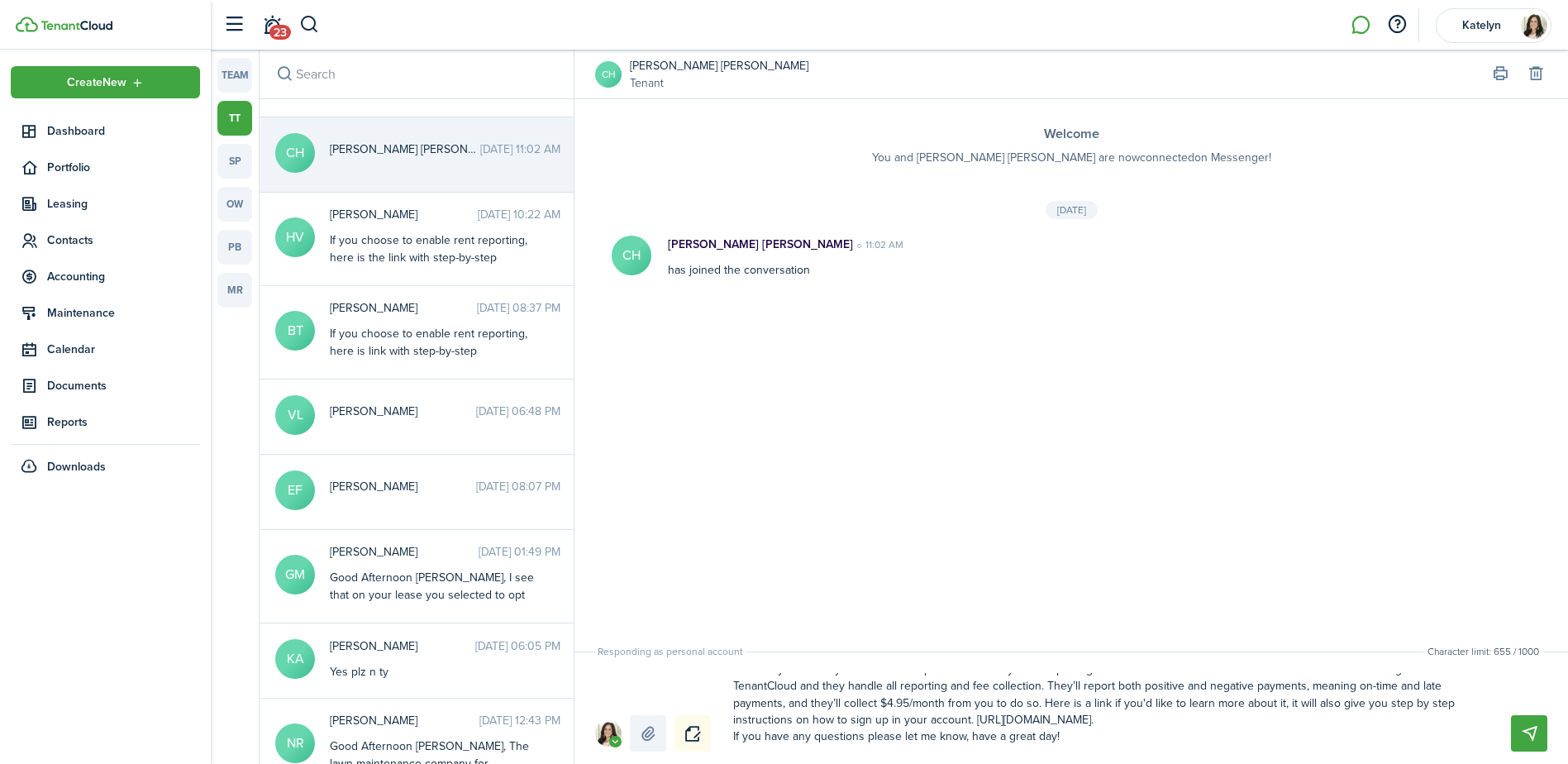
click at [1042, 687] on textarea "Good [PERSON_NAME], I see on your lease you selected to opt into Rental Payment…" at bounding box center [1103, 712] width 751 height 79
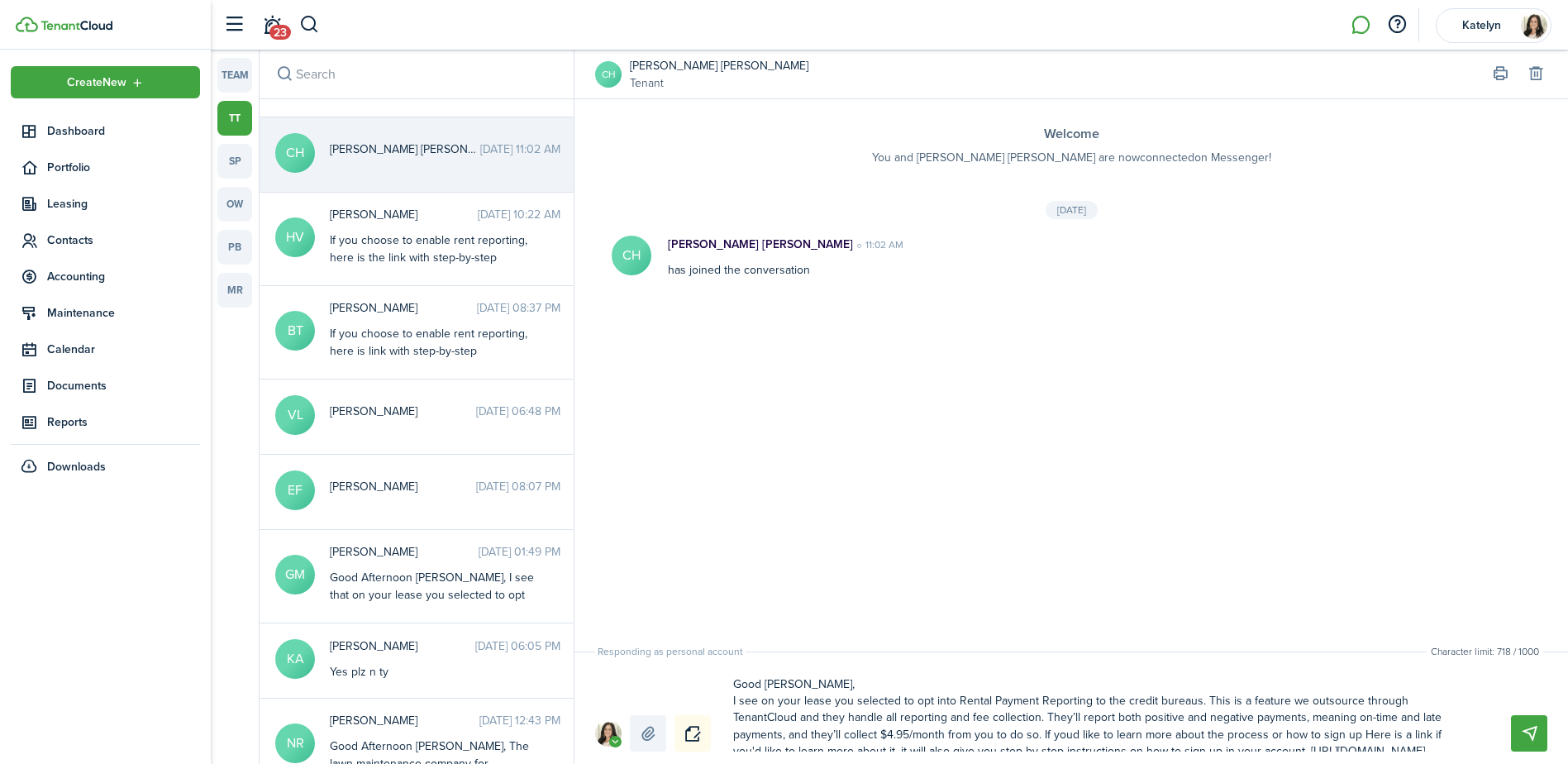
drag, startPoint x: 1310, startPoint y: 706, endPoint x: 1051, endPoint y: 732, distance: 260.3
click at [1051, 732] on textarea "Good [PERSON_NAME], I see on your lease you selected to opt into Rental Payment…" at bounding box center [1103, 712] width 751 height 79
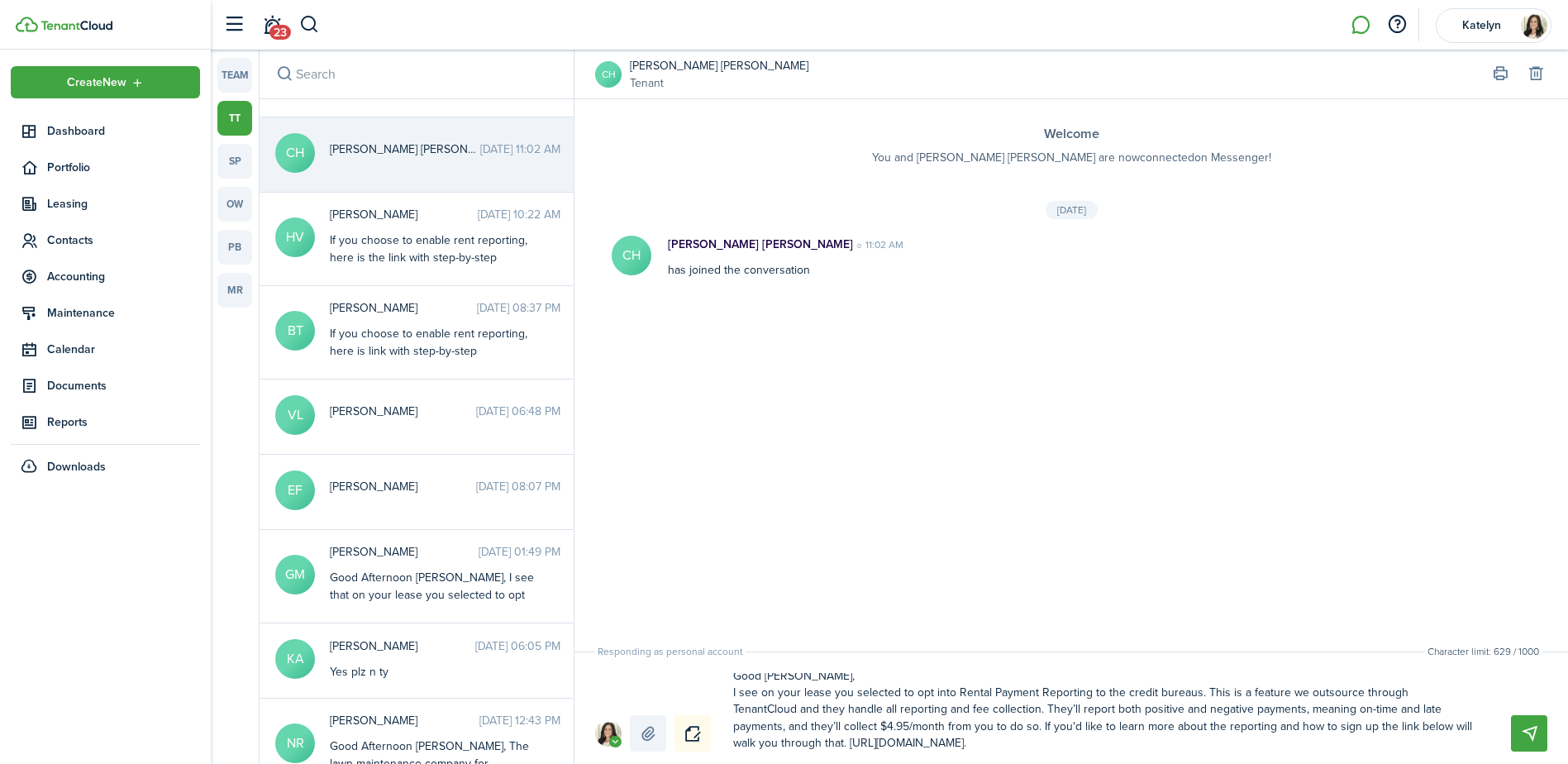
drag, startPoint x: 1446, startPoint y: 726, endPoint x: 1323, endPoint y: 727, distance: 123.0
click at [1323, 727] on textarea "Good [PERSON_NAME], I see on your lease you selected to opt into Rental Payment…" at bounding box center [1103, 712] width 751 height 79
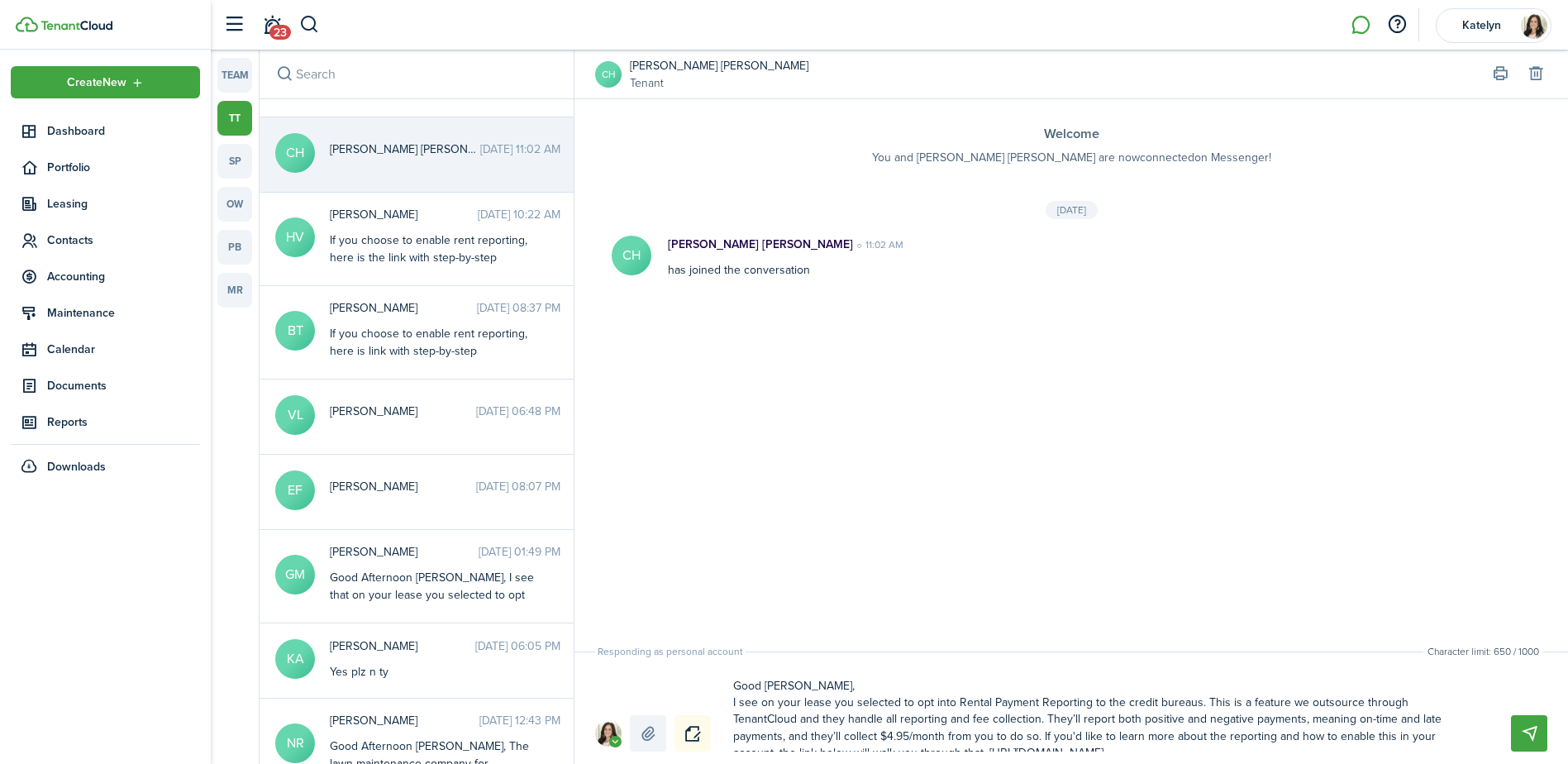
scroll to position [0, 0]
click at [740, 707] on textarea "Good [PERSON_NAME], I see on your lease you selected to opt into Rental Payment…" at bounding box center [1103, 712] width 751 height 79
click at [1534, 741] on button "Send" at bounding box center [1528, 732] width 36 height 36
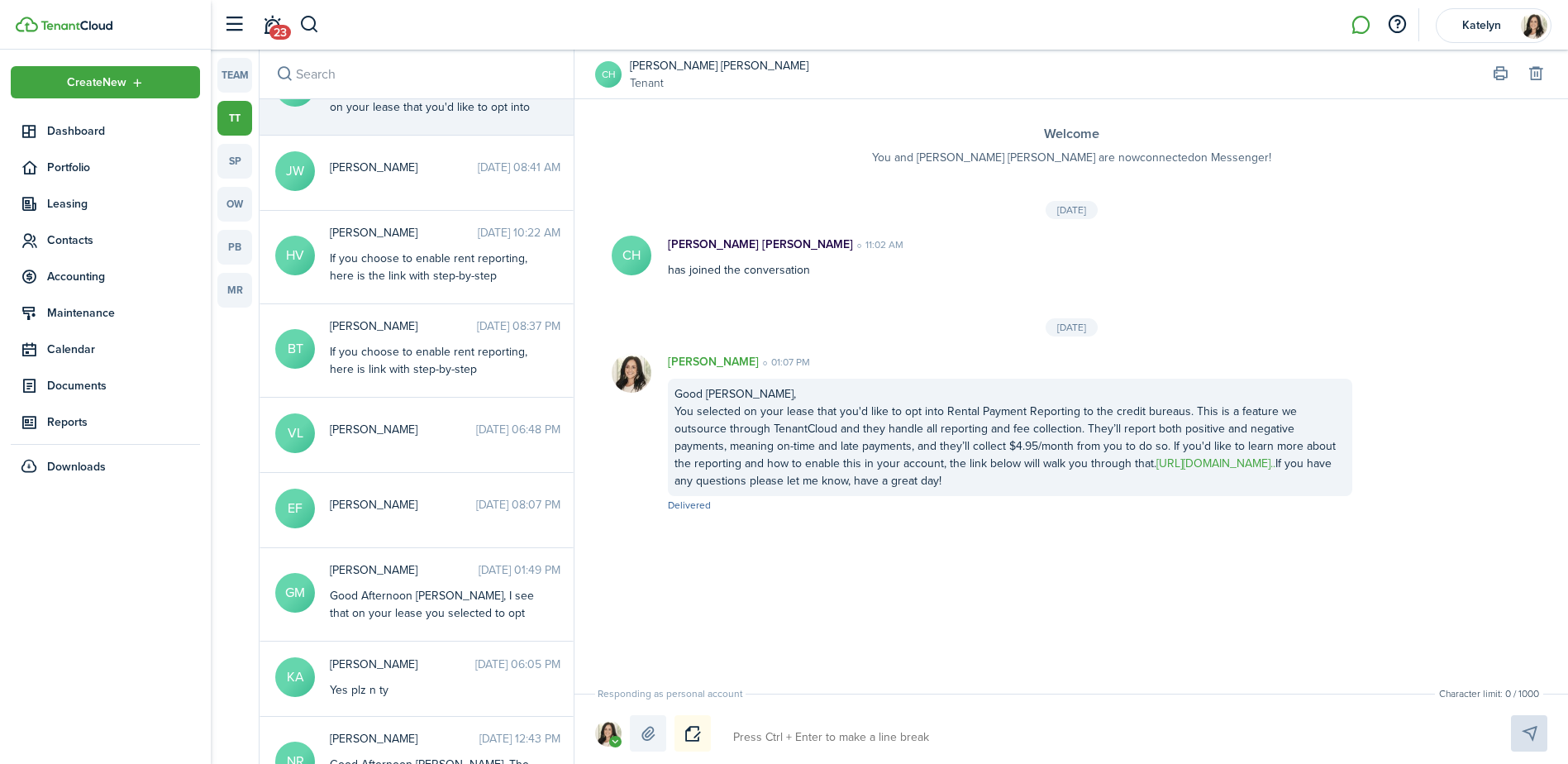
scroll to position [150, 0]
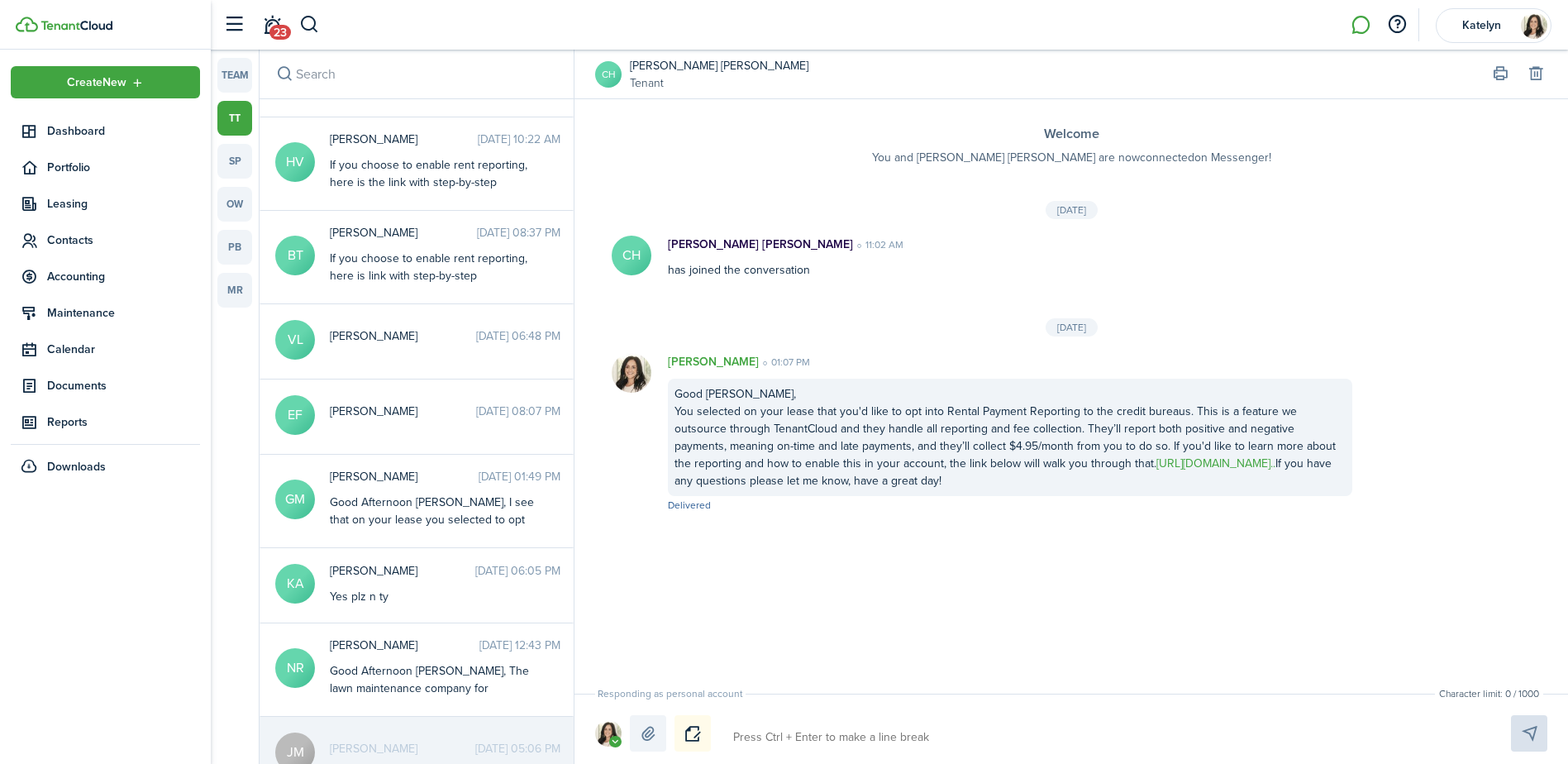
click at [1167, 468] on link "[URL][DOMAIN_NAME].." at bounding box center [1216, 464] width 119 height 18
drag, startPoint x: 1017, startPoint y: 476, endPoint x: 672, endPoint y: 396, distance: 354.2
click at [672, 396] on div "Good [PERSON_NAME], You selected on your lease that you'd like to opt into Rent…" at bounding box center [1010, 437] width 684 height 118
drag, startPoint x: 672, startPoint y: 396, endPoint x: 764, endPoint y: 435, distance: 99.9
click at [793, 517] on button "Copy" at bounding box center [838, 516] width 145 height 29
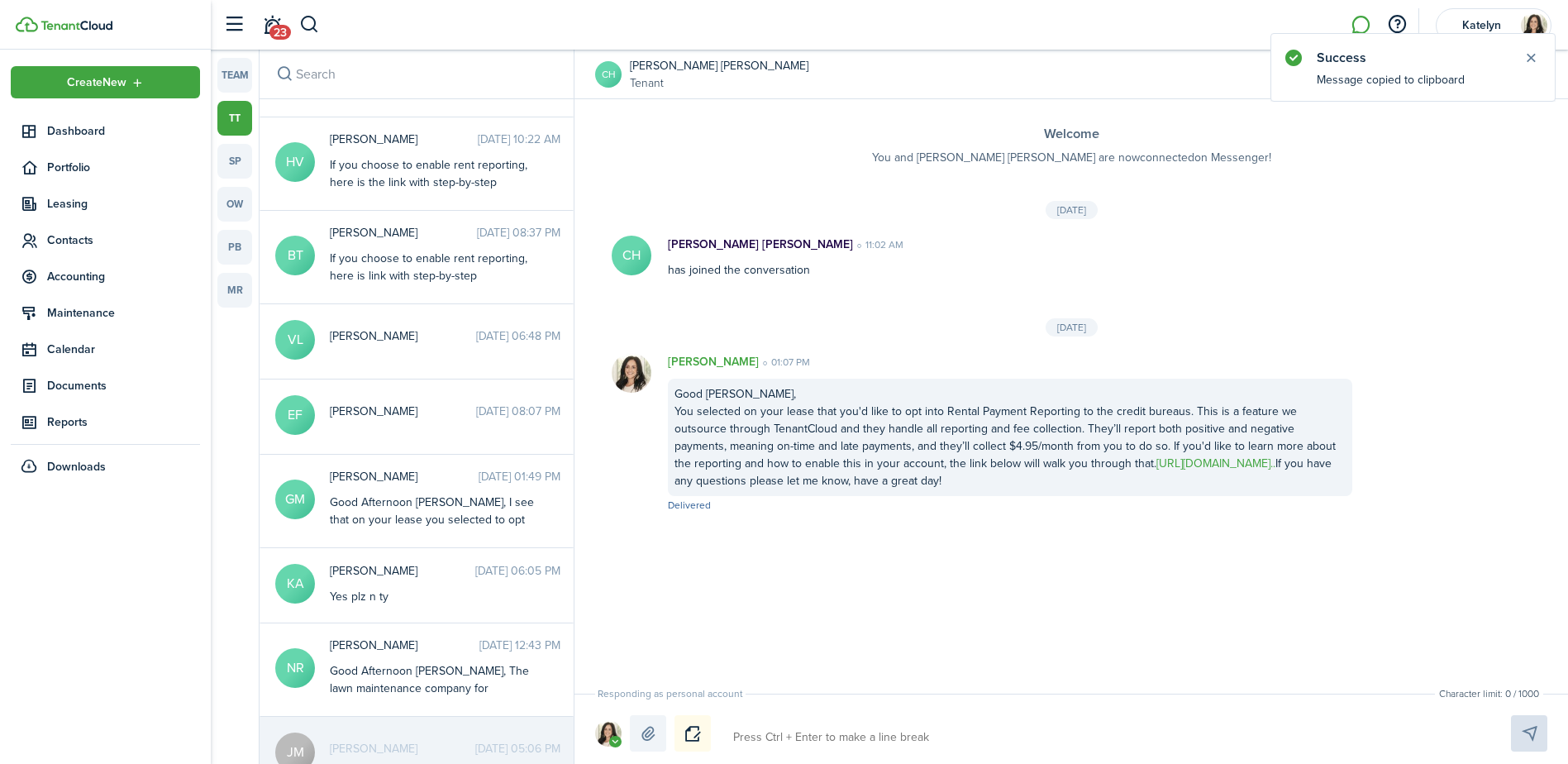
click at [358, 73] on input "search" at bounding box center [416, 74] width 314 height 49
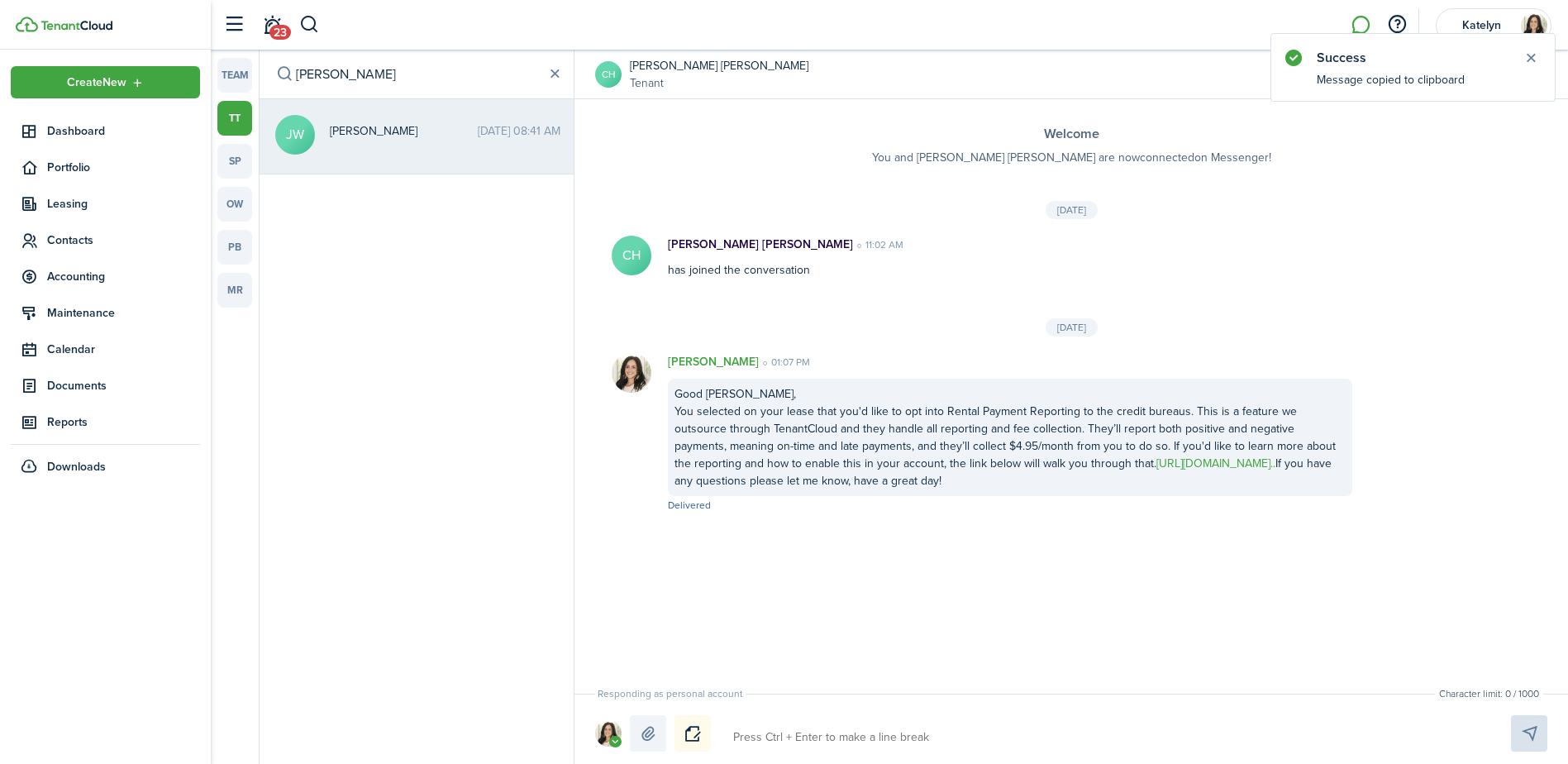
click at [371, 133] on span "[PERSON_NAME]" at bounding box center [404, 131] width 148 height 18
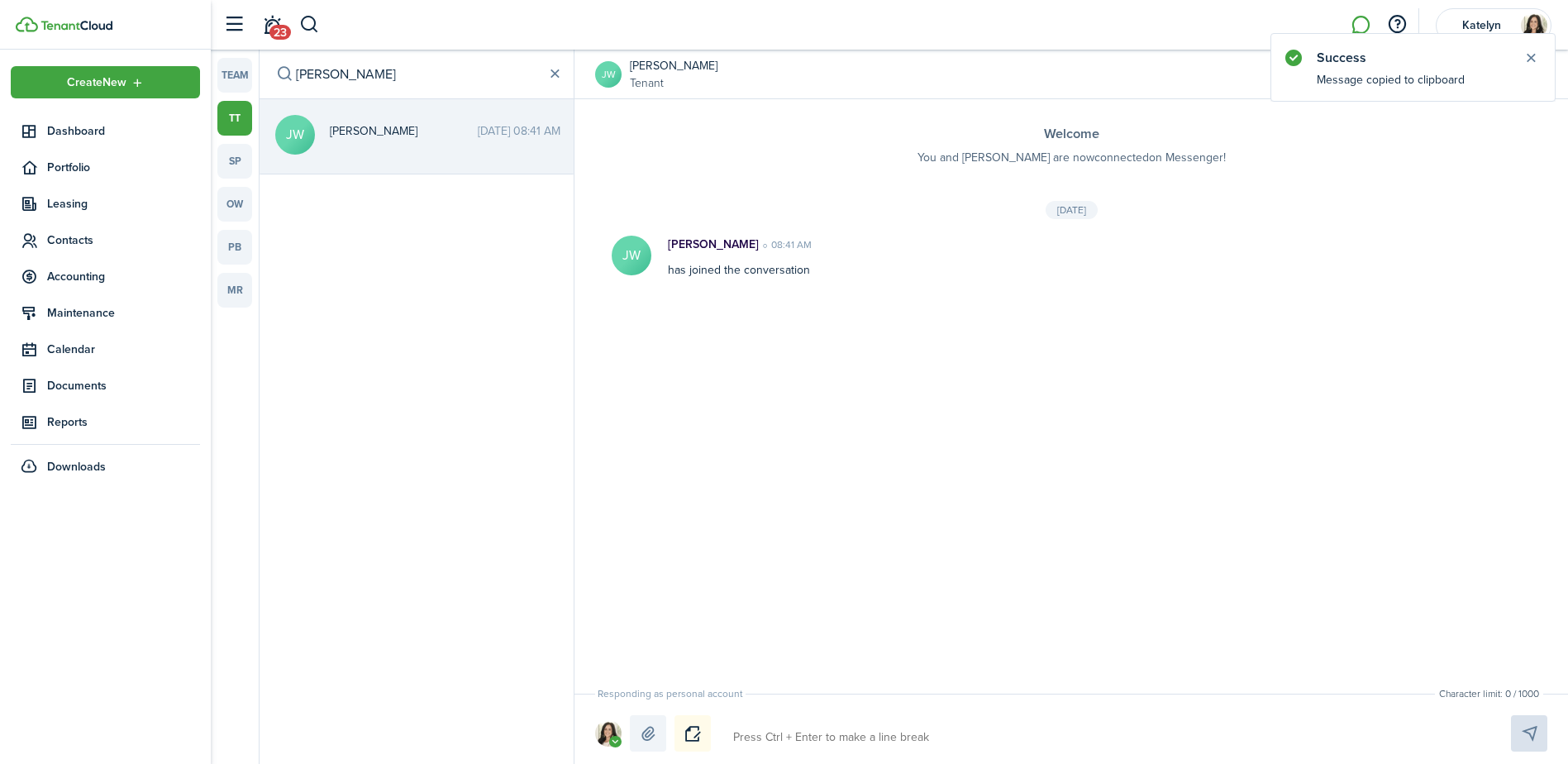
click at [1016, 722] on div "Responding as personal account" at bounding box center [1070, 732] width 952 height 36
click at [938, 745] on textarea at bounding box center [1103, 737] width 751 height 28
paste textarea "Good [PERSON_NAME], You selected on your lease that you&#039;d like to opt into…"
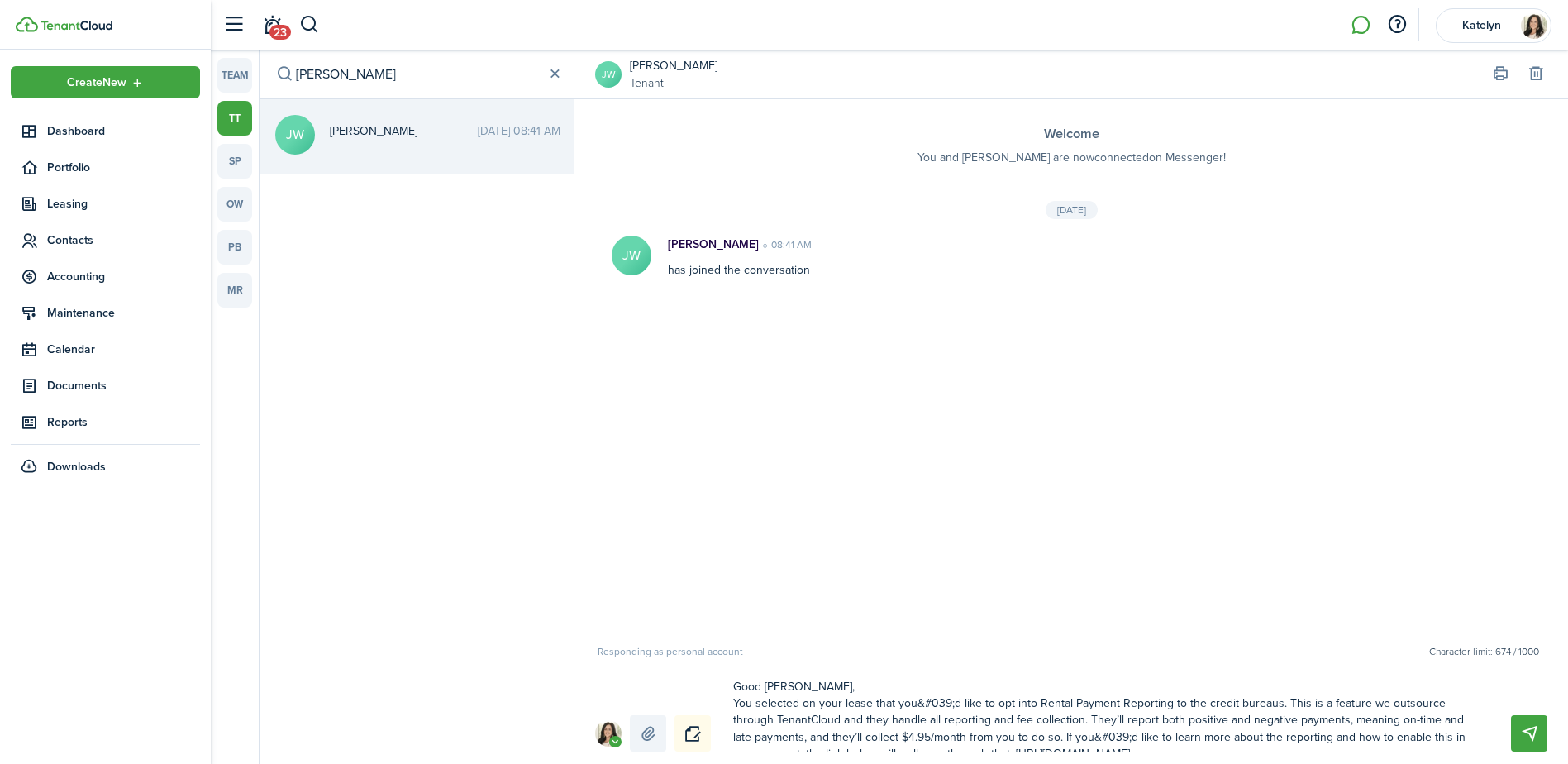
scroll to position [50, 0]
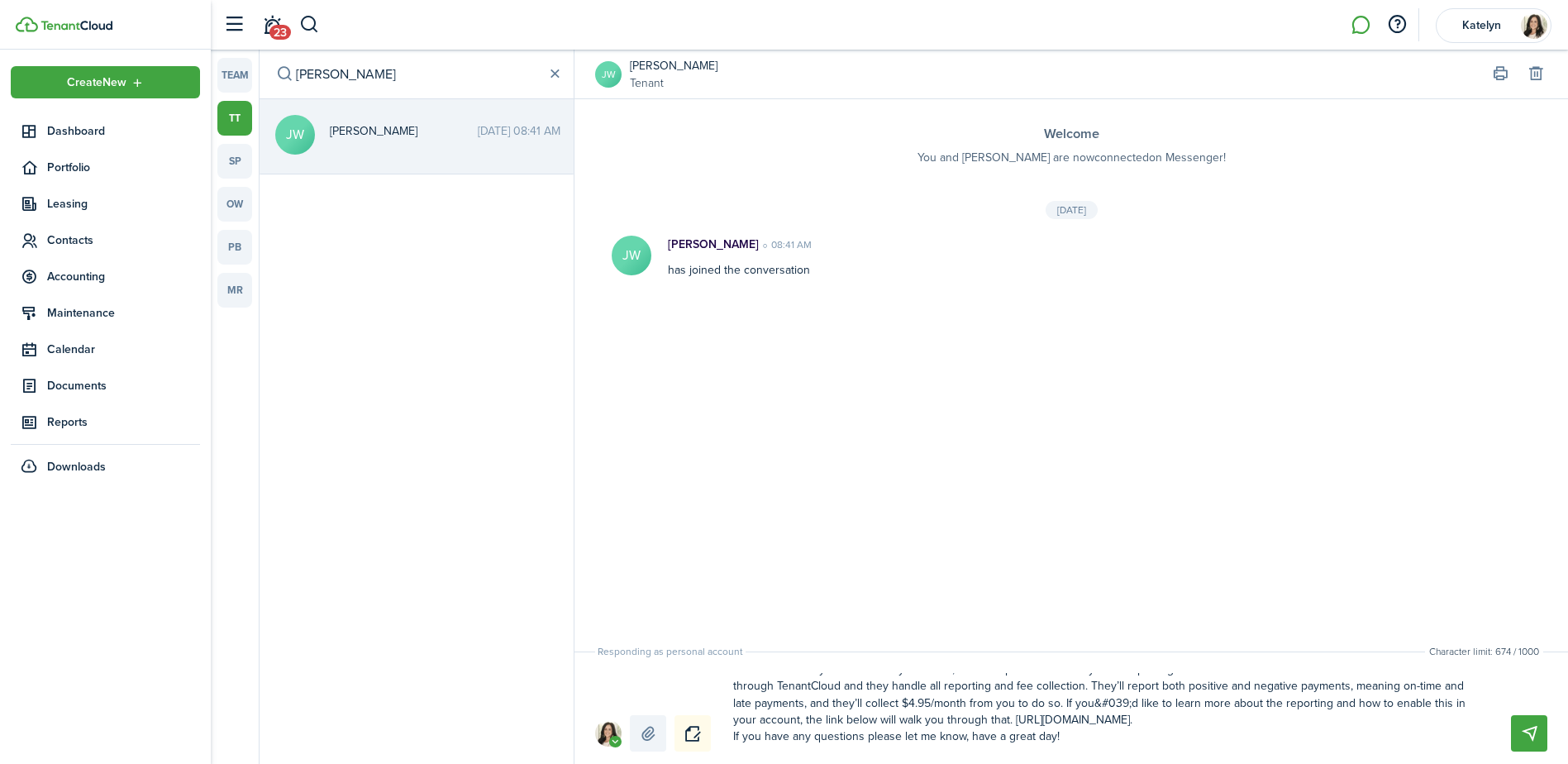
drag, startPoint x: 1088, startPoint y: 720, endPoint x: 1016, endPoint y: 707, distance: 73.2
click at [1016, 707] on textarea "Good [PERSON_NAME], You selected on your lease that you&#039;d like to opt into…" at bounding box center [1103, 712] width 751 height 79
click at [1043, 725] on textarea "Good [PERSON_NAME], You selected on your lease that you&#039;d like to opt into…" at bounding box center [1103, 712] width 751 height 79
paste textarea "[URL][DOMAIN_NAME]."
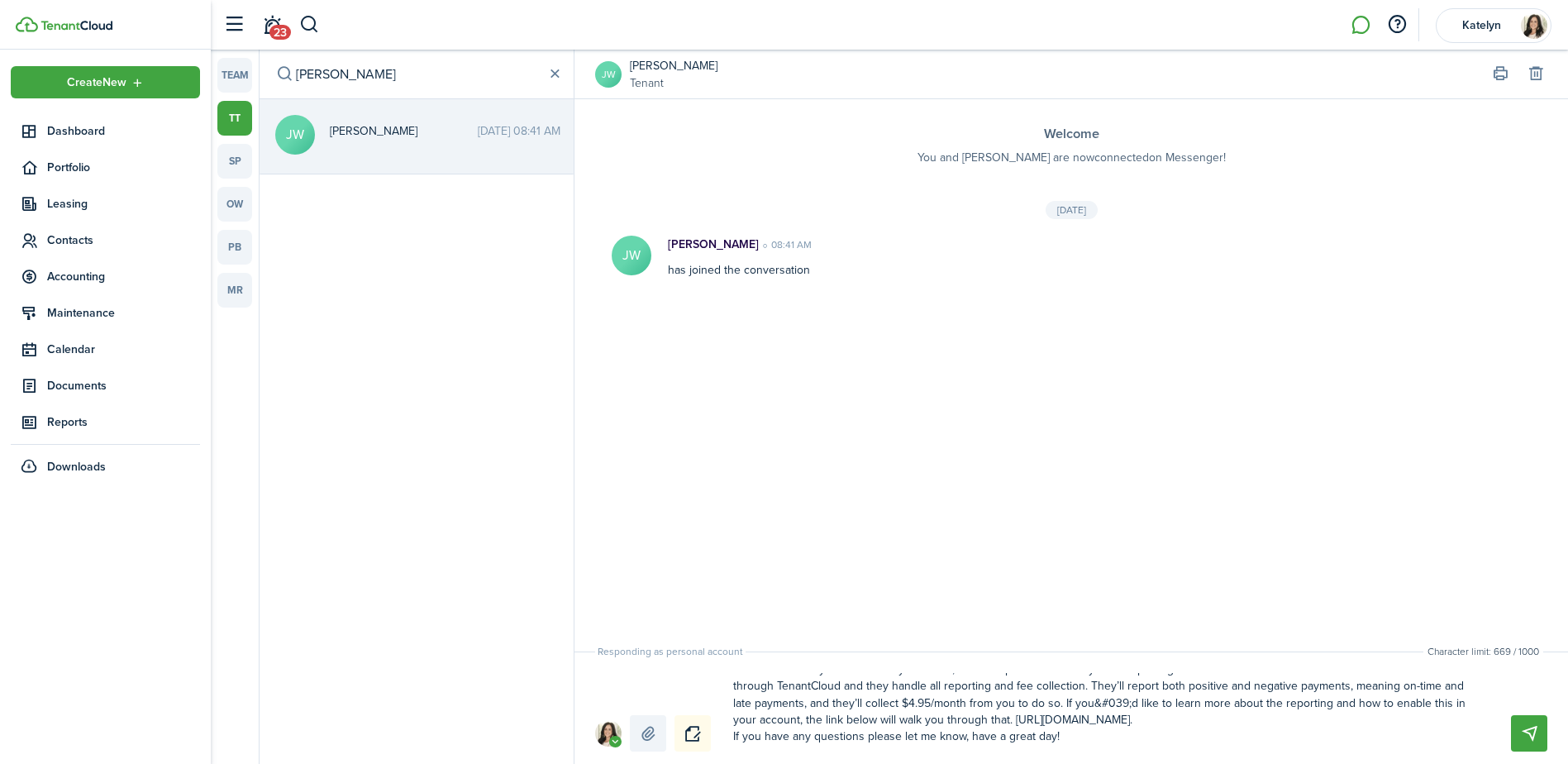
scroll to position [50, 0]
click at [1137, 688] on textarea "Good [PERSON_NAME], You selected on your lease that you&#039;d like to opt into…" at bounding box center [1103, 712] width 751 height 79
click at [1135, 722] on textarea "Good [PERSON_NAME], You selected on your lease that you&#039;d like to opt into…" at bounding box center [1103, 712] width 751 height 79
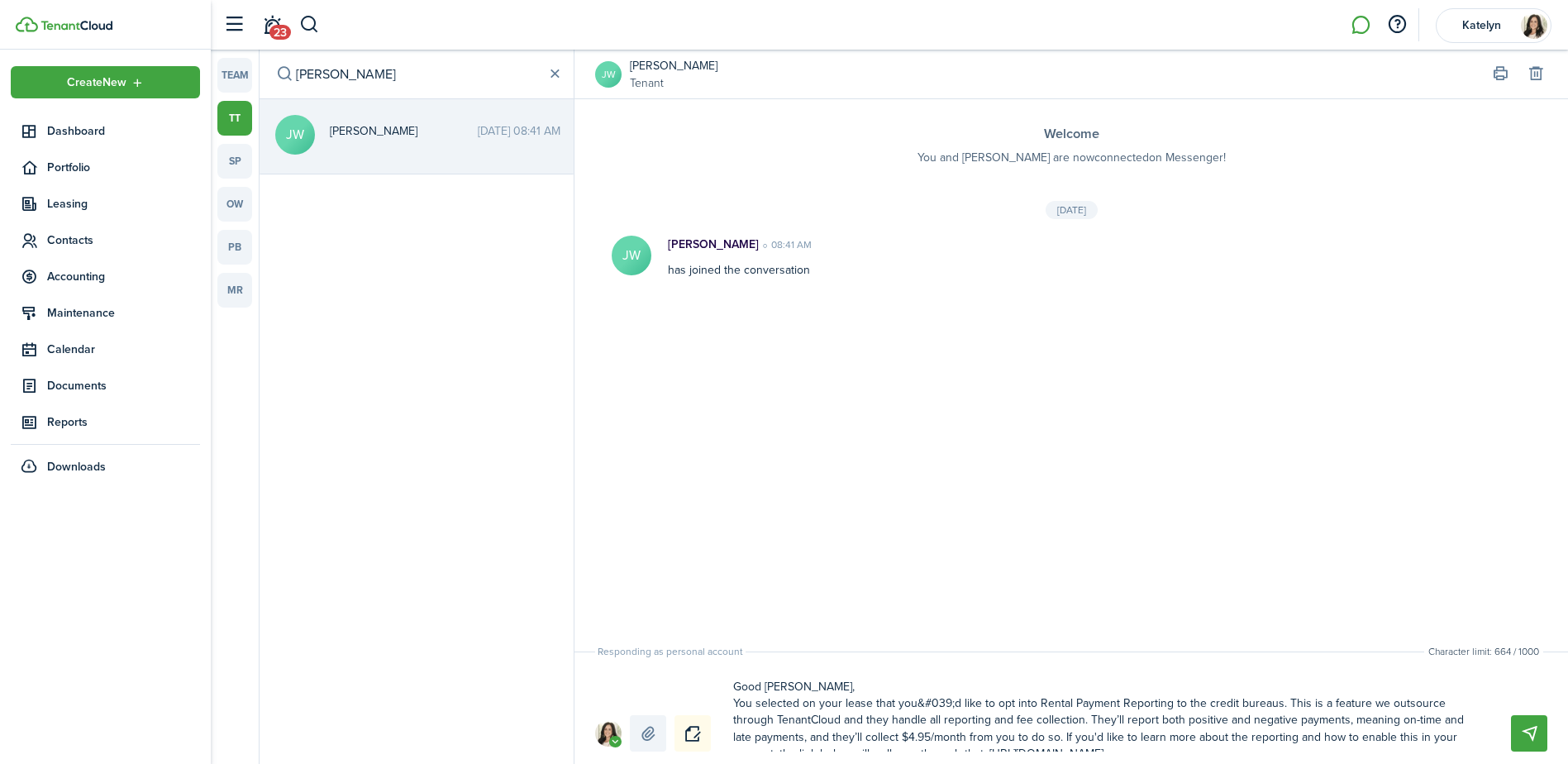
click at [873, 681] on textarea "Good [PERSON_NAME], You selected on your lease that you&#039;d like to opt into…" at bounding box center [1103, 712] width 751 height 79
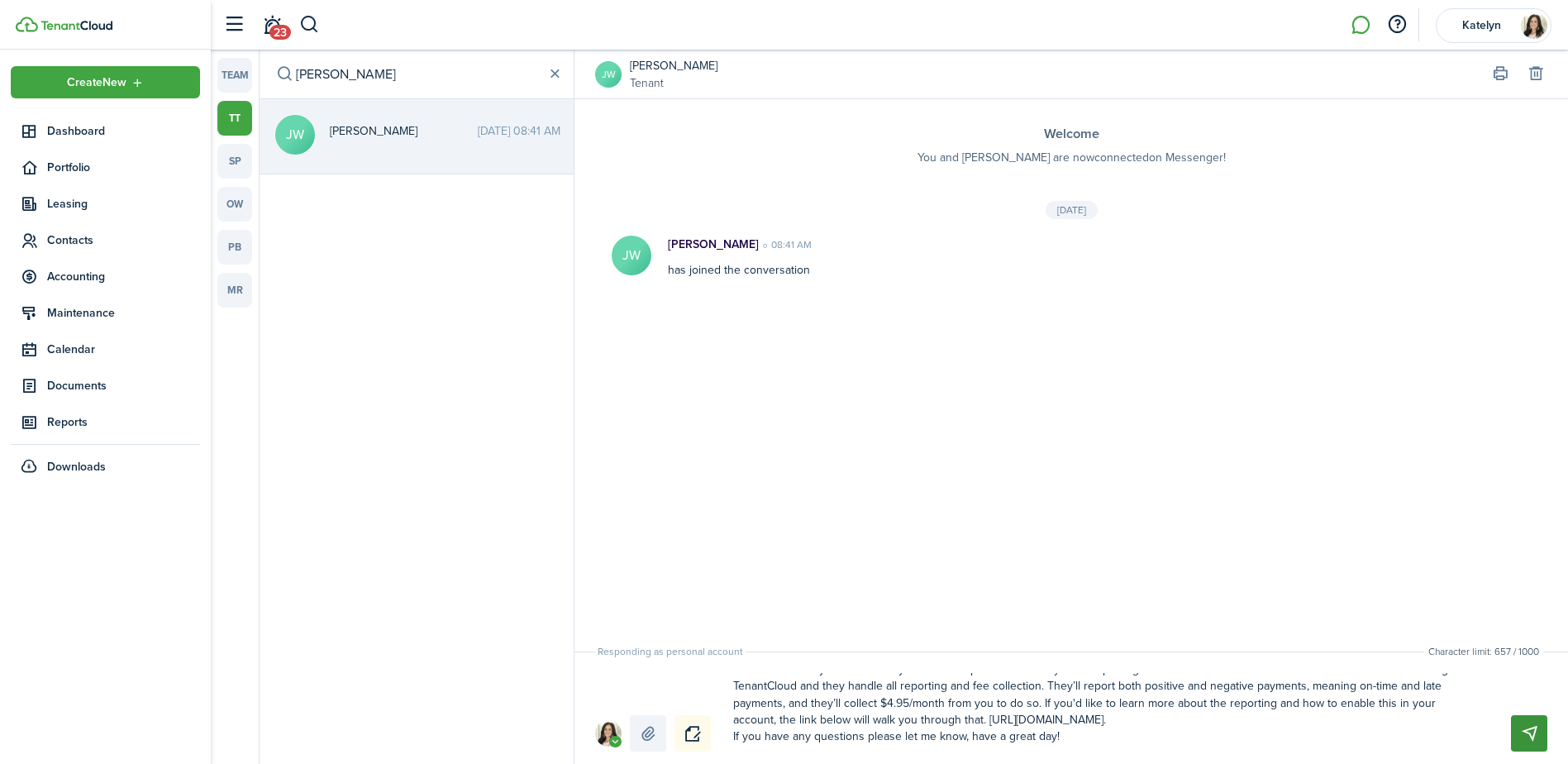
click at [1536, 732] on button "Send" at bounding box center [1528, 732] width 36 height 36
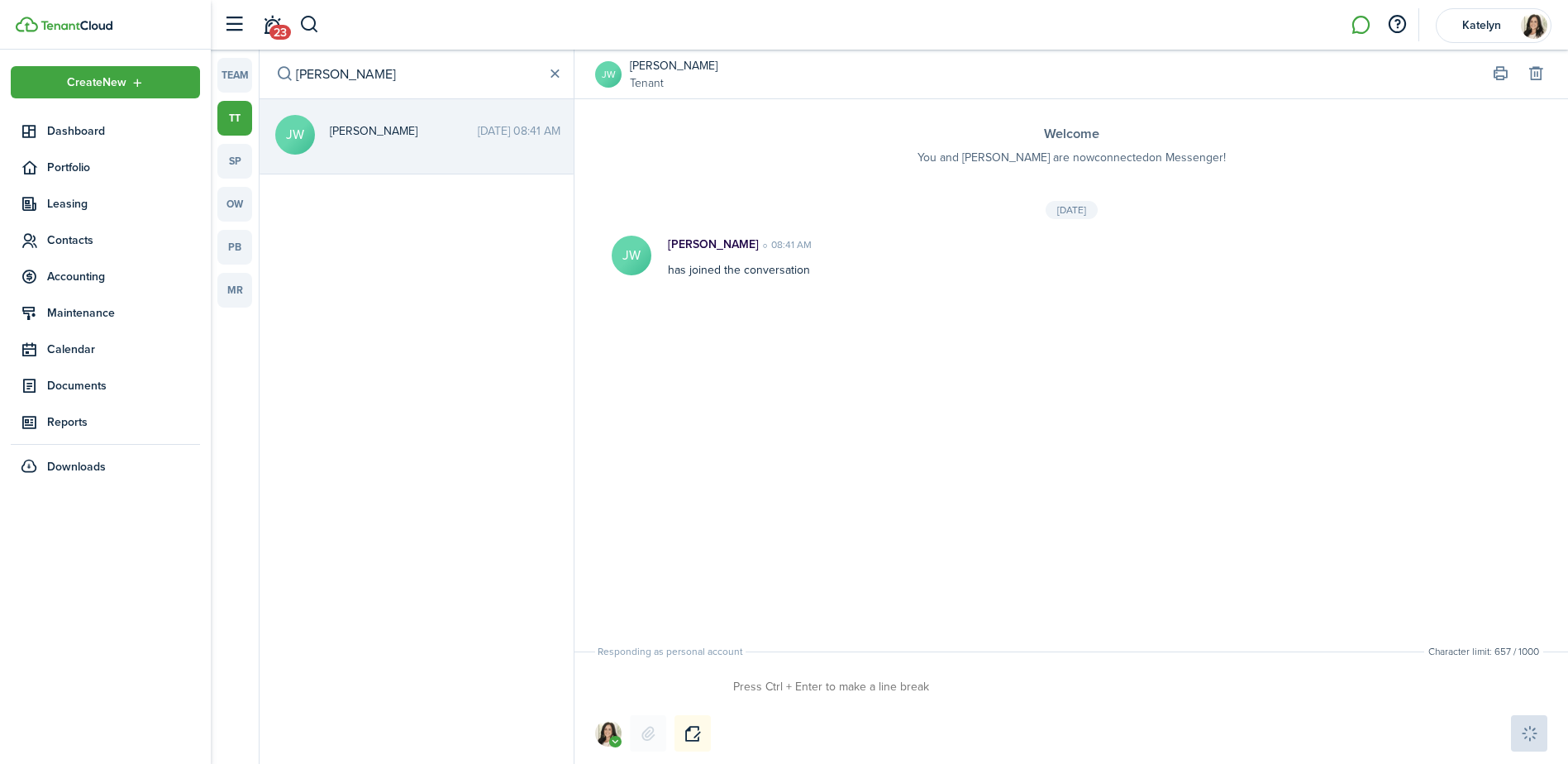
scroll to position [0, 0]
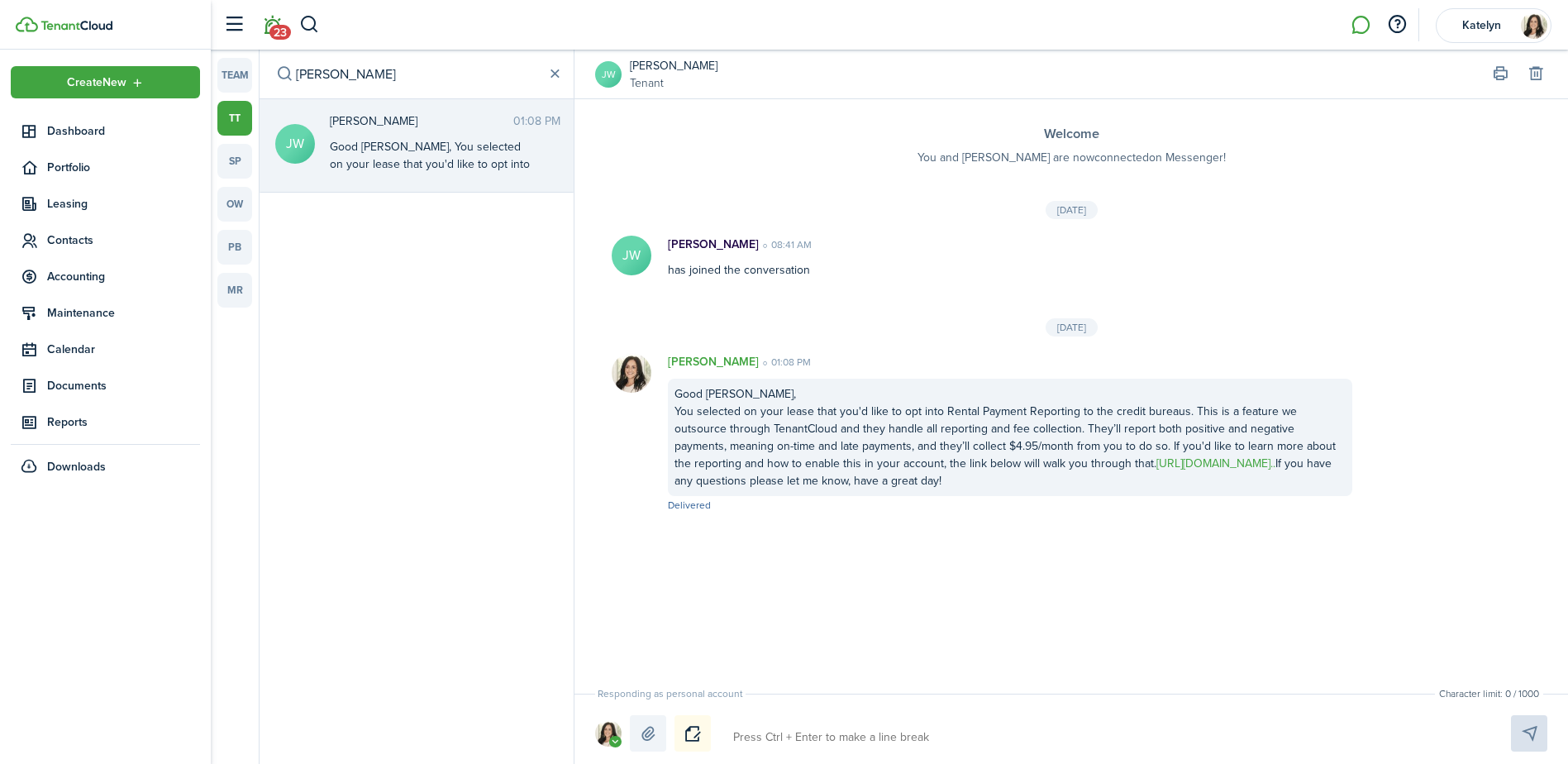
click at [275, 32] on span "23" at bounding box center [280, 32] width 21 height 15
